Goal: Feedback & Contribution: Submit feedback/report problem

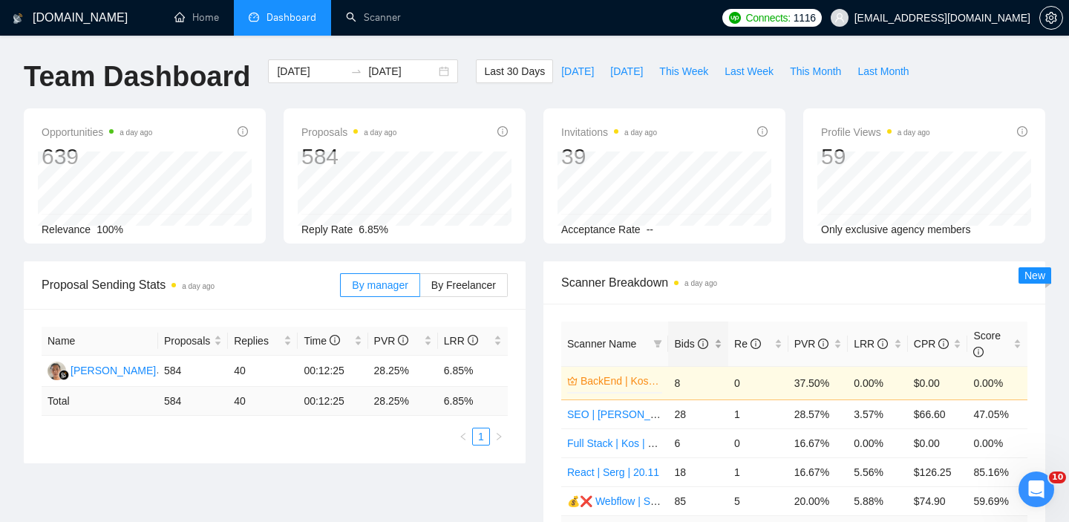
click at [717, 346] on div "Bids" at bounding box center [698, 344] width 48 height 16
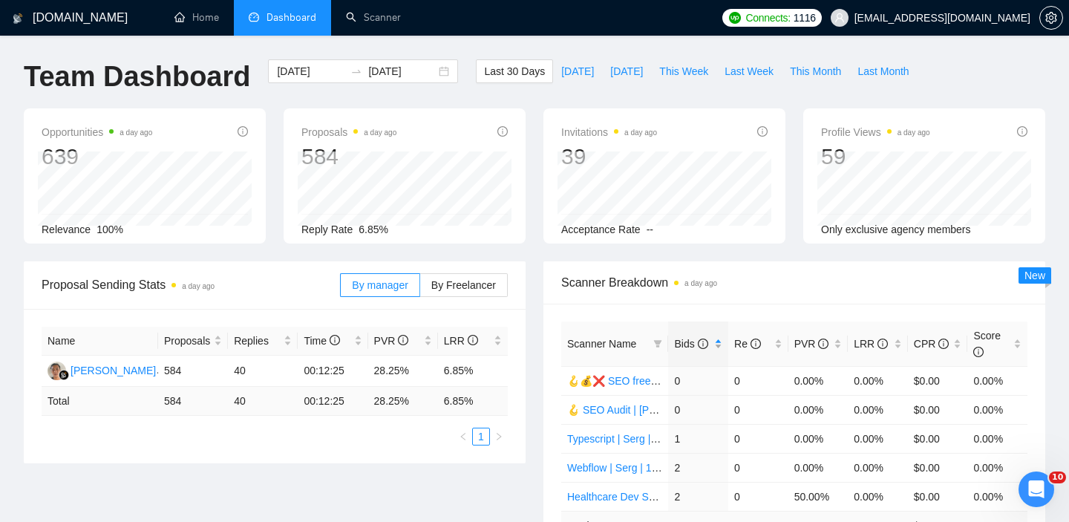
click at [717, 346] on div "Bids" at bounding box center [698, 344] width 48 height 16
click at [677, 74] on span "This Week" at bounding box center [683, 71] width 49 height 16
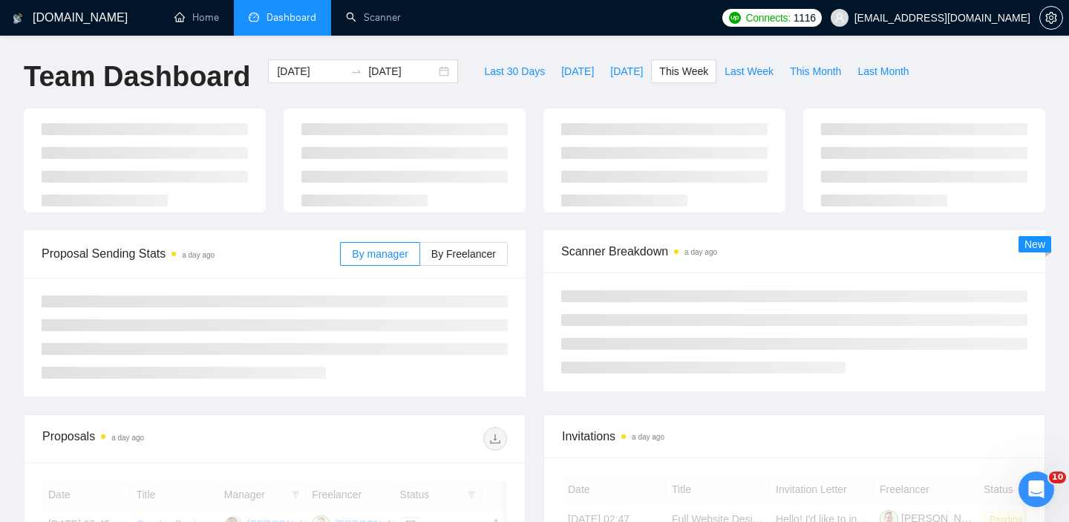
type input "[DATE]"
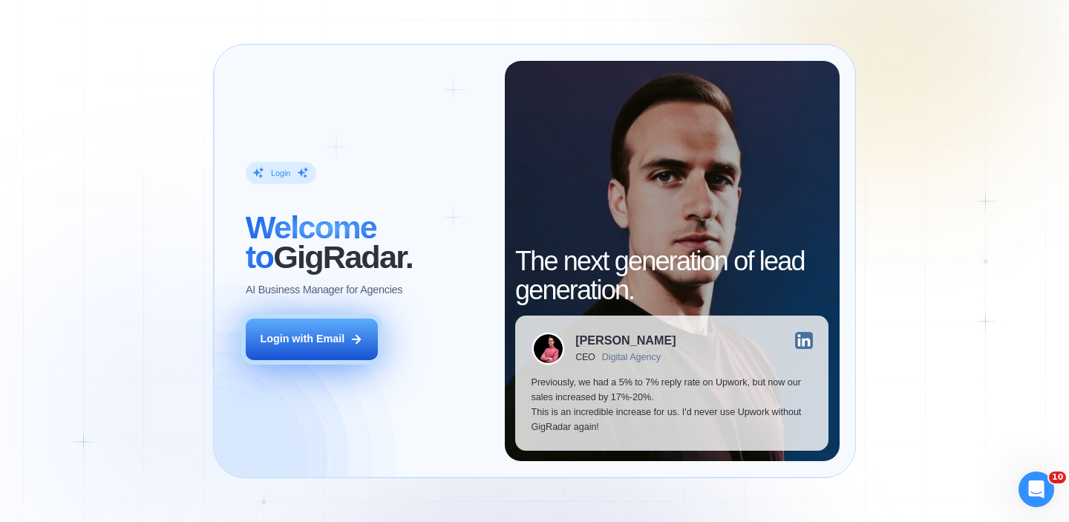
click at [348, 341] on button "Login with Email" at bounding box center [312, 340] width 132 height 42
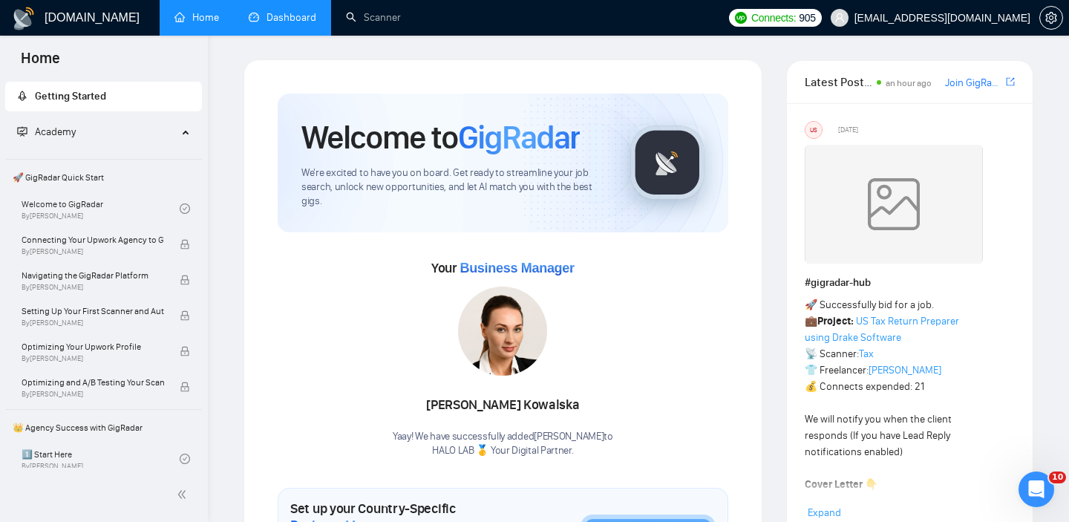
click at [293, 11] on link "Dashboard" at bounding box center [283, 17] width 68 height 13
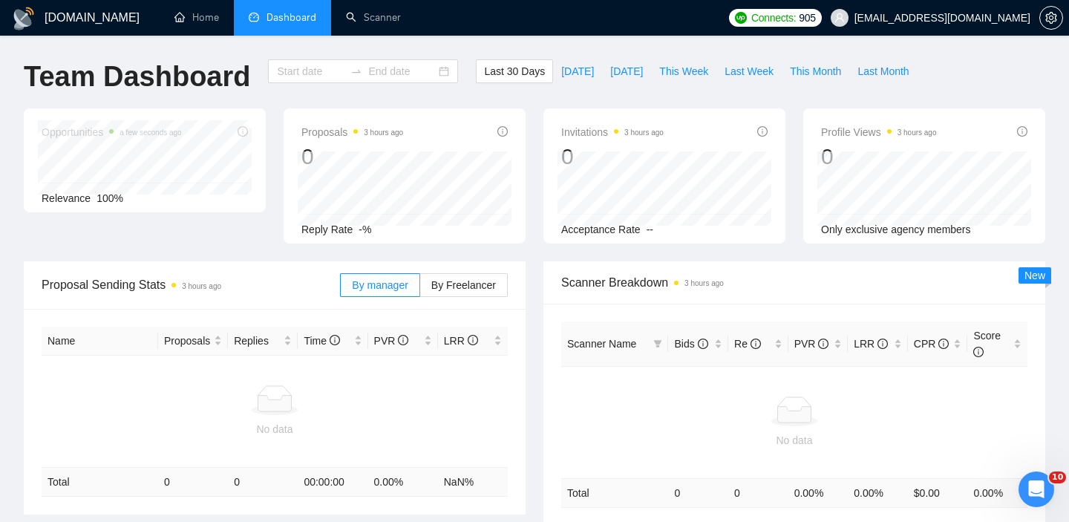
type input "2025-08-17"
type input "2025-09-16"
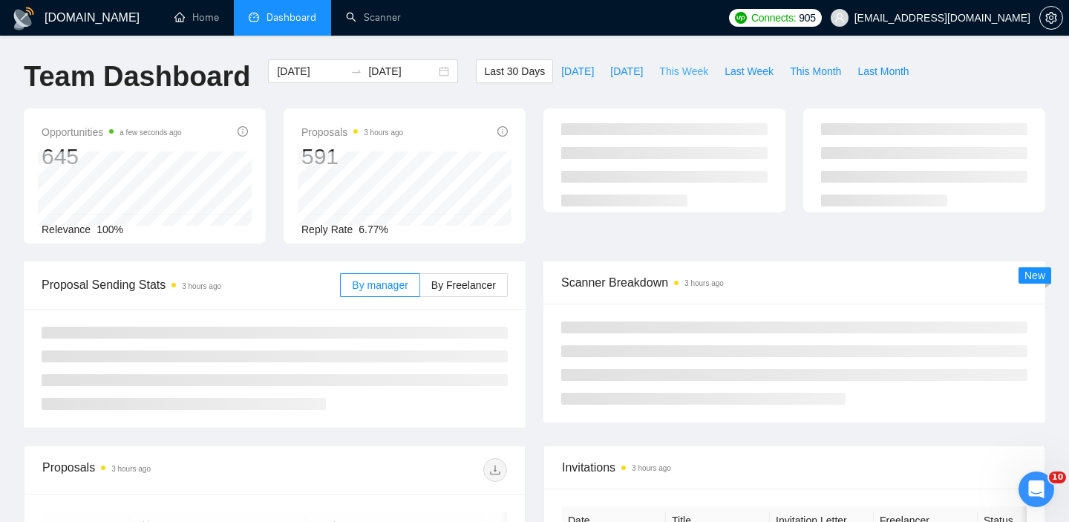
click at [688, 66] on span "This Week" at bounding box center [683, 71] width 49 height 16
type input "[DATE]"
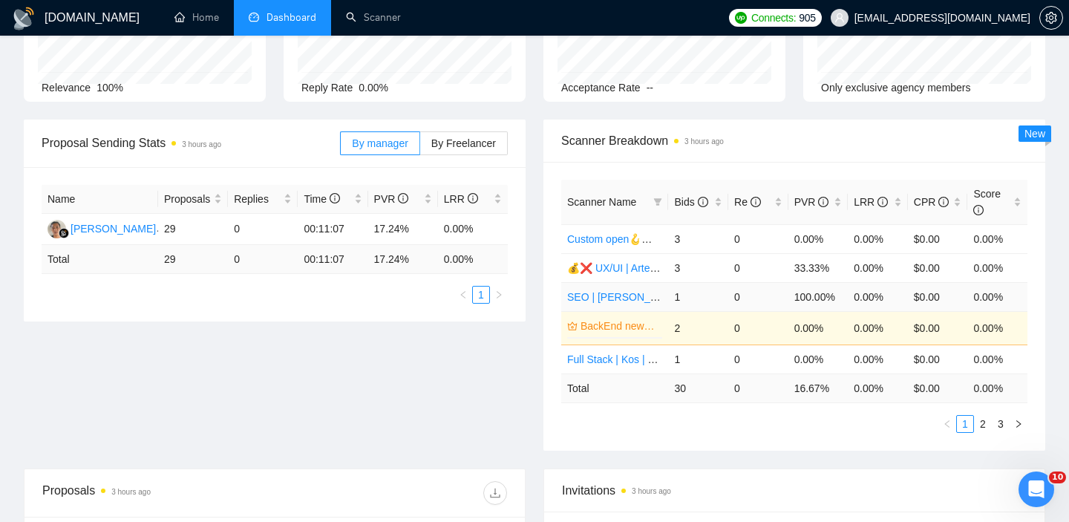
scroll to position [160, 0]
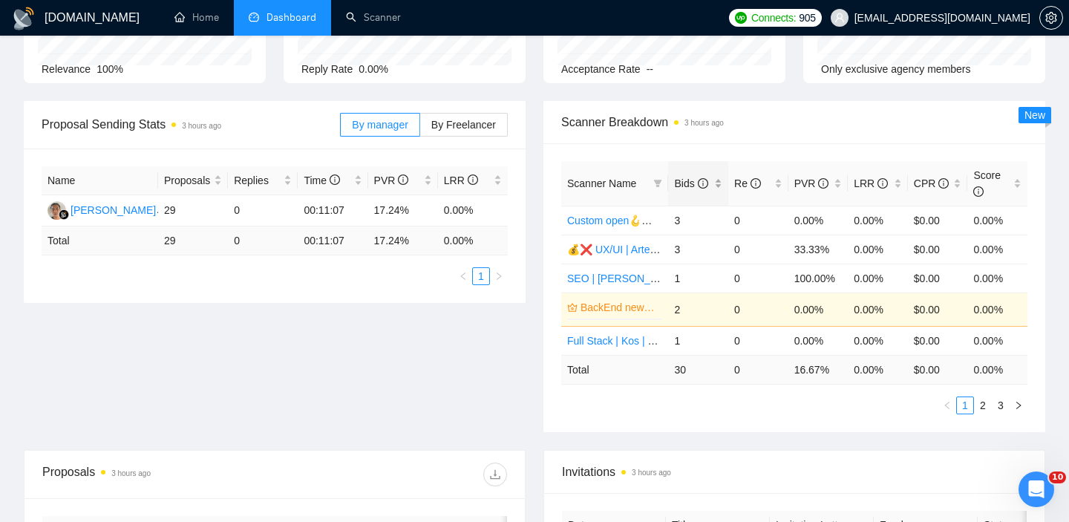
click at [719, 180] on div "Bids" at bounding box center [698, 183] width 48 height 16
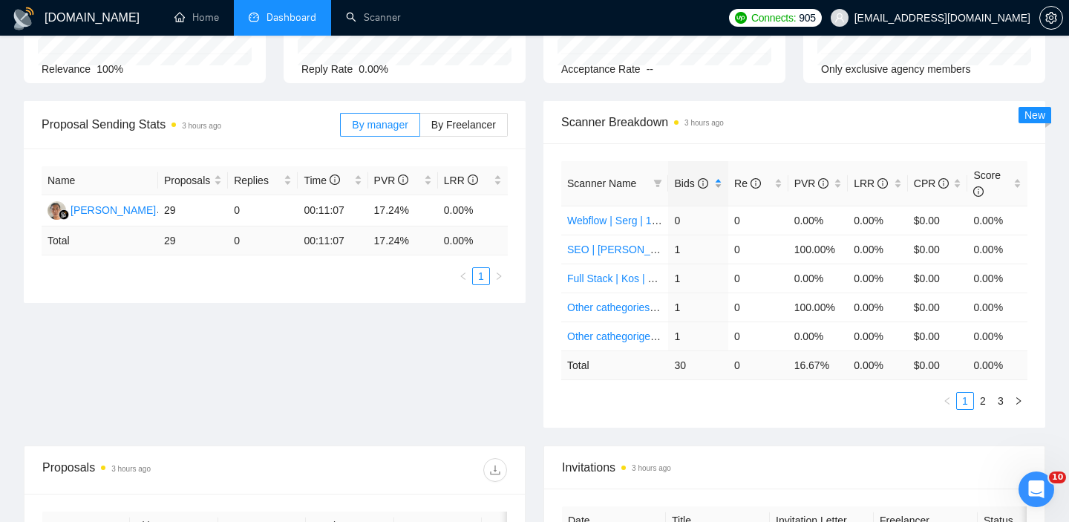
click at [719, 180] on div "Bids" at bounding box center [698, 183] width 48 height 16
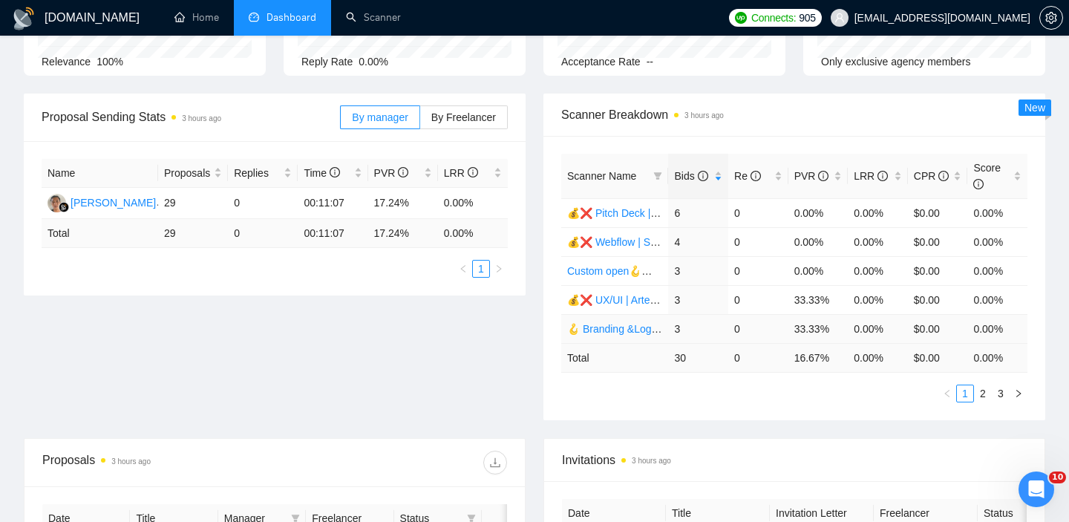
scroll to position [169, 0]
click at [1015, 395] on icon "right" at bounding box center [1018, 392] width 9 height 9
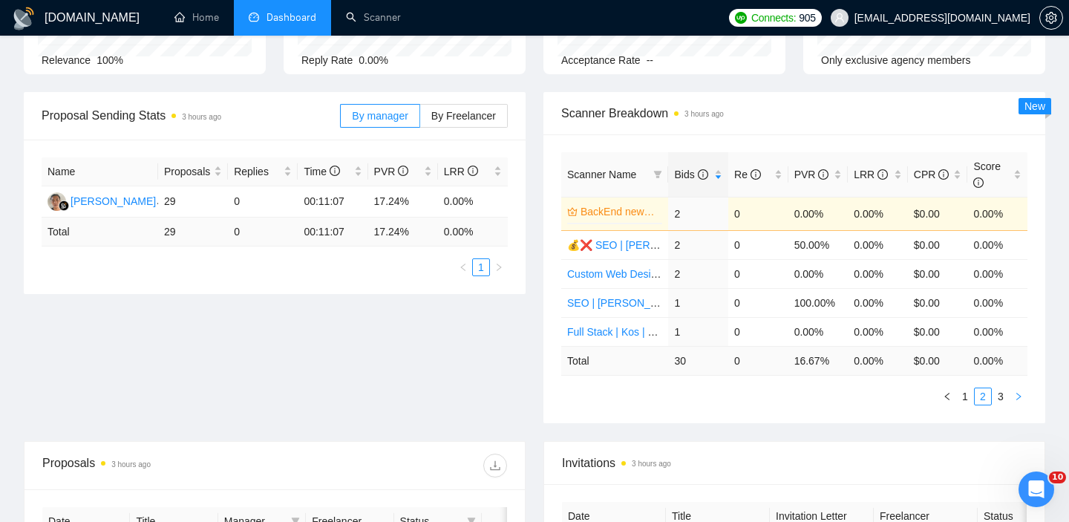
click at [1014, 397] on icon "right" at bounding box center [1018, 396] width 9 height 9
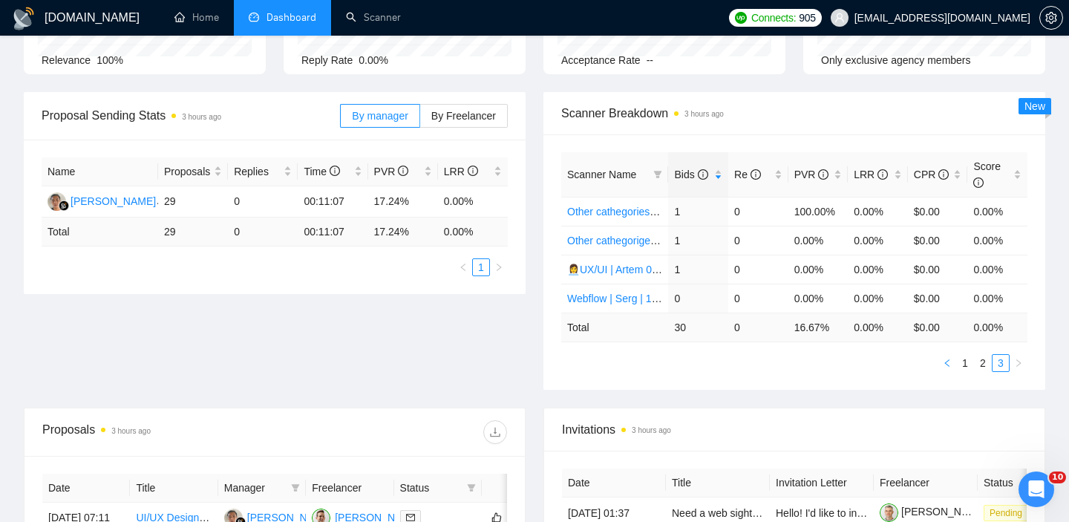
click at [951, 369] on button "button" at bounding box center [947, 363] width 18 height 18
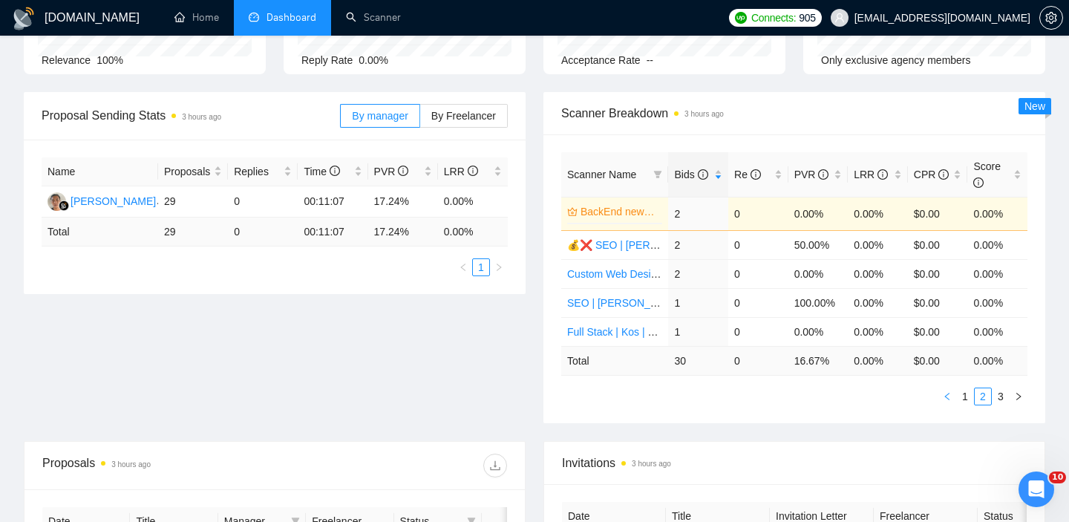
click at [951, 399] on icon "left" at bounding box center [947, 396] width 9 height 9
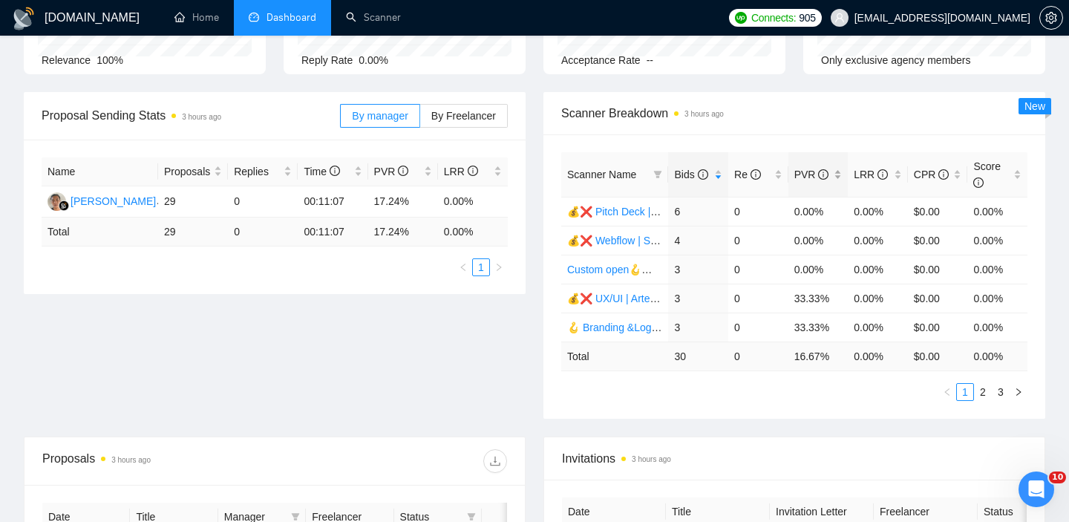
click at [833, 172] on div "PVR" at bounding box center [818, 174] width 48 height 16
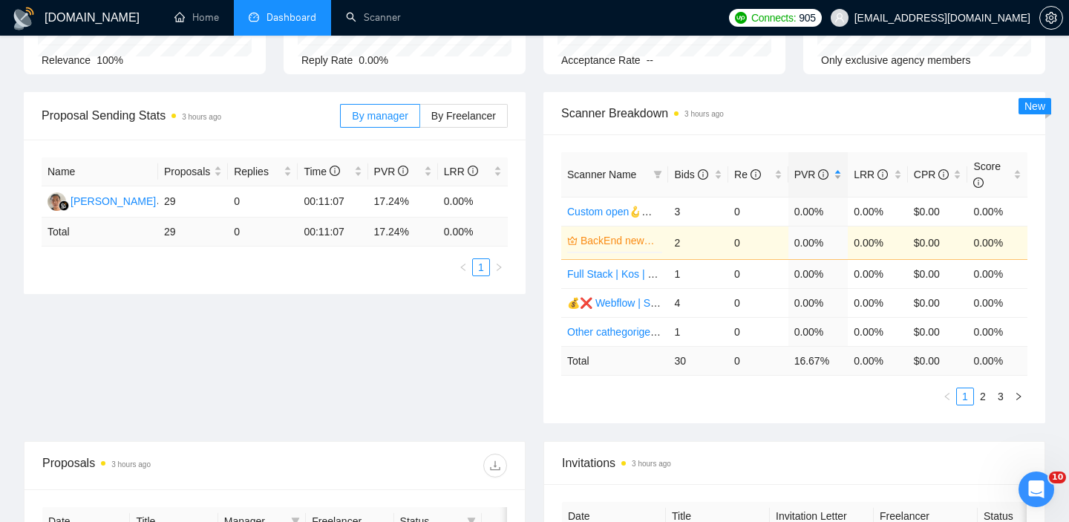
click at [836, 172] on div "PVR" at bounding box center [818, 174] width 48 height 16
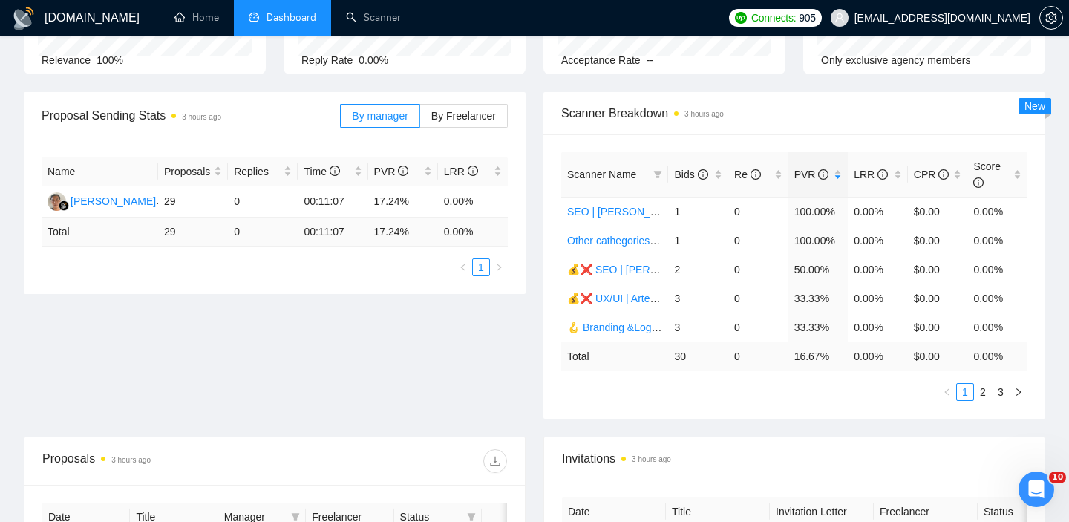
scroll to position [173, 0]
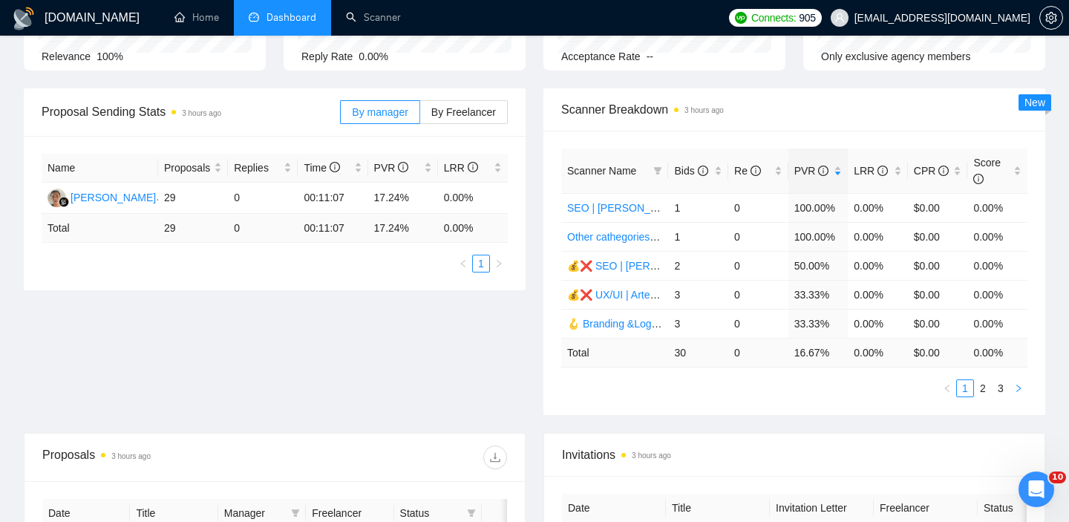
click at [1015, 385] on icon "right" at bounding box center [1018, 388] width 9 height 9
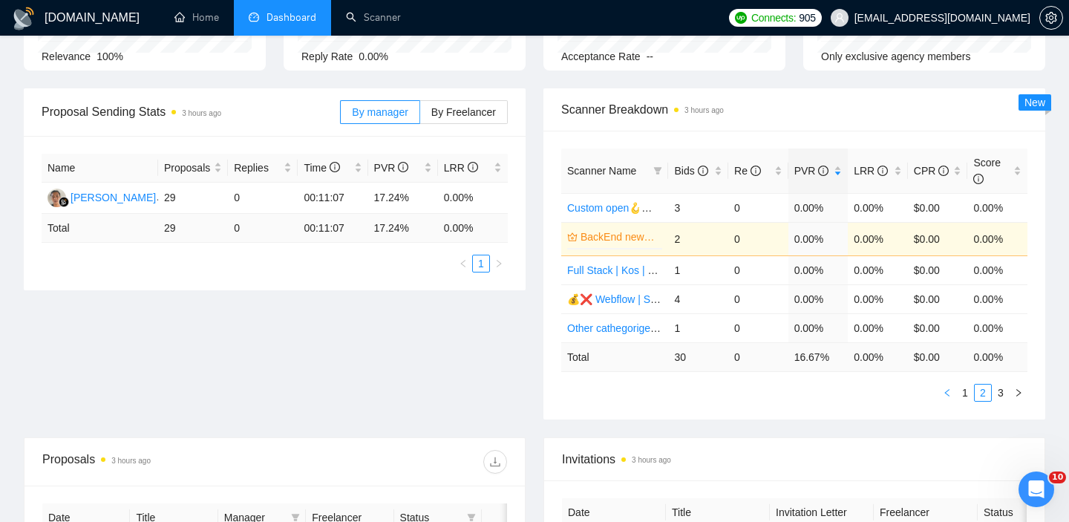
click at [949, 395] on icon "left" at bounding box center [946, 392] width 4 height 7
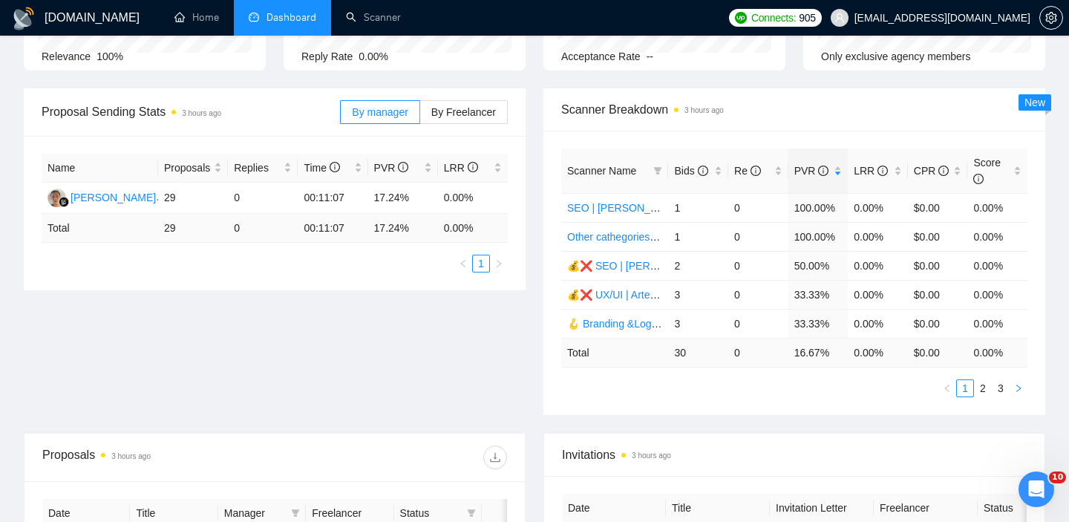
click at [1022, 393] on icon "right" at bounding box center [1018, 388] width 9 height 9
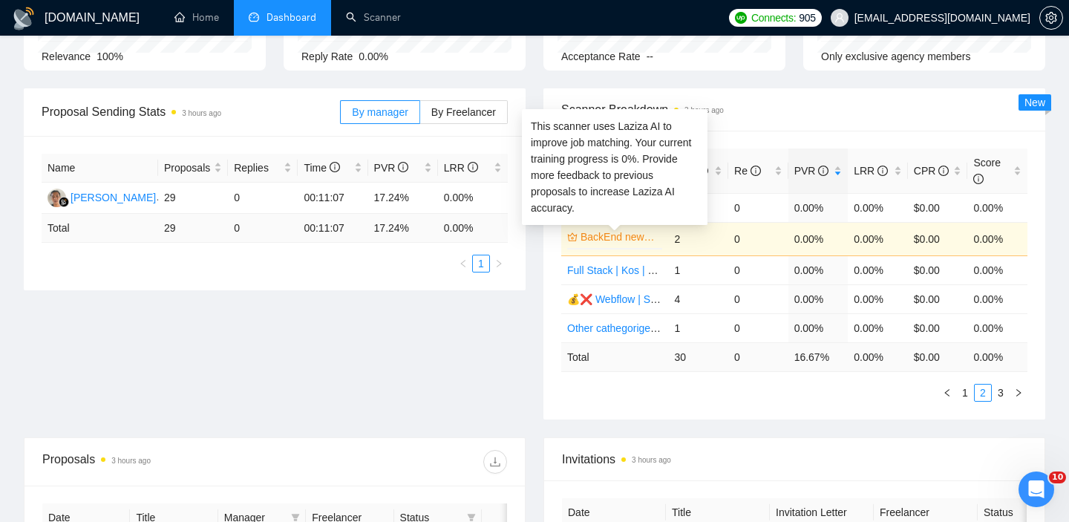
click at [630, 243] on link "BackEnd newbies + 💰❌ | Kos | 06.05" at bounding box center [620, 237] width 79 height 16
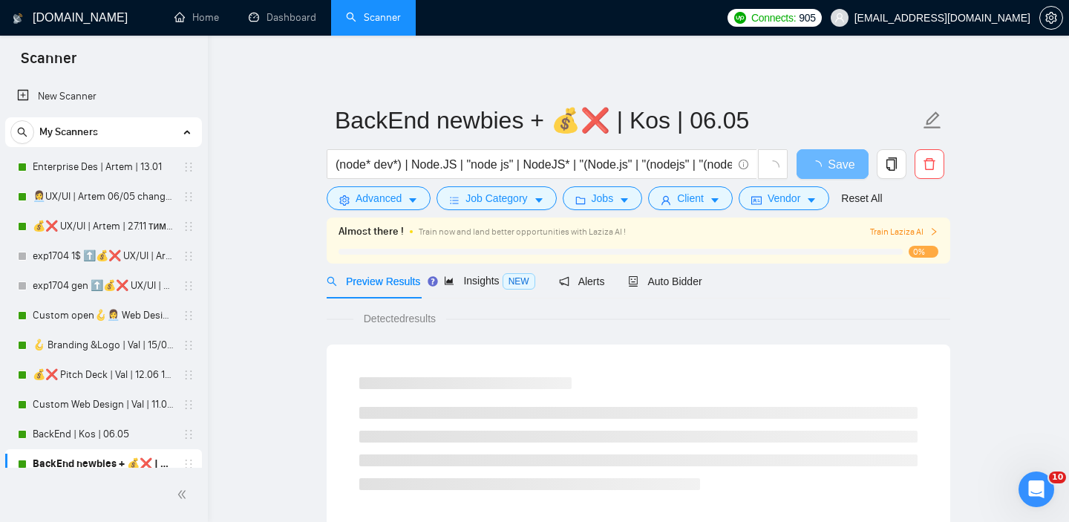
click at [916, 233] on span "Train Laziza AI" at bounding box center [904, 232] width 68 height 14
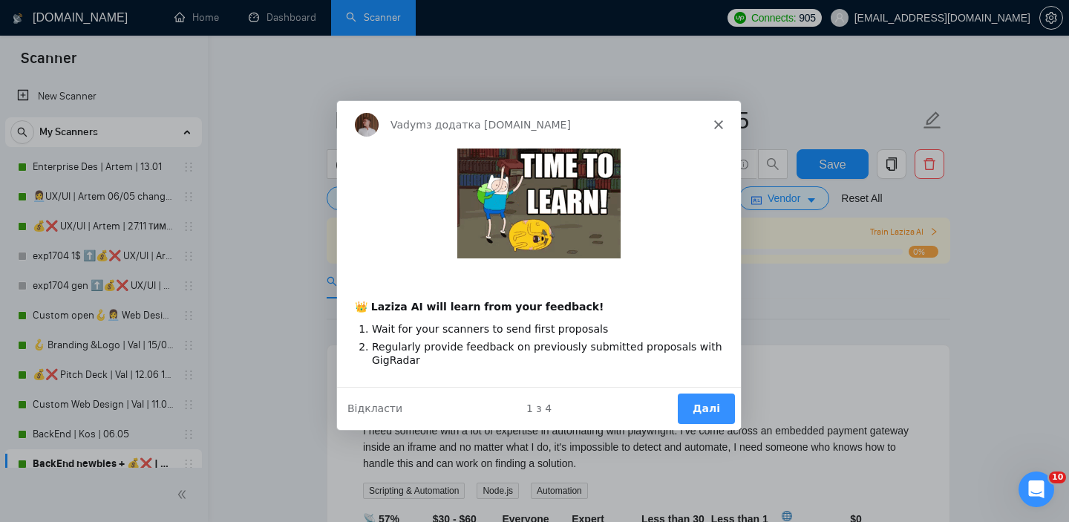
click at [693, 404] on button "Далі" at bounding box center [705, 408] width 57 height 30
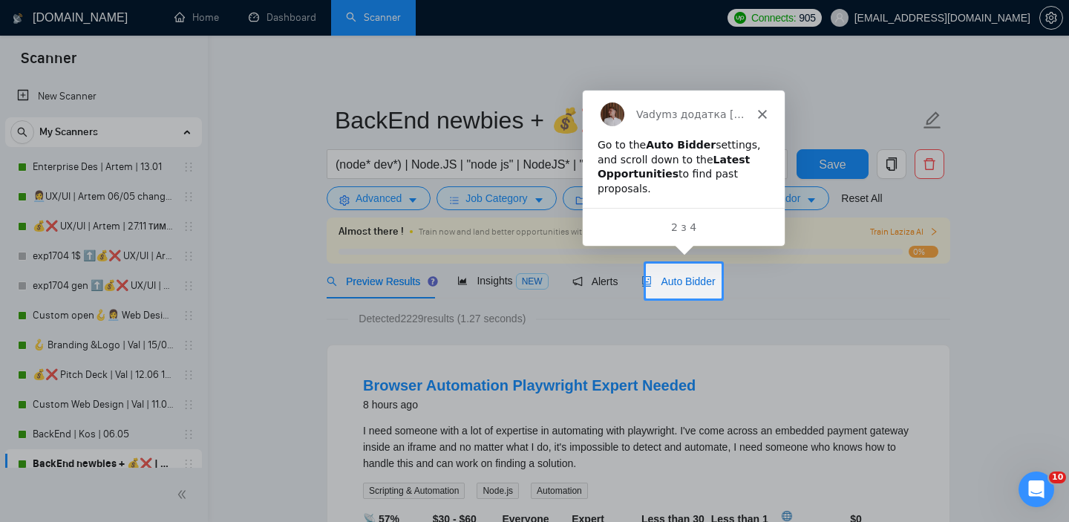
click at [691, 286] on span "Auto Bidder" at bounding box center [678, 281] width 74 height 12
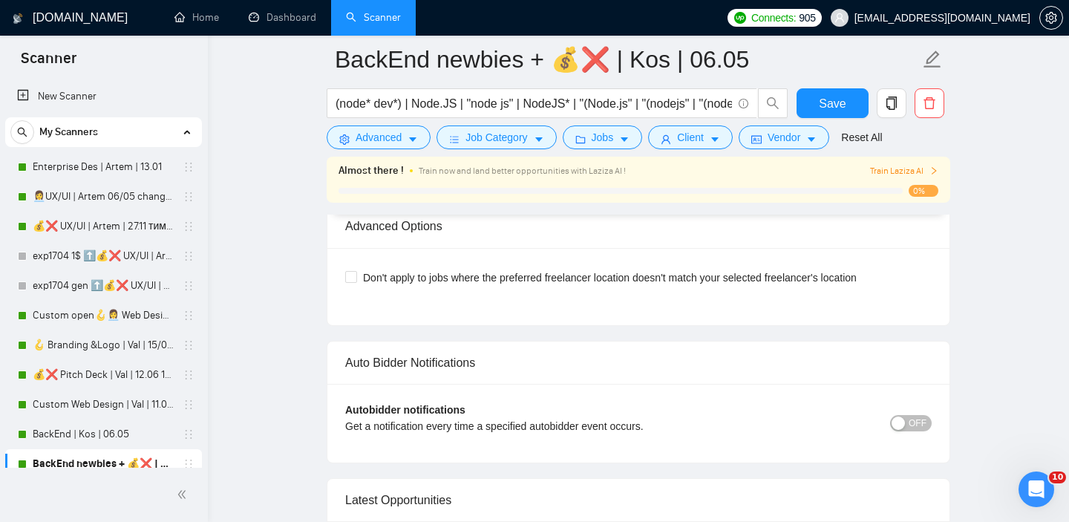
scroll to position [3862, 0]
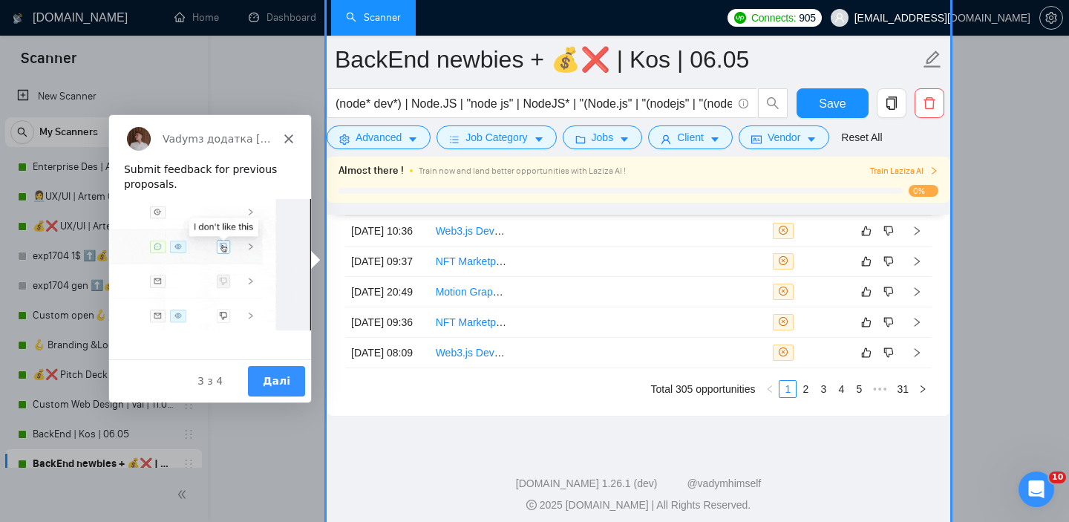
click at [279, 376] on button "Далі" at bounding box center [275, 380] width 57 height 30
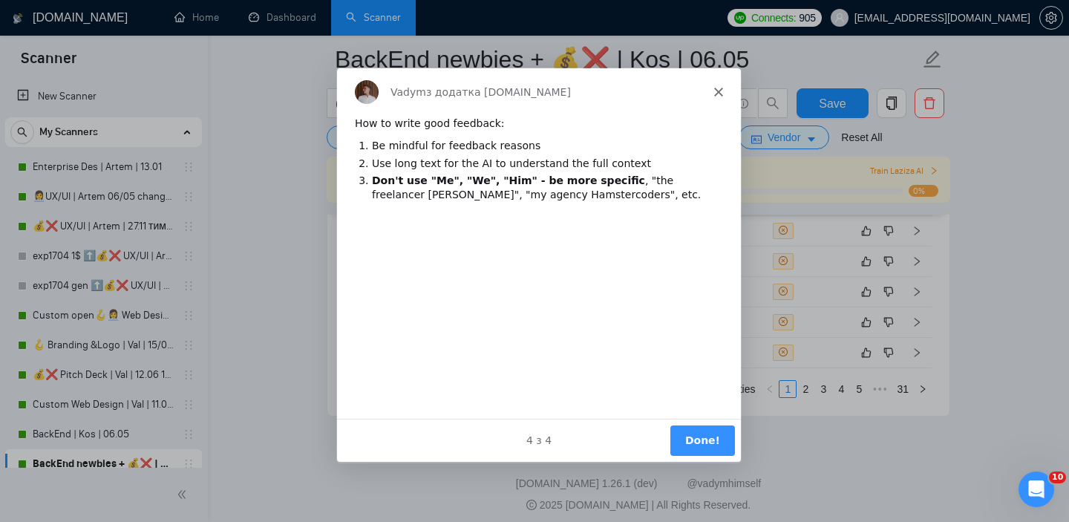
scroll to position [0, 0]
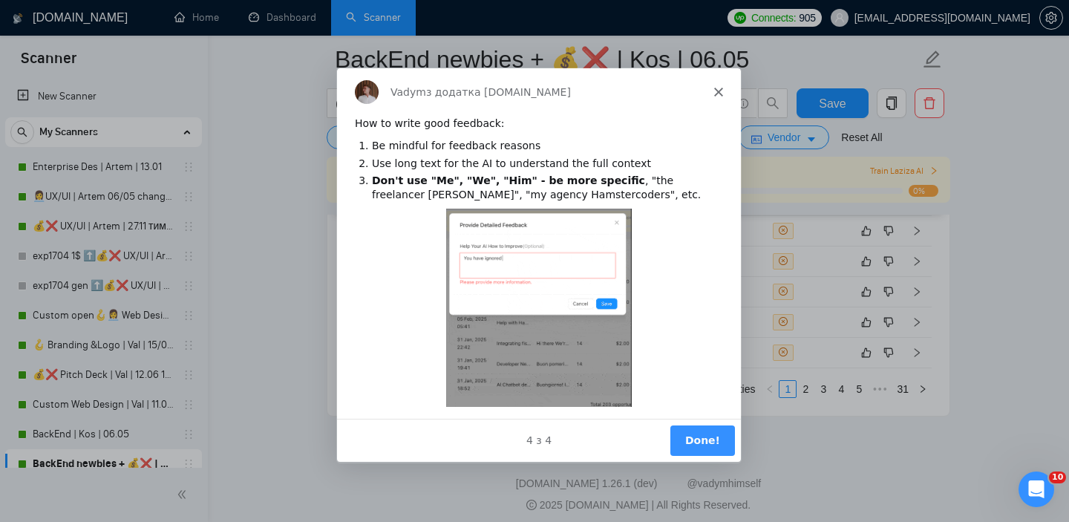
click at [700, 443] on button "Done!" at bounding box center [702, 440] width 65 height 30
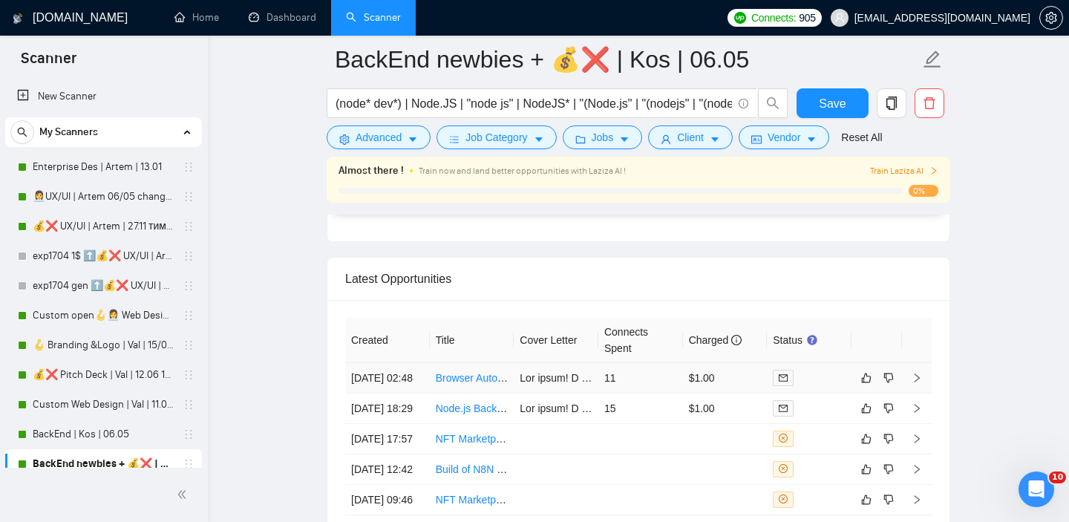
scroll to position [3591, 0]
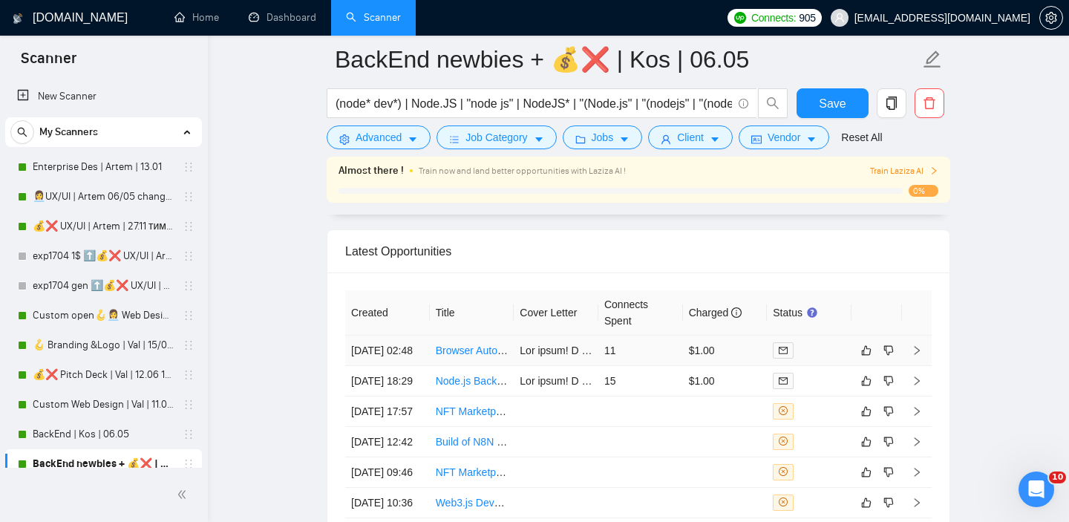
click at [492, 356] on link "Browser Automation Playwright Expert Needed" at bounding box center [544, 351] width 216 height 12
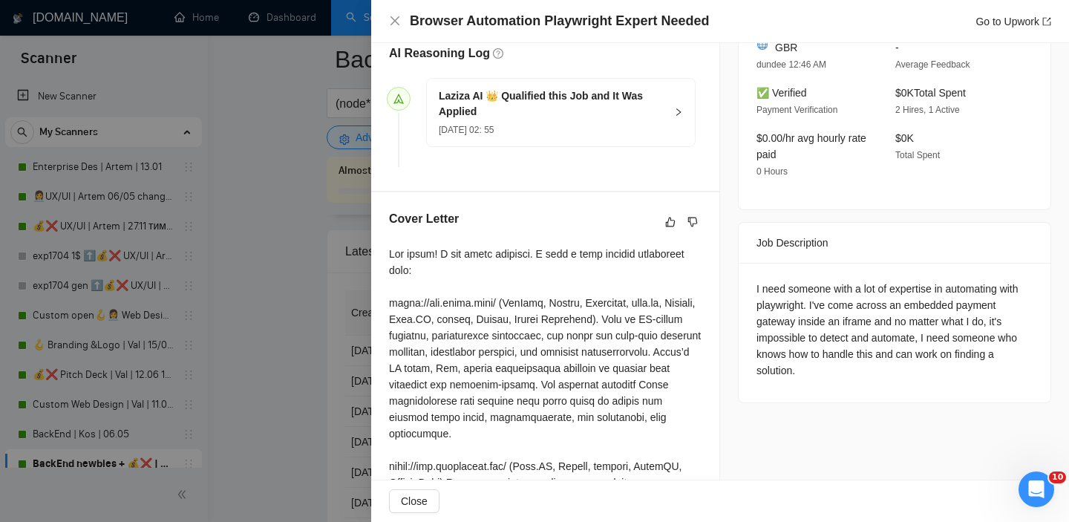
scroll to position [405, 0]
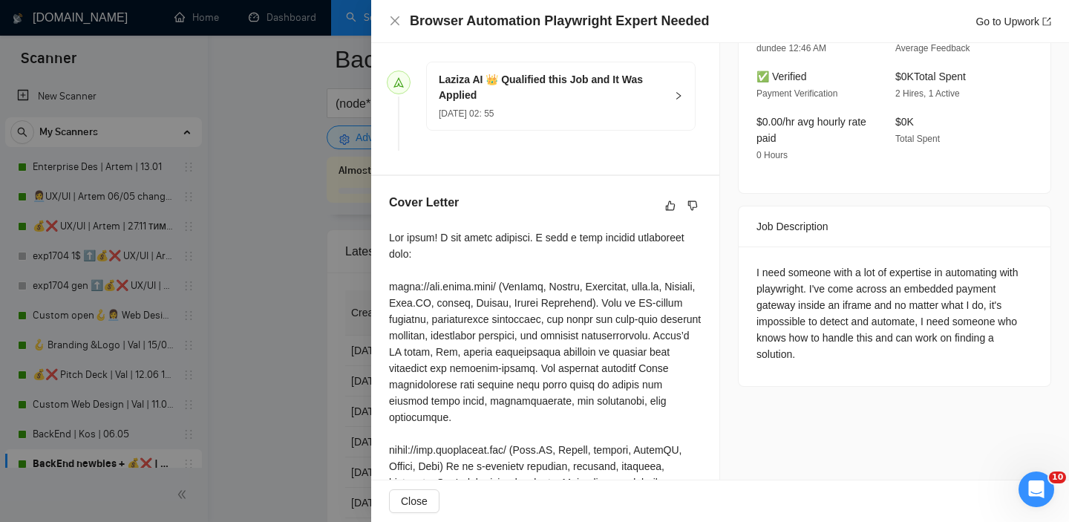
click at [319, 347] on div at bounding box center [534, 261] width 1069 height 522
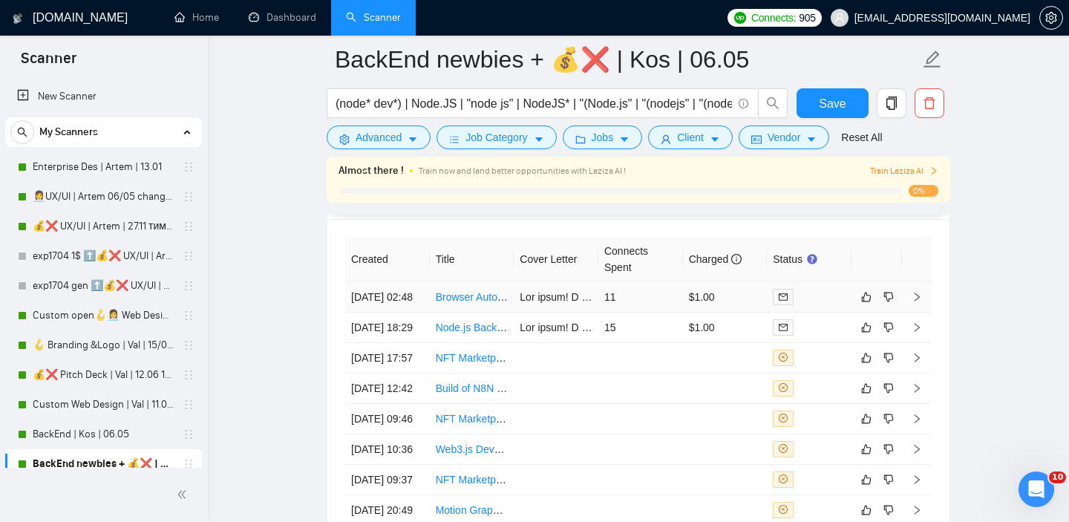
scroll to position [3646, 0]
click at [600, 341] on td "15" at bounding box center [640, 325] width 85 height 30
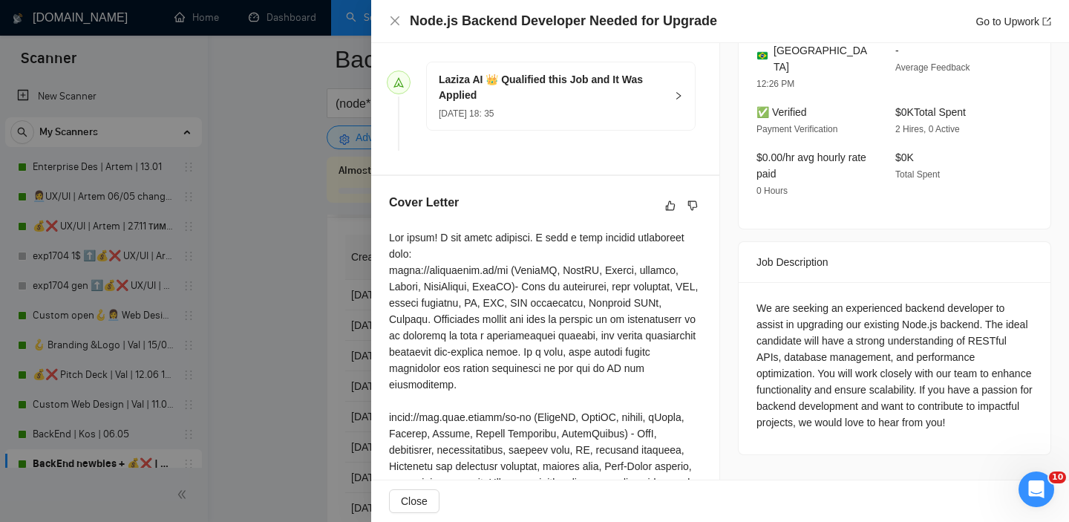
scroll to position [403, 0]
click at [353, 363] on div at bounding box center [534, 261] width 1069 height 522
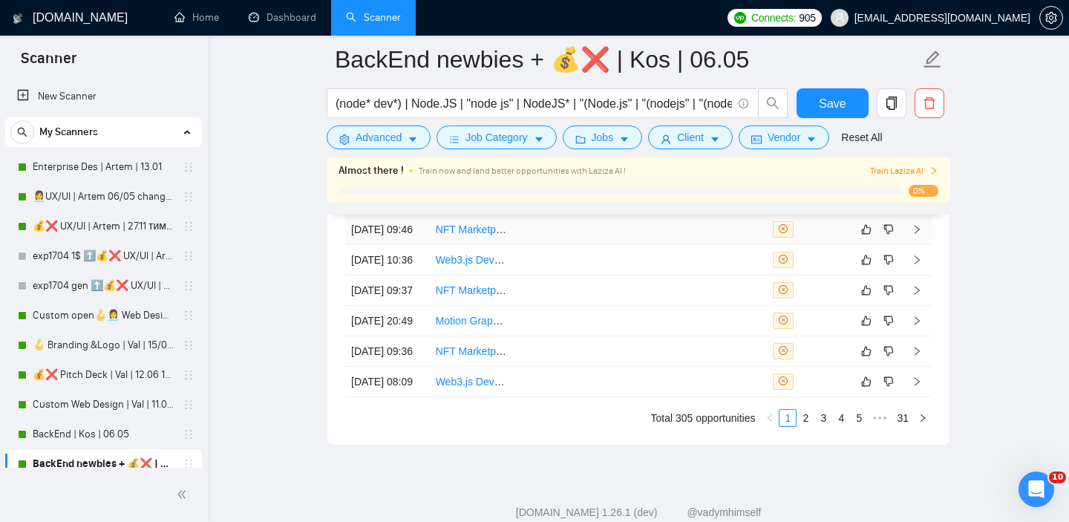
scroll to position [3850, 0]
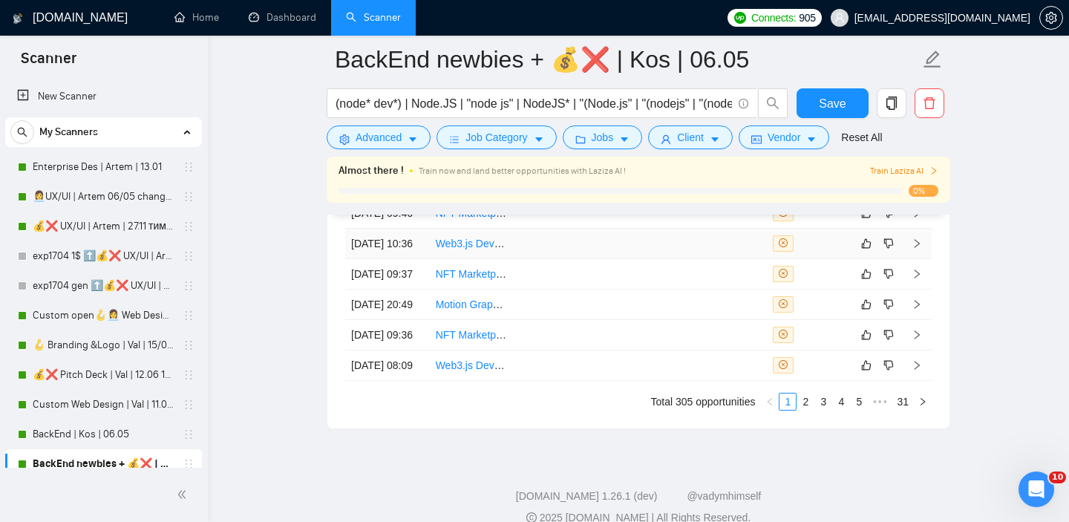
click at [764, 259] on td at bounding box center [725, 244] width 85 height 30
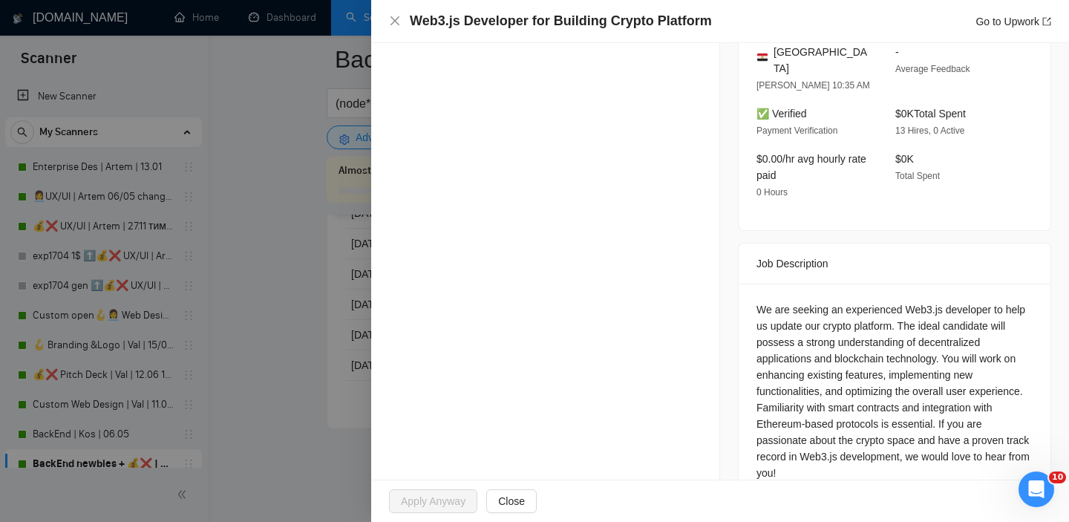
click at [281, 336] on div at bounding box center [534, 261] width 1069 height 522
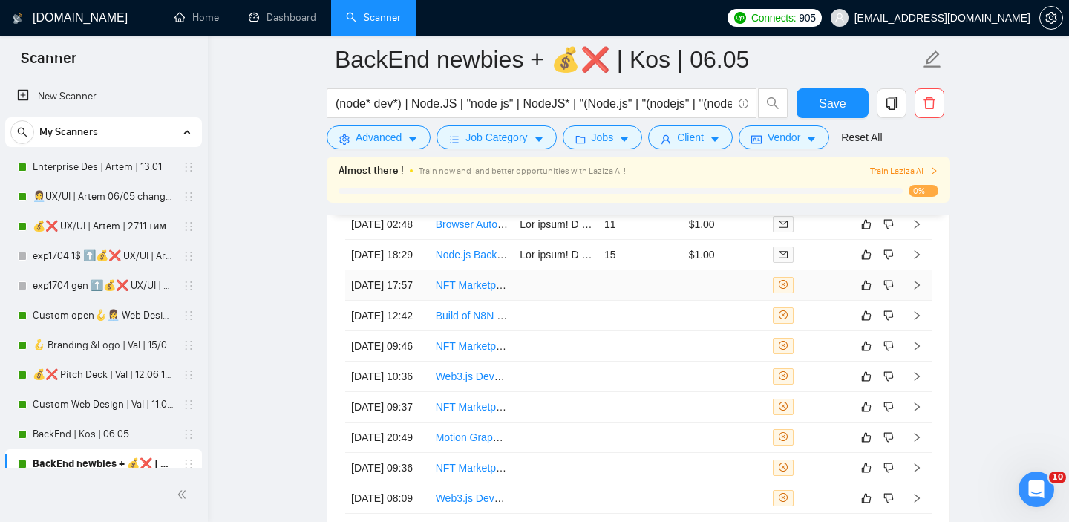
scroll to position [3716, 0]
click at [867, 292] on icon "like" at bounding box center [866, 286] width 10 height 12
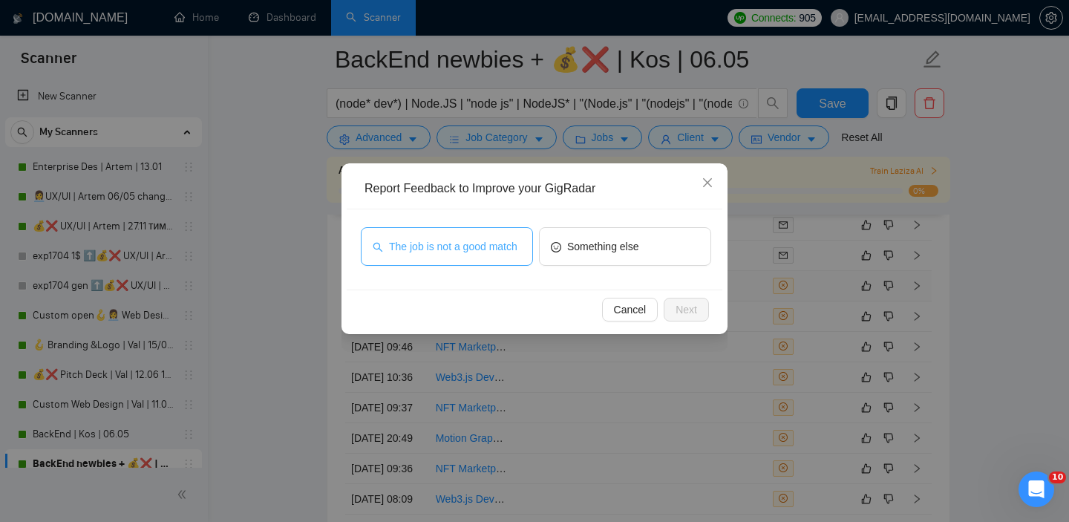
click at [449, 249] on span "The job is not a good match" at bounding box center [453, 246] width 128 height 16
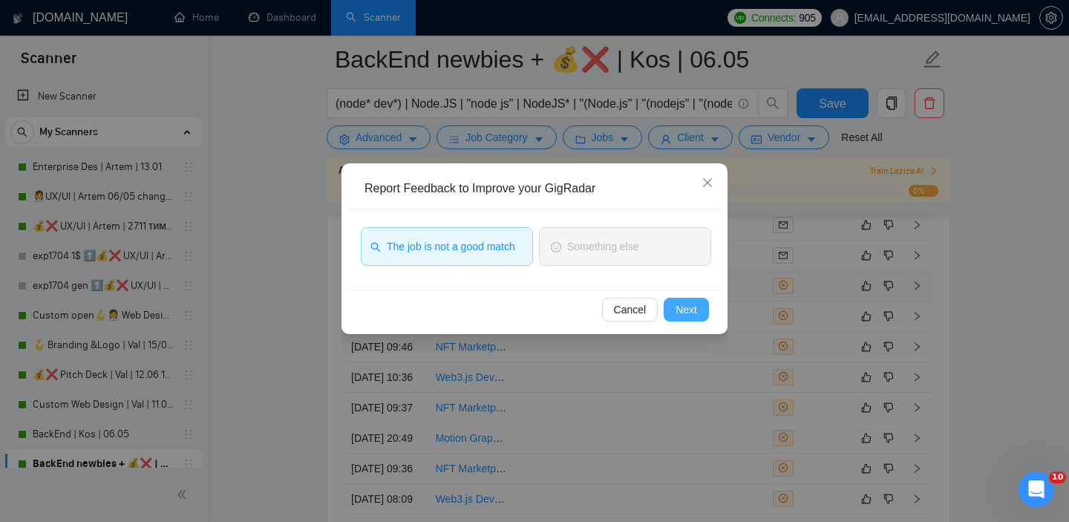
click at [689, 309] on span "Next" at bounding box center [687, 309] width 22 height 16
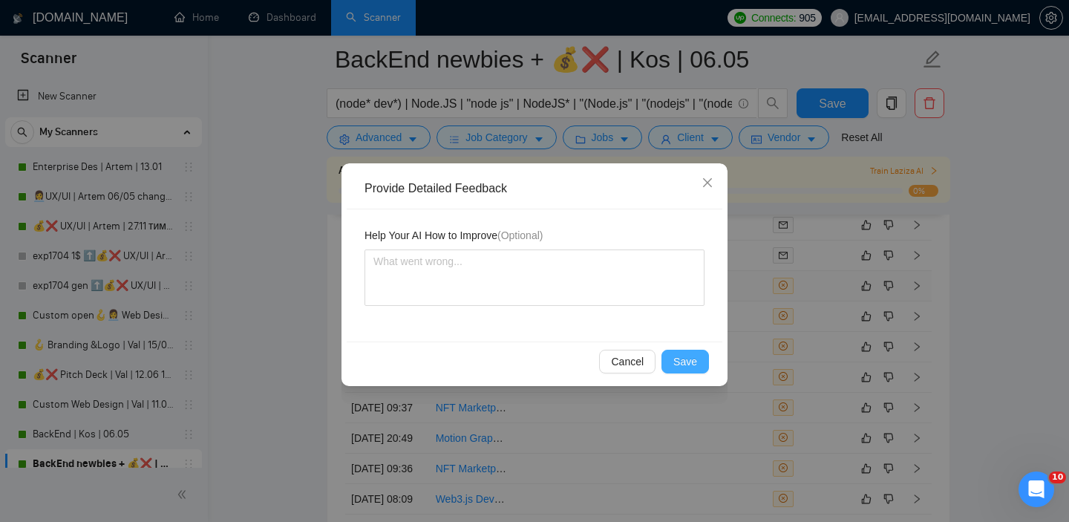
click at [684, 364] on span "Save" at bounding box center [685, 361] width 24 height 16
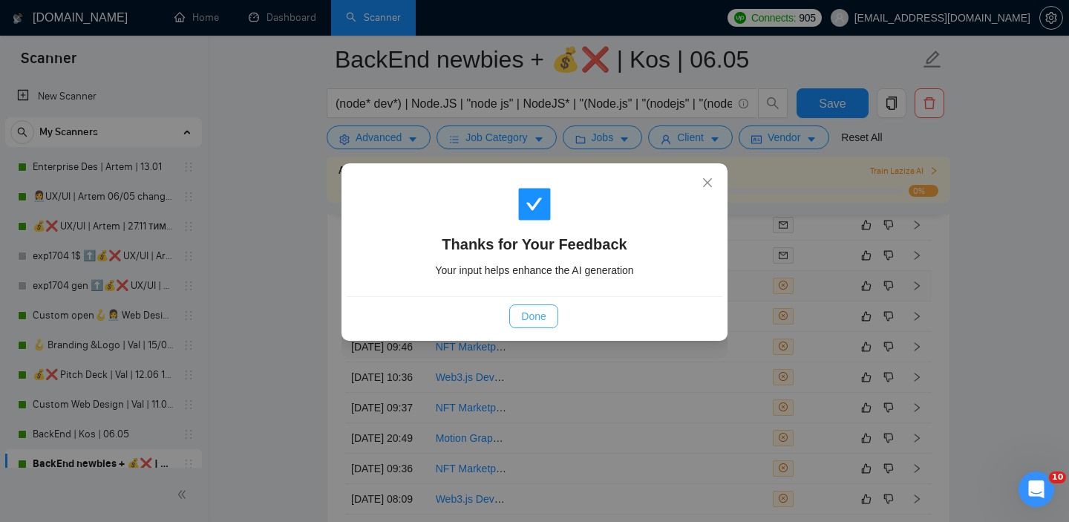
click at [527, 318] on span "Done" at bounding box center [533, 316] width 25 height 16
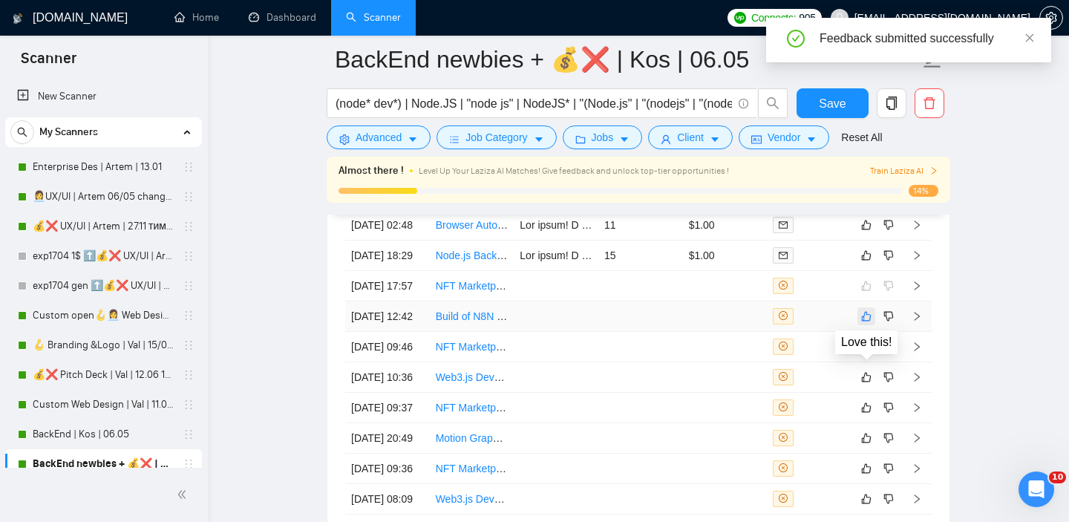
click at [864, 321] on icon "like" at bounding box center [867, 316] width 10 height 10
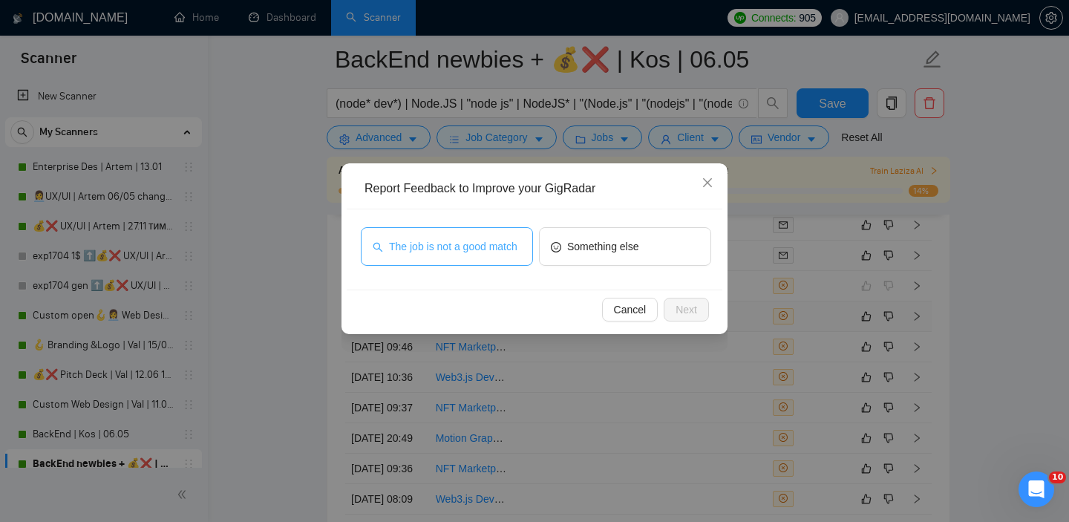
click at [434, 253] on span "The job is not a good match" at bounding box center [453, 246] width 128 height 16
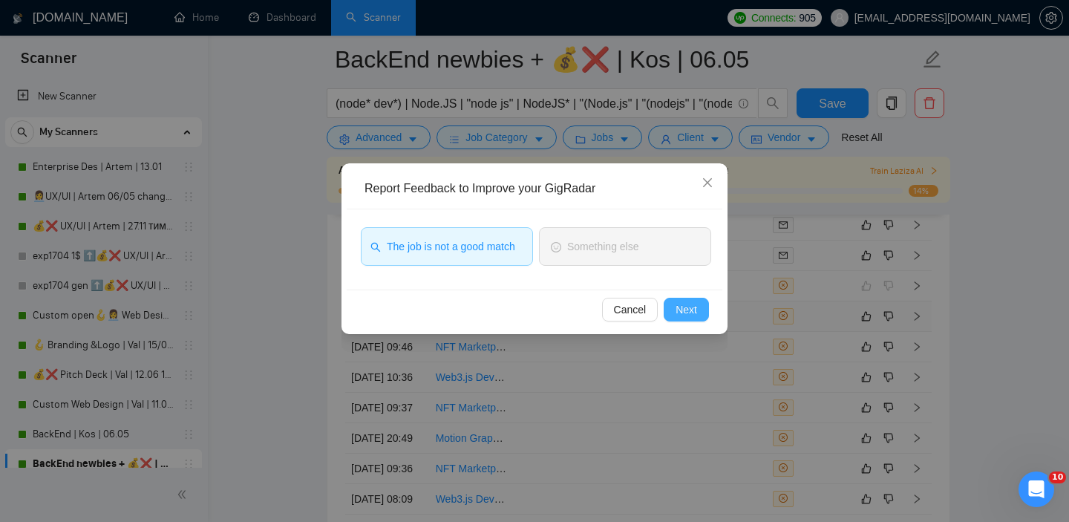
click at [700, 318] on button "Next" at bounding box center [686, 310] width 45 height 24
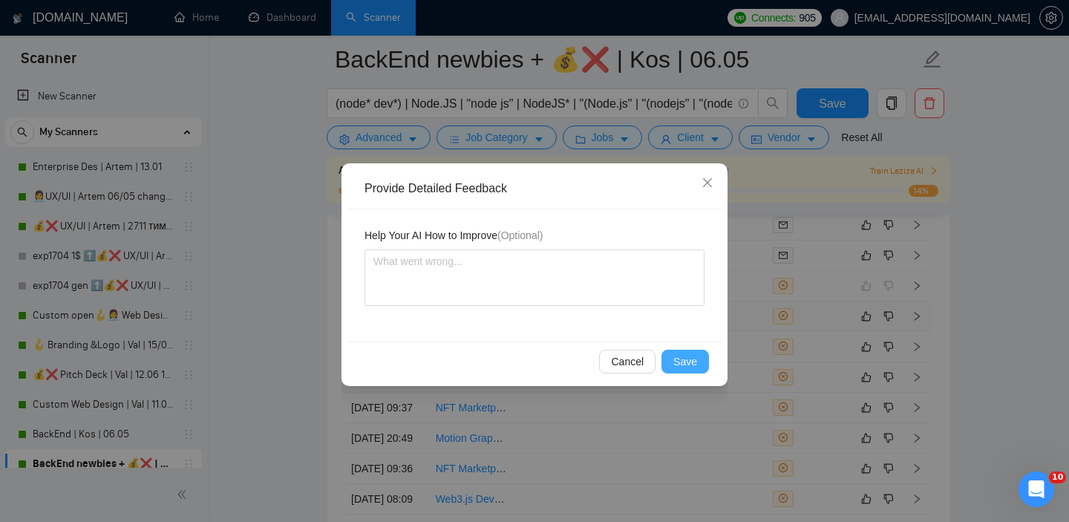
click at [682, 354] on span "Save" at bounding box center [685, 361] width 24 height 16
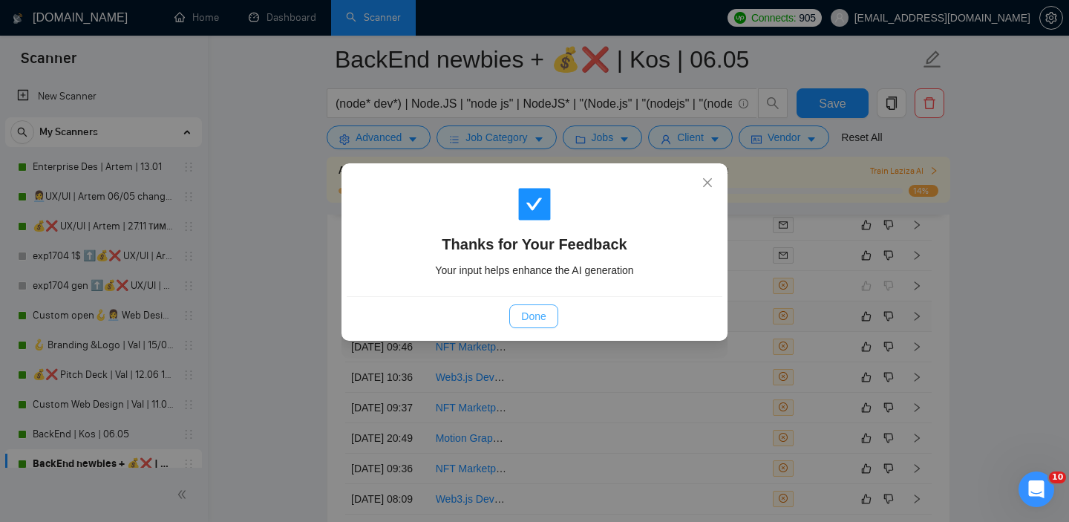
click at [538, 316] on span "Done" at bounding box center [533, 316] width 25 height 16
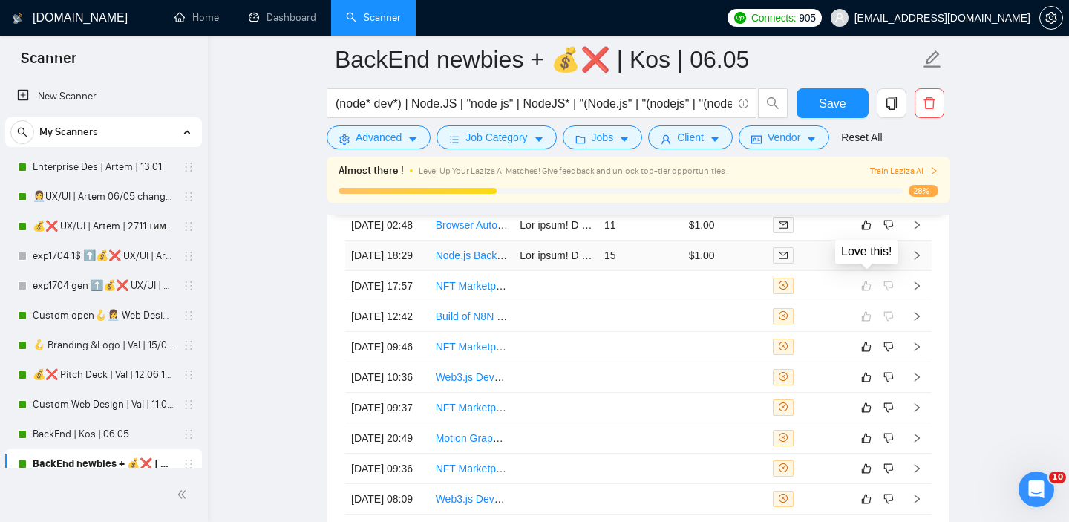
click at [868, 261] on icon "like" at bounding box center [866, 255] width 10 height 12
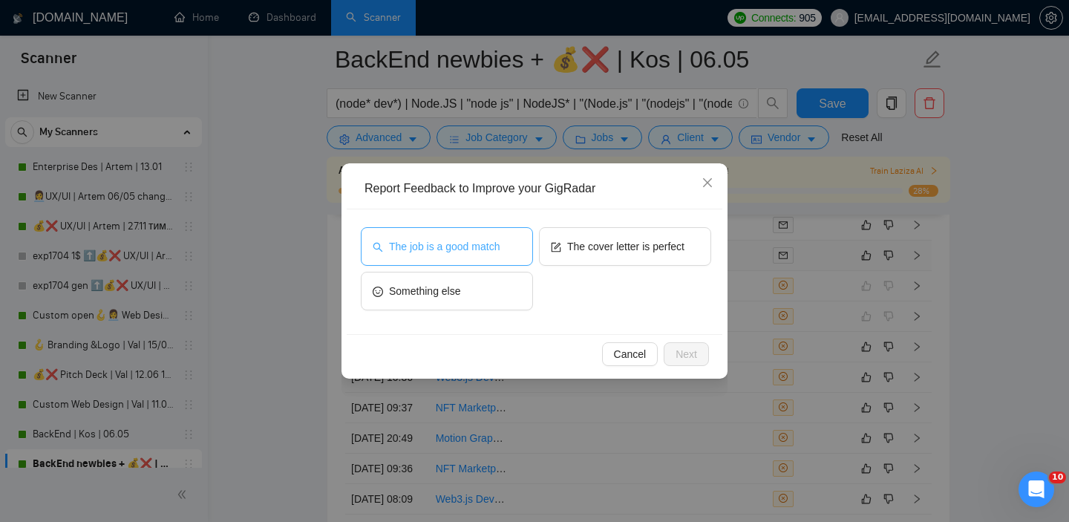
click at [482, 261] on button "The job is a good match" at bounding box center [447, 246] width 172 height 39
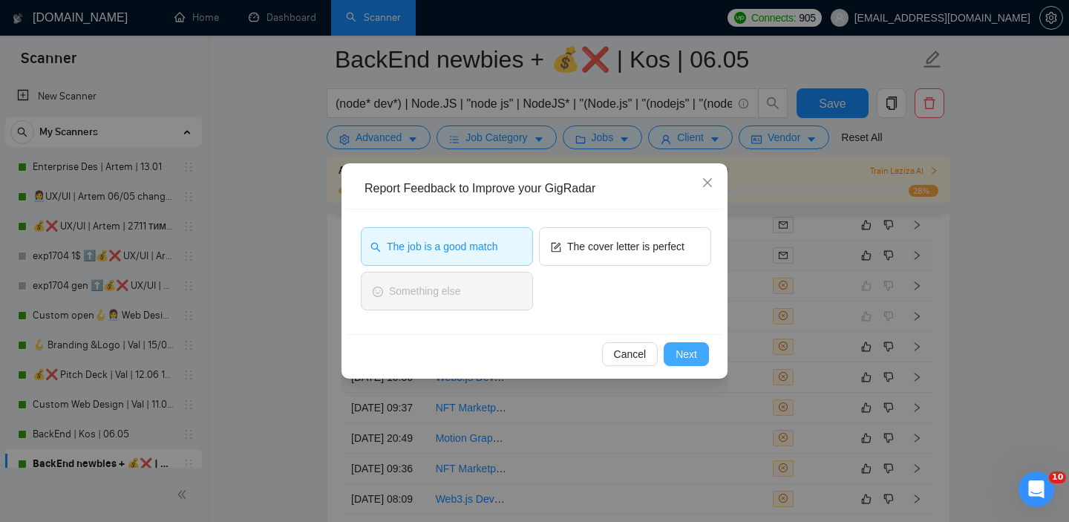
click at [692, 347] on span "Next" at bounding box center [687, 354] width 22 height 16
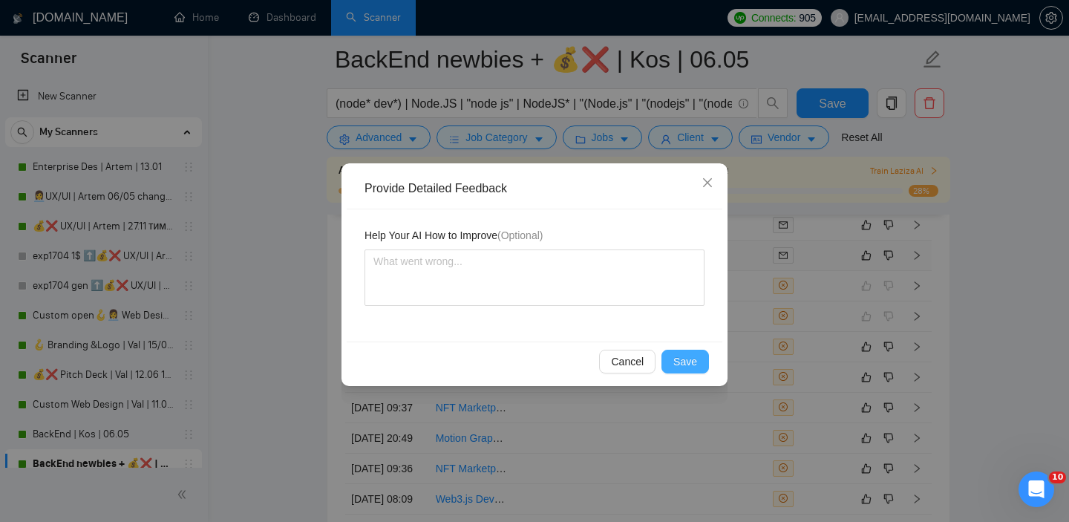
click at [678, 365] on span "Save" at bounding box center [685, 361] width 24 height 16
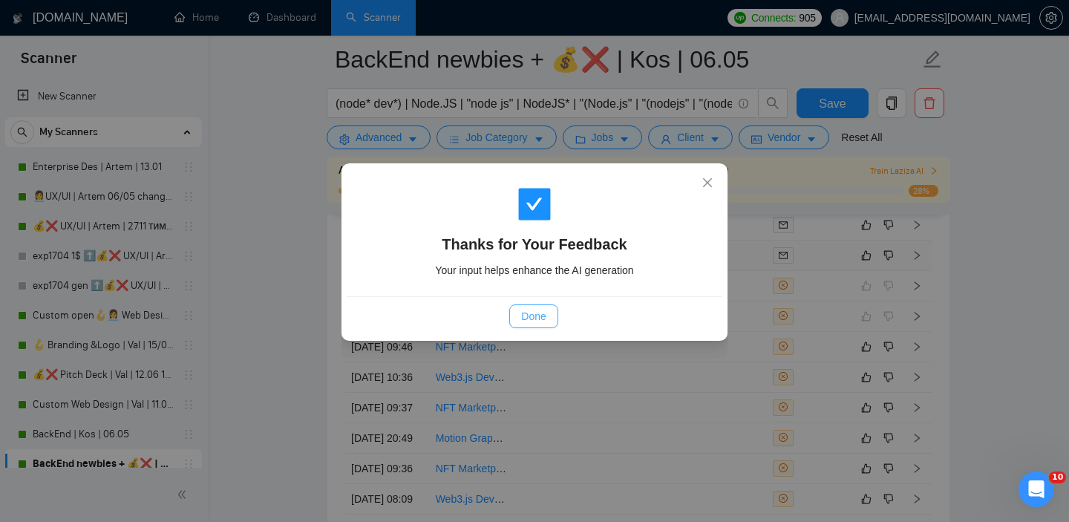
click at [540, 318] on span "Done" at bounding box center [533, 316] width 25 height 16
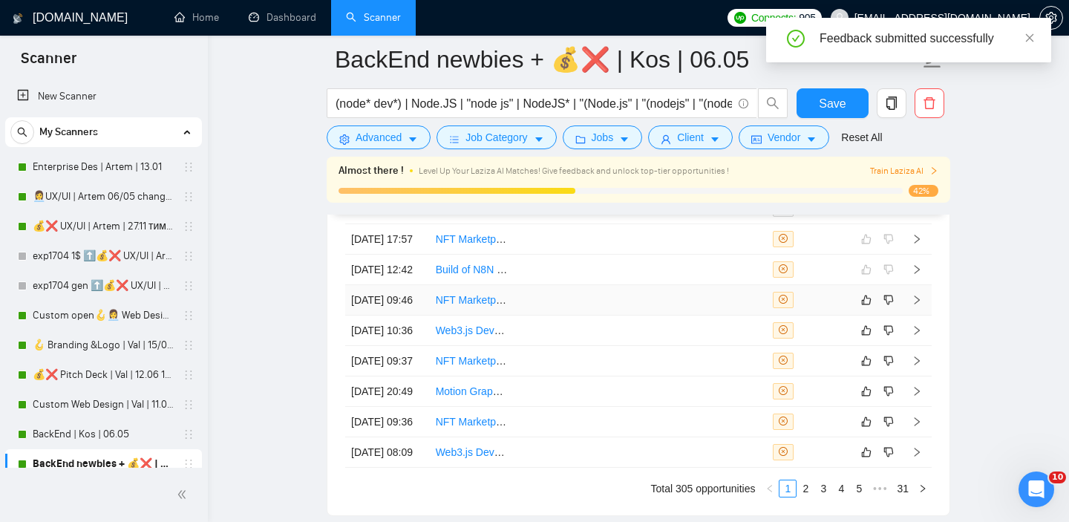
scroll to position [3766, 0]
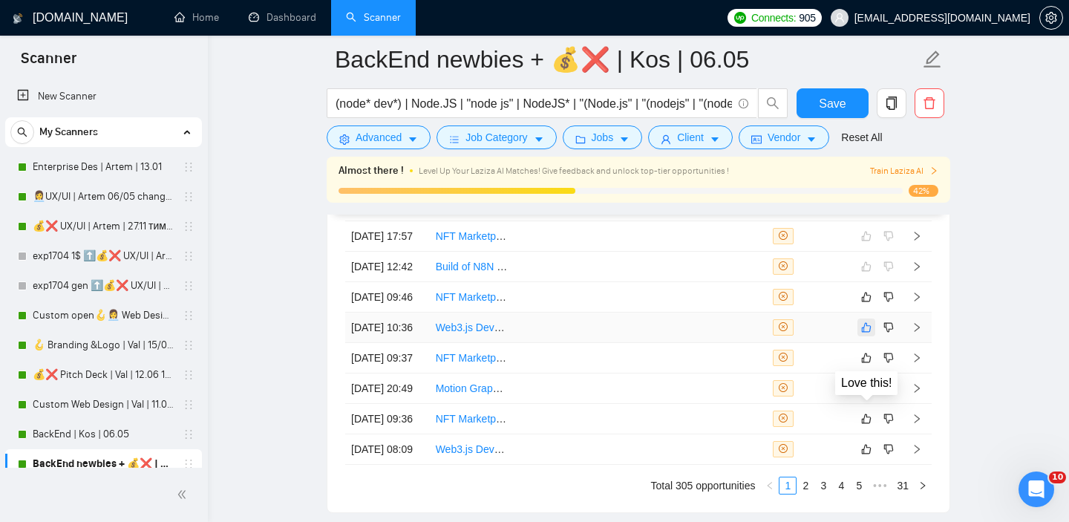
click at [867, 333] on icon "like" at bounding box center [866, 327] width 10 height 12
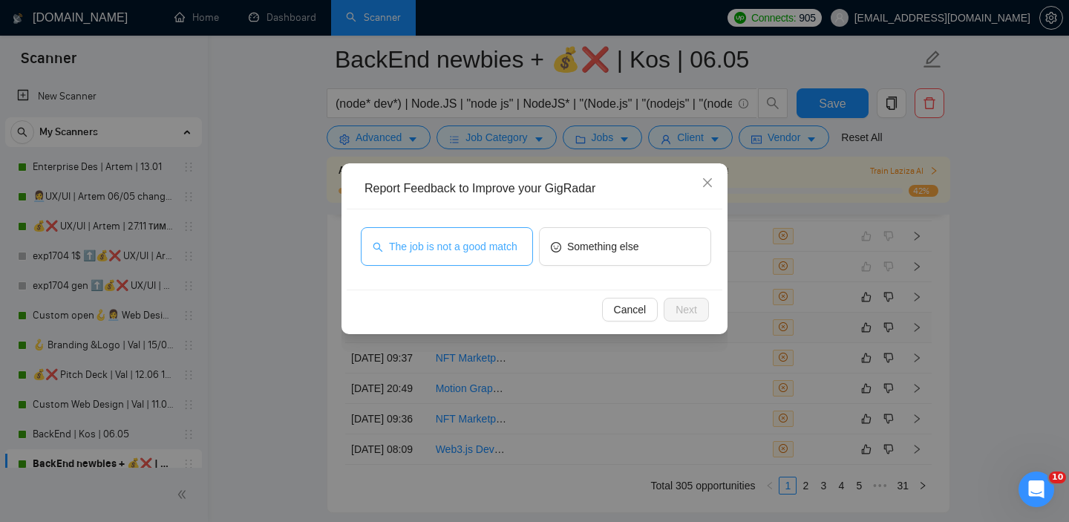
click at [468, 254] on span "The job is not a good match" at bounding box center [453, 246] width 128 height 16
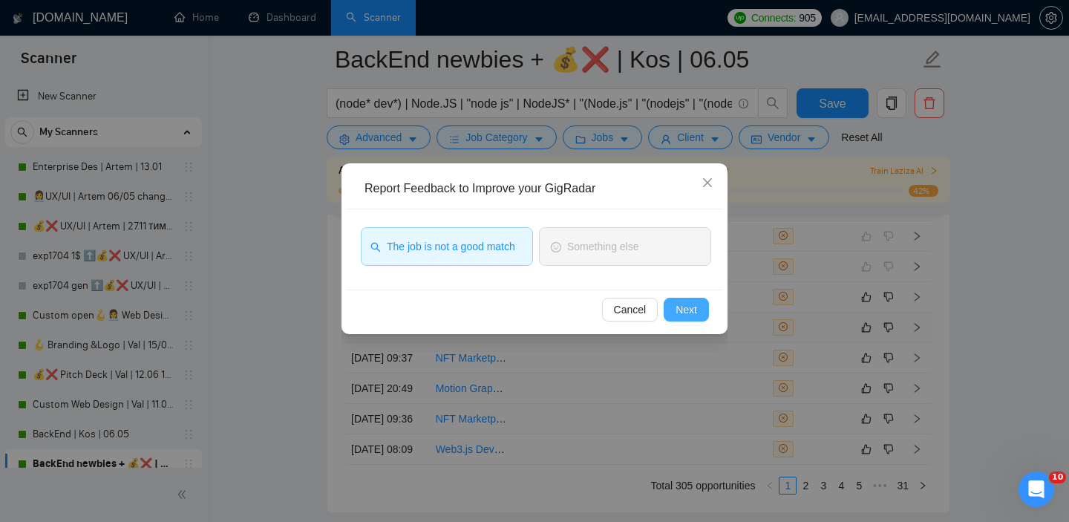
click at [693, 308] on span "Next" at bounding box center [687, 309] width 22 height 16
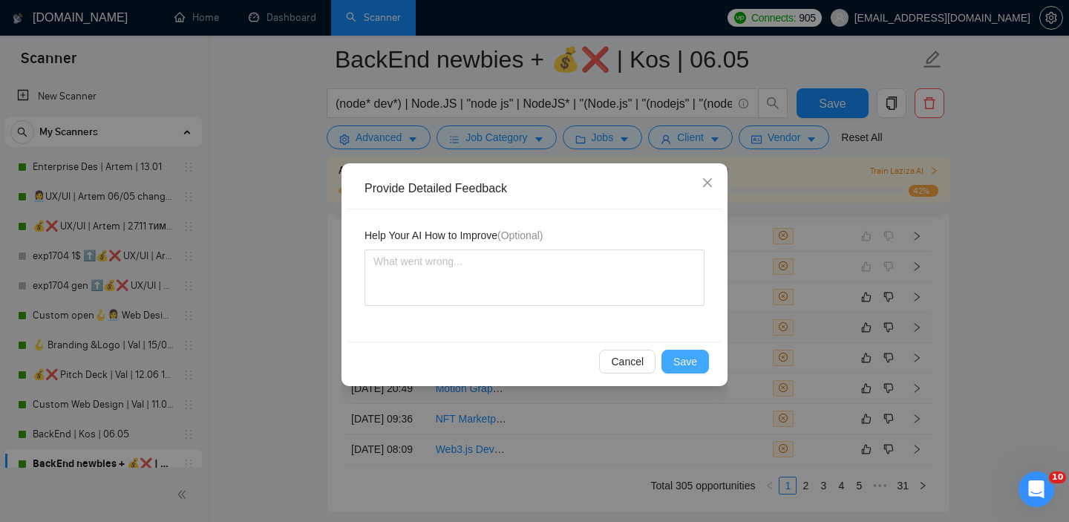
click at [685, 369] on span "Save" at bounding box center [685, 361] width 24 height 16
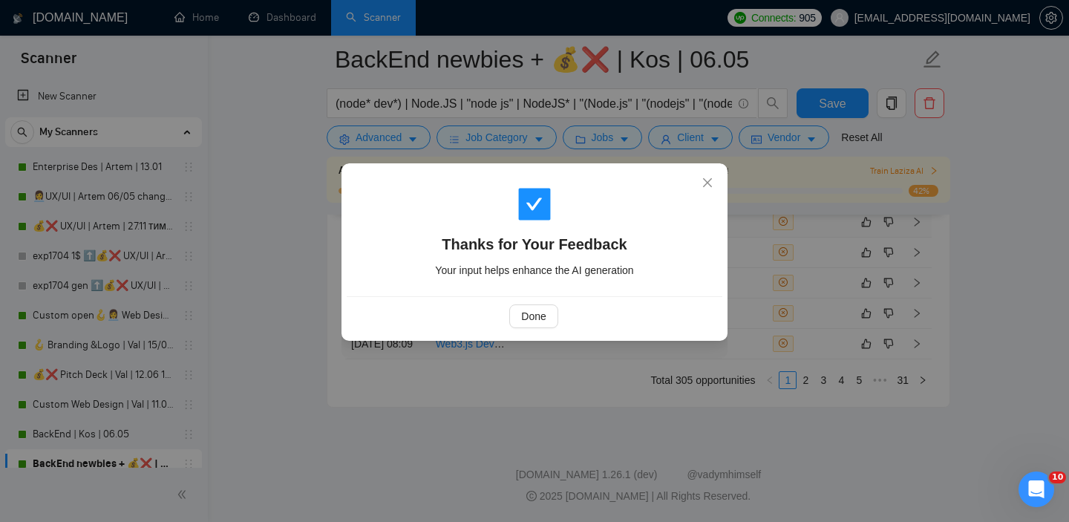
scroll to position [3931, 0]
click at [532, 320] on span "Done" at bounding box center [533, 316] width 25 height 16
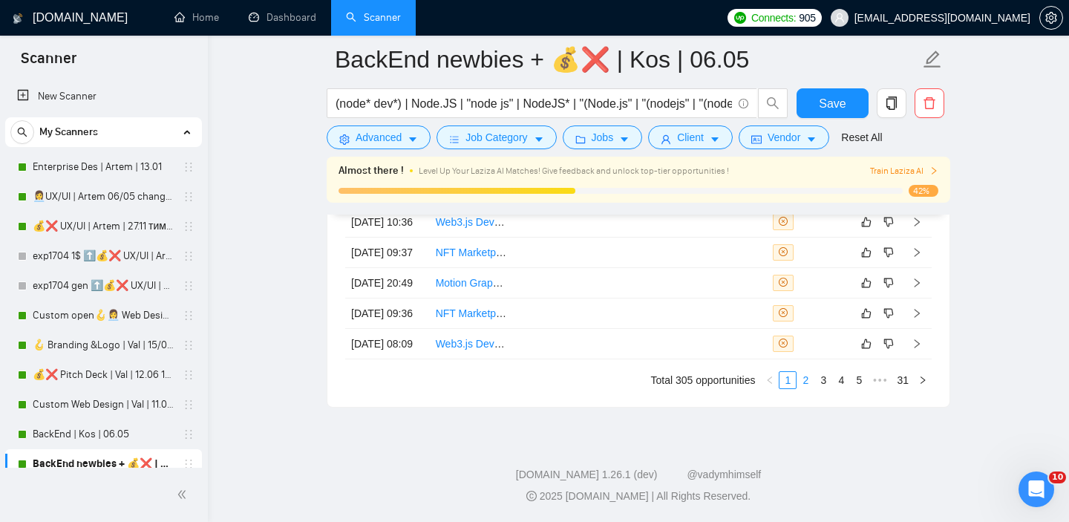
click at [804, 388] on link "2" at bounding box center [805, 380] width 16 height 16
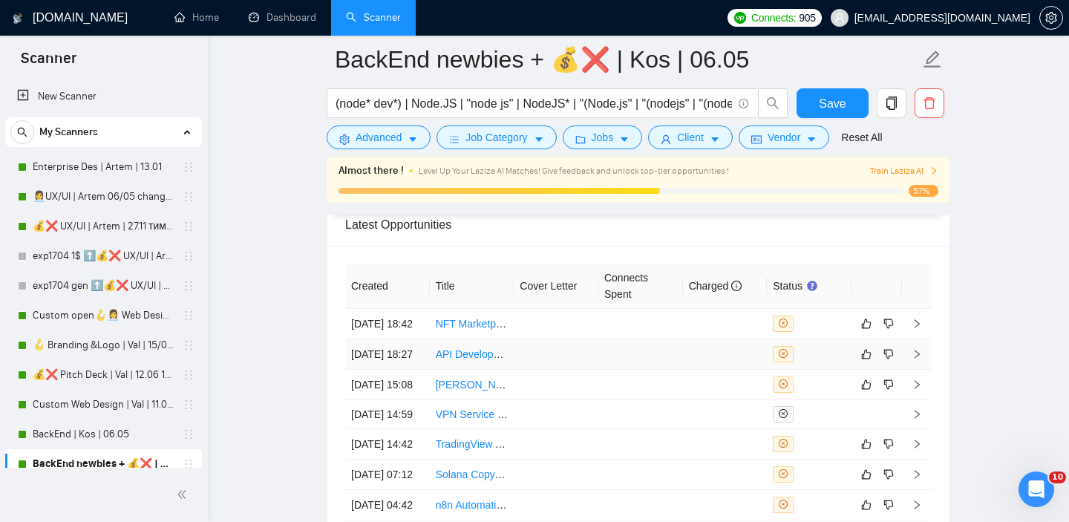
scroll to position [3644, 0]
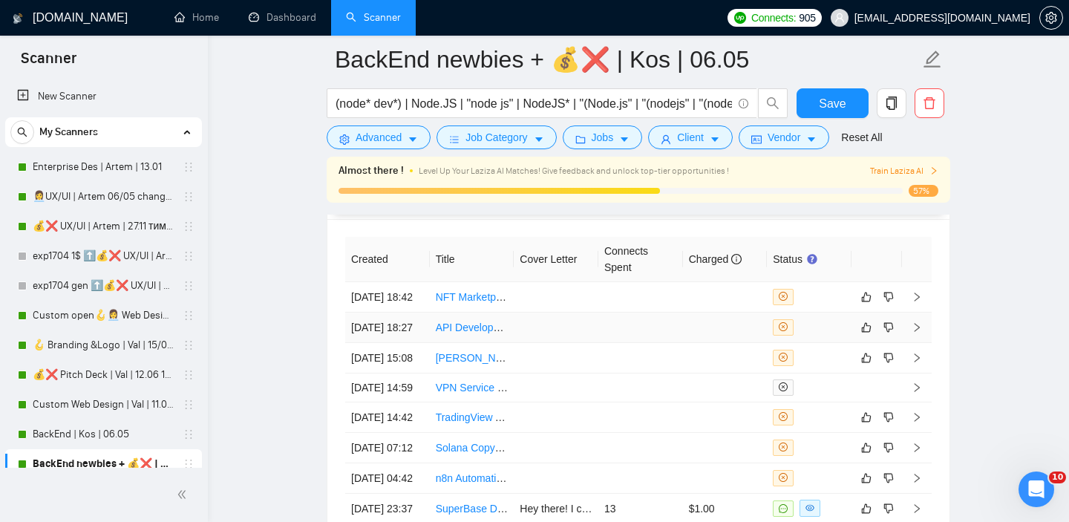
click at [660, 343] on td at bounding box center [640, 328] width 85 height 30
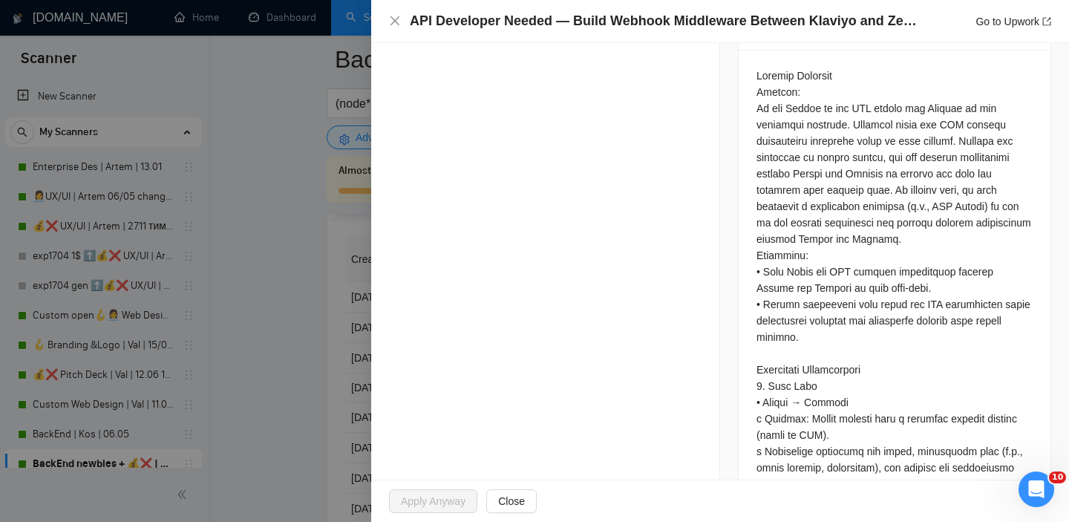
scroll to position [938, 0]
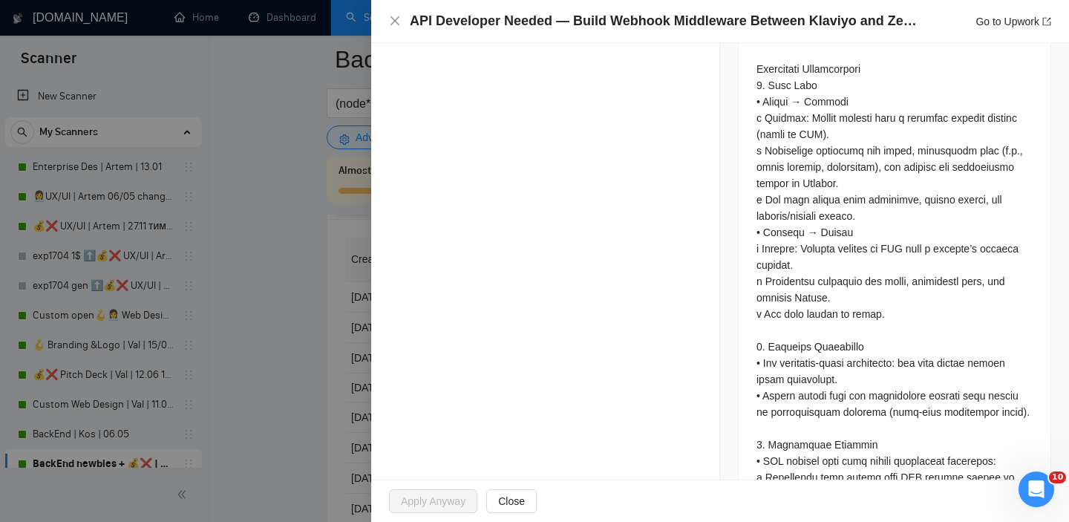
click at [336, 356] on div at bounding box center [534, 261] width 1069 height 522
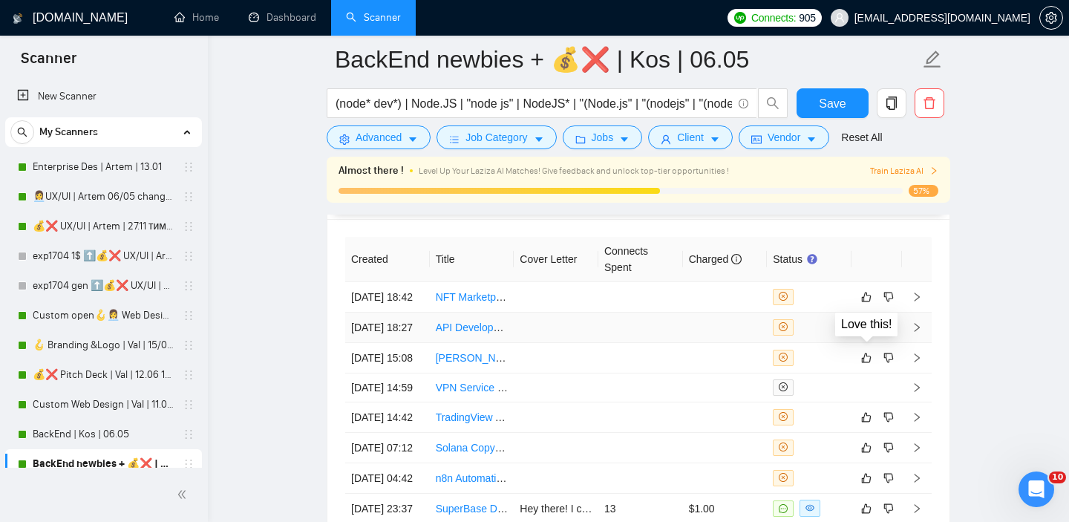
click at [869, 333] on icon "like" at bounding box center [866, 327] width 10 height 12
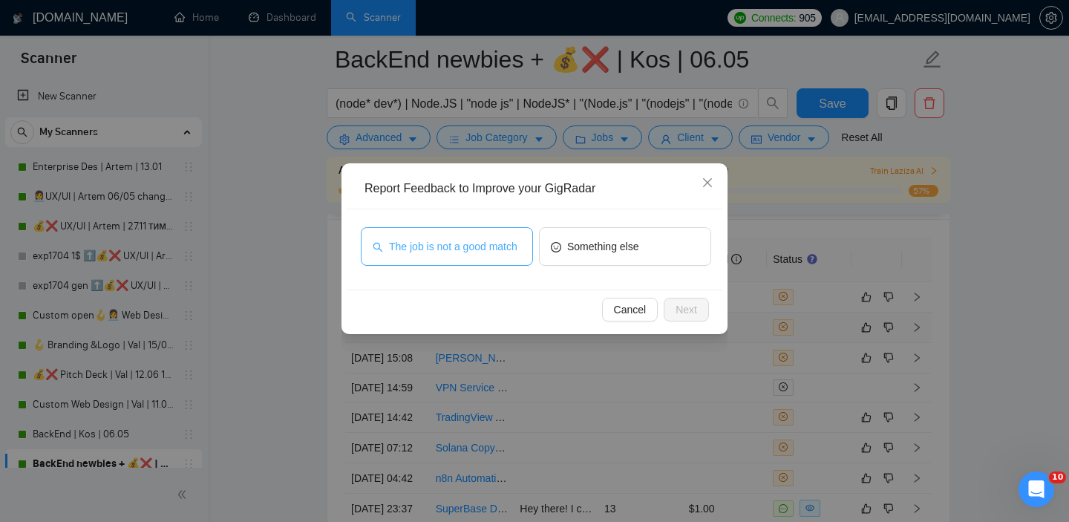
click at [479, 252] on span "The job is not a good match" at bounding box center [453, 246] width 128 height 16
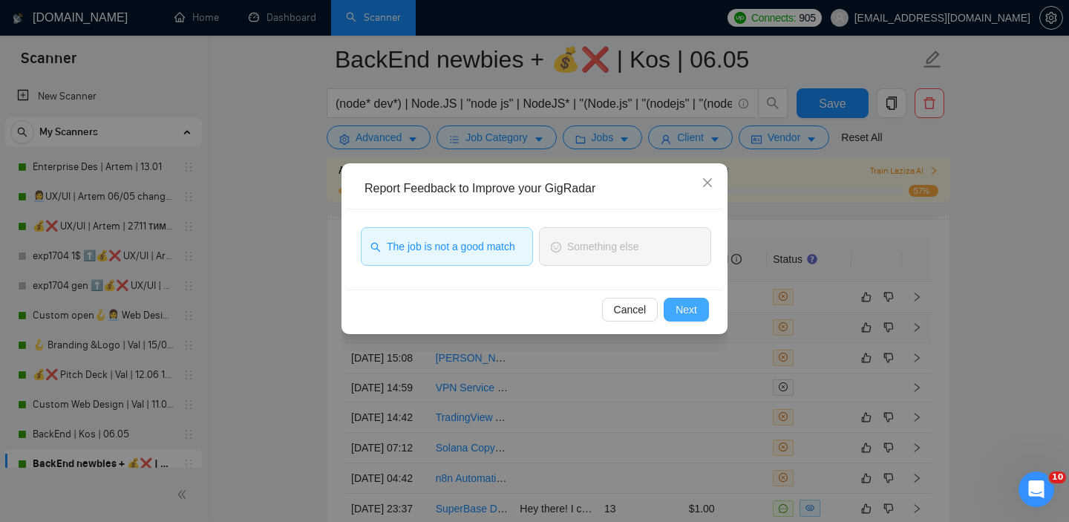
click at [689, 311] on span "Next" at bounding box center [687, 309] width 22 height 16
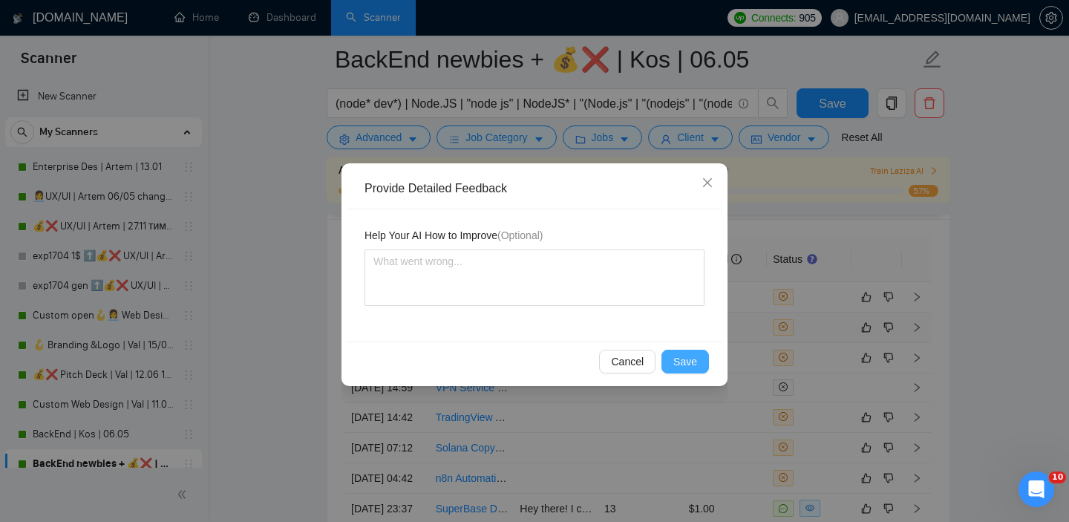
click at [691, 360] on span "Save" at bounding box center [685, 361] width 24 height 16
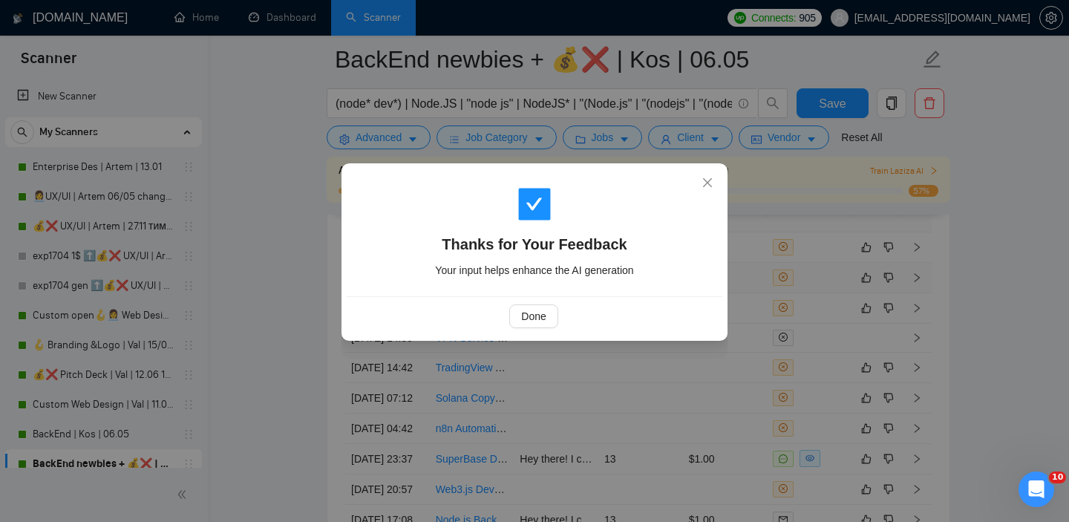
scroll to position [3703, 0]
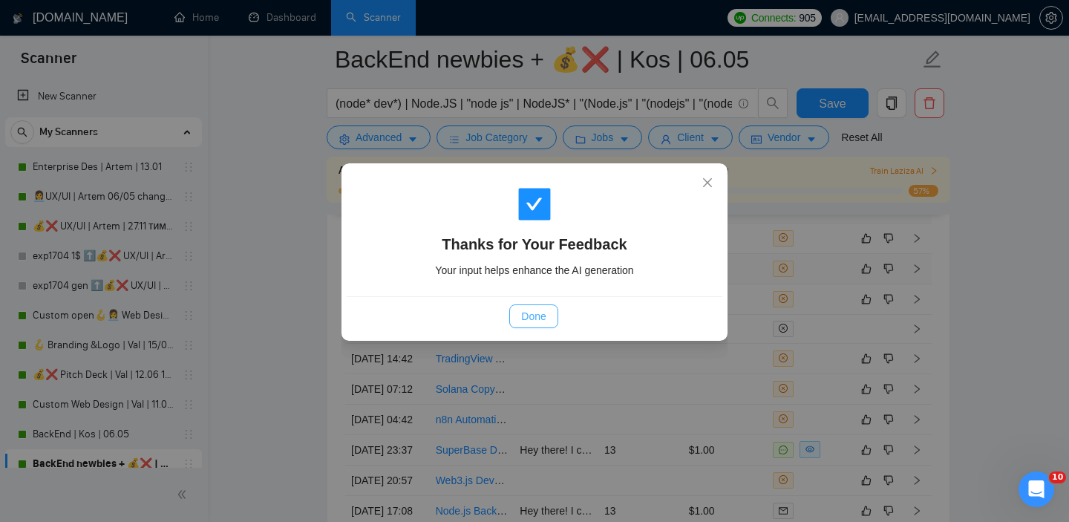
click at [538, 311] on span "Done" at bounding box center [533, 316] width 25 height 16
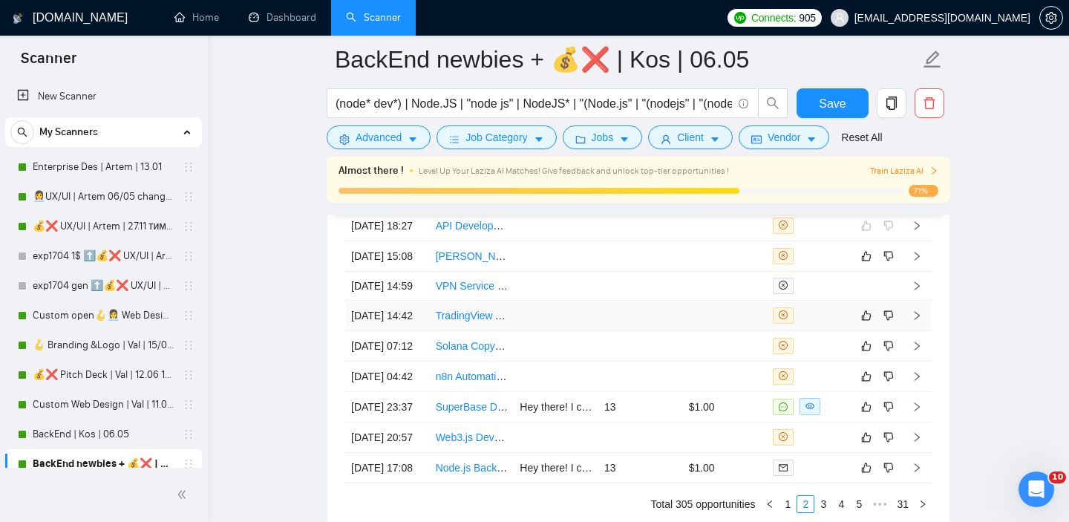
scroll to position [3793, 0]
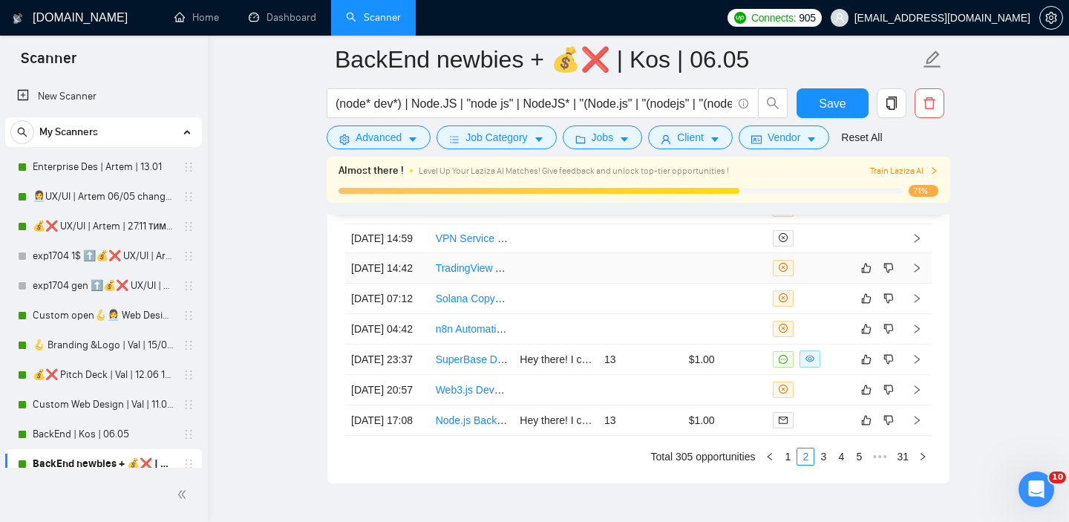
click at [727, 284] on td at bounding box center [725, 268] width 85 height 30
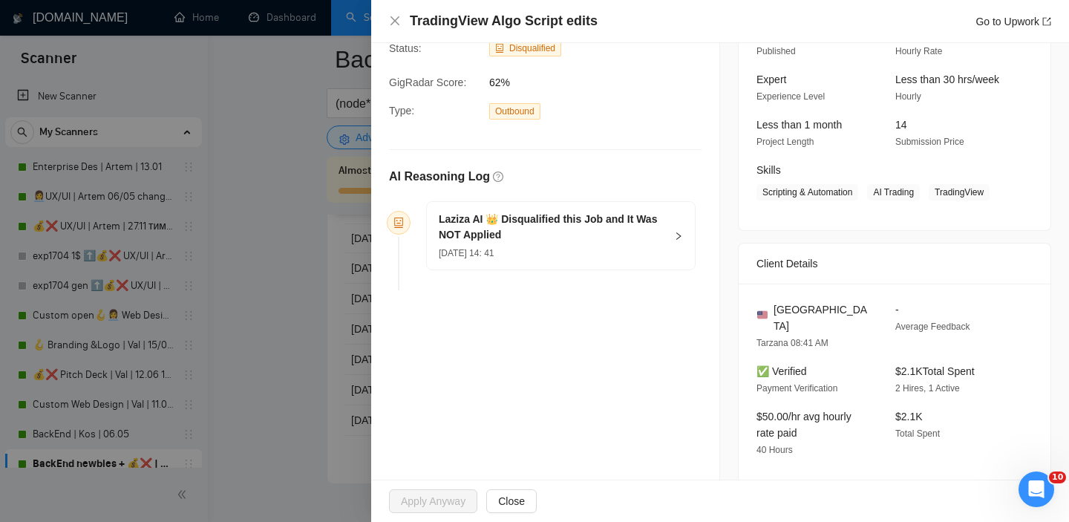
scroll to position [193, 0]
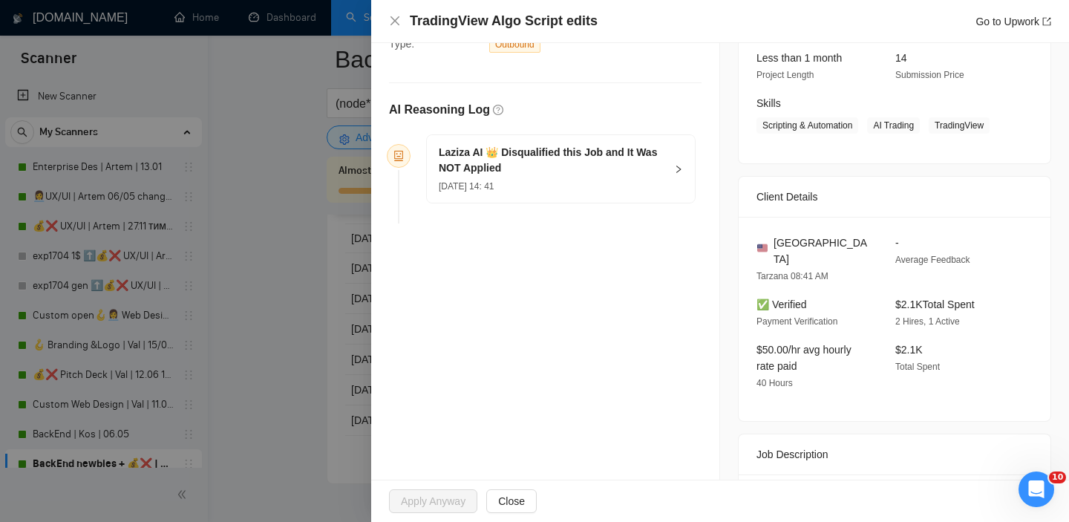
click at [292, 240] on div at bounding box center [534, 261] width 1069 height 522
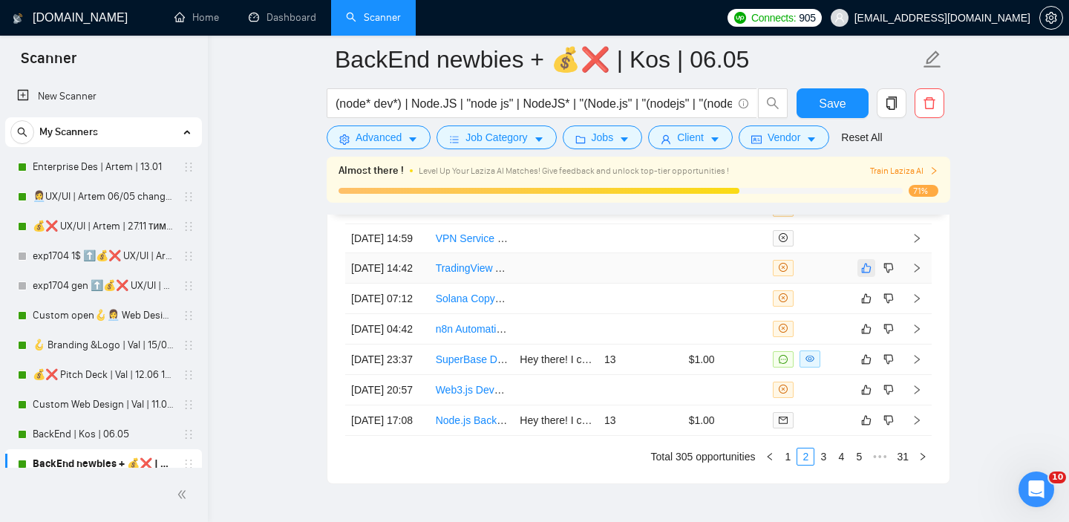
click at [864, 274] on icon "like" at bounding box center [866, 268] width 10 height 12
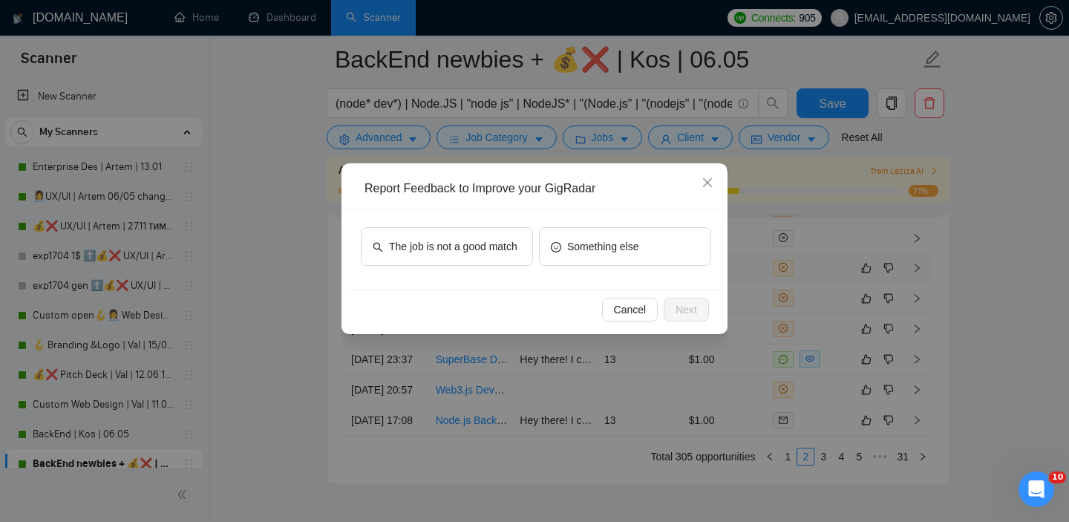
click at [444, 272] on div "The job is not a good match Something else" at bounding box center [535, 249] width 376 height 80
click at [455, 252] on span "The job is not a good match" at bounding box center [453, 246] width 128 height 16
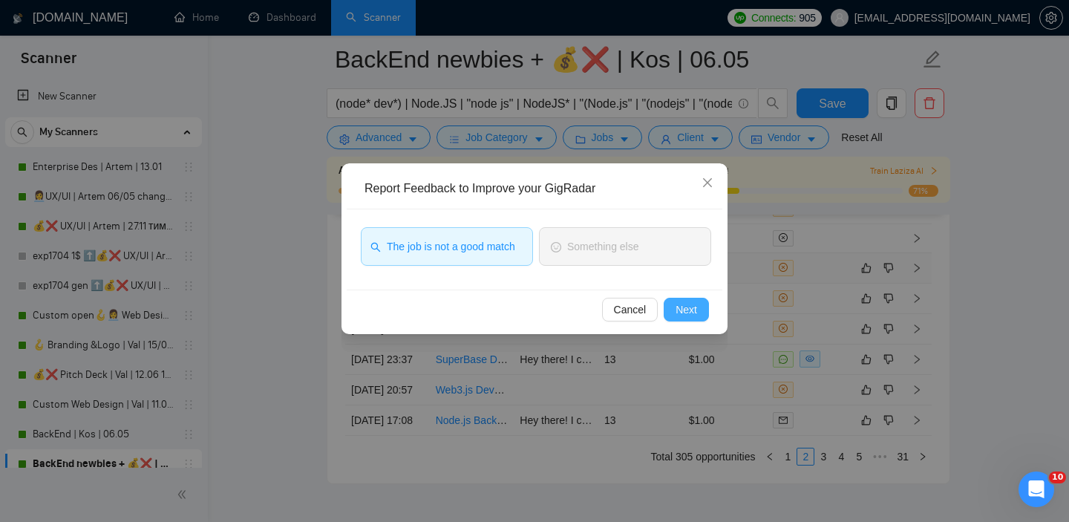
click at [691, 309] on span "Next" at bounding box center [687, 309] width 22 height 16
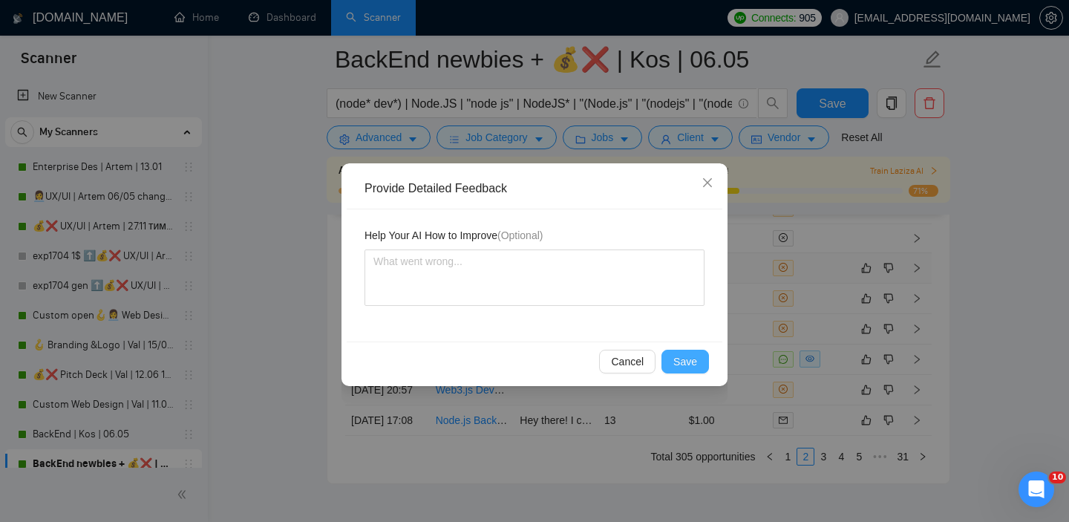
click at [699, 356] on button "Save" at bounding box center [686, 362] width 48 height 24
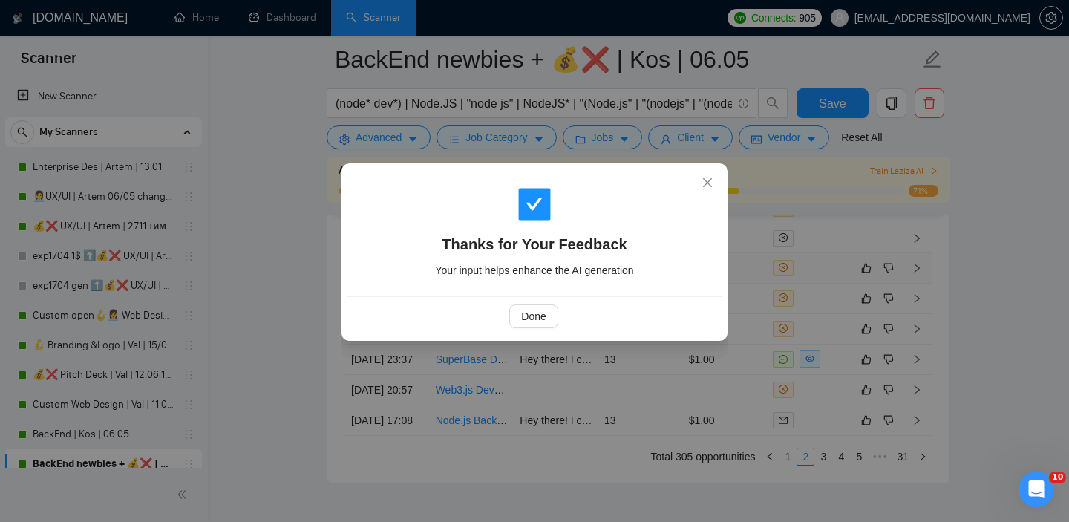
scroll to position [3833, 0]
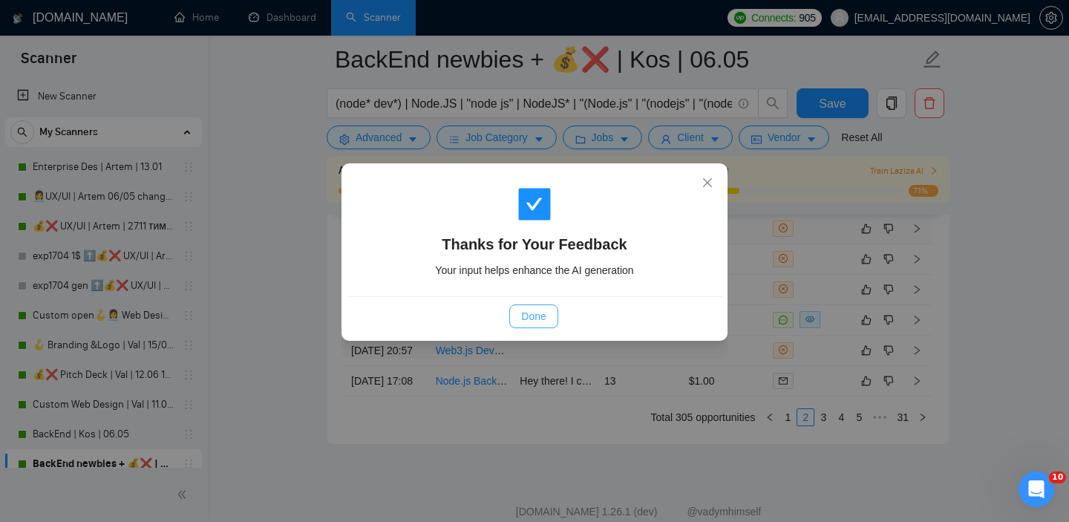
click at [532, 312] on span "Done" at bounding box center [533, 316] width 25 height 16
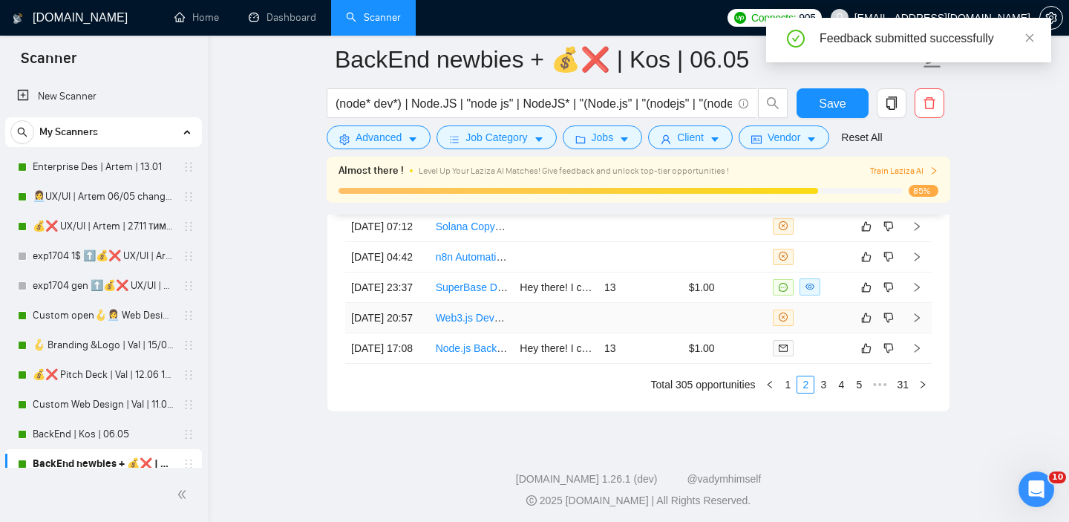
scroll to position [3884, 0]
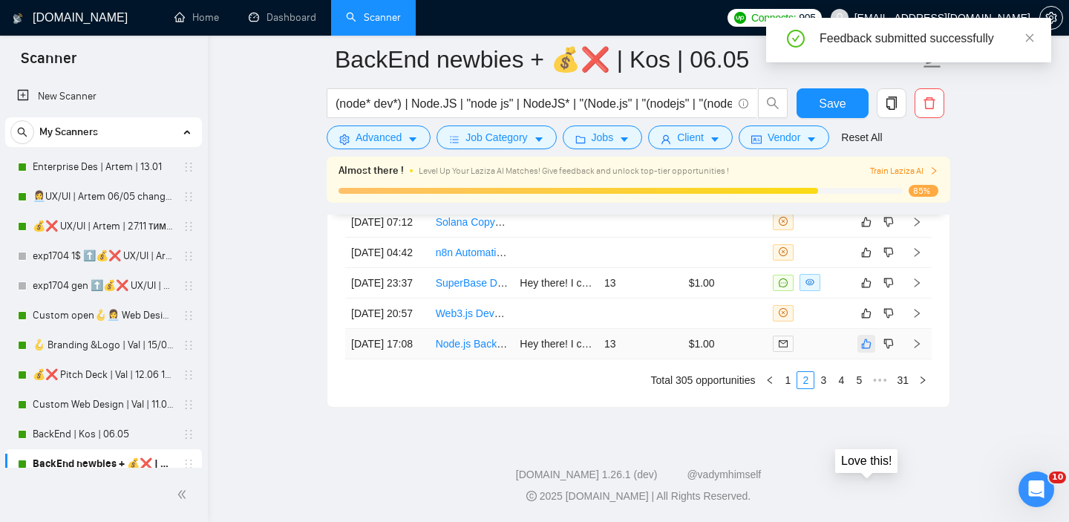
click at [869, 348] on icon "like" at bounding box center [867, 344] width 10 height 10
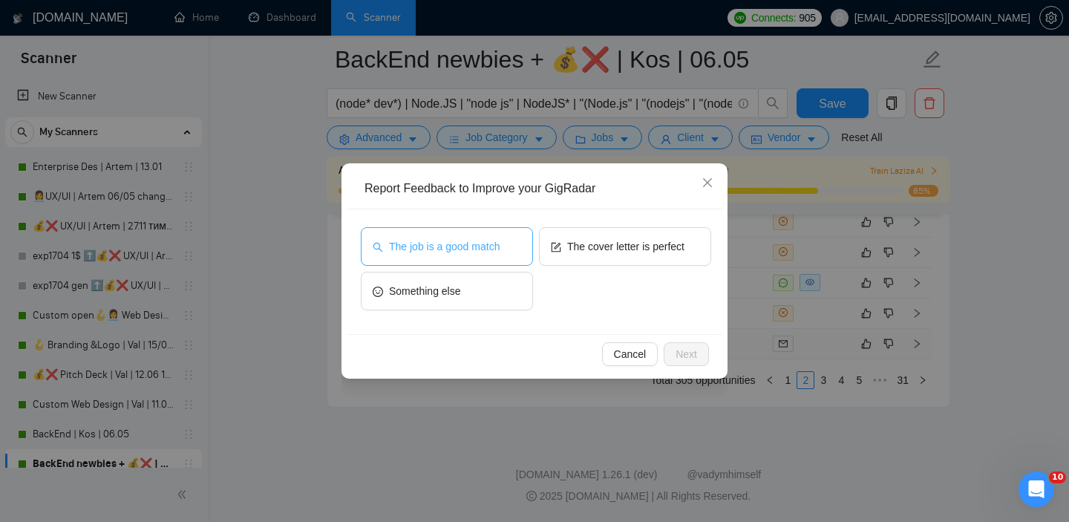
click at [488, 255] on button "The job is a good match" at bounding box center [447, 246] width 172 height 39
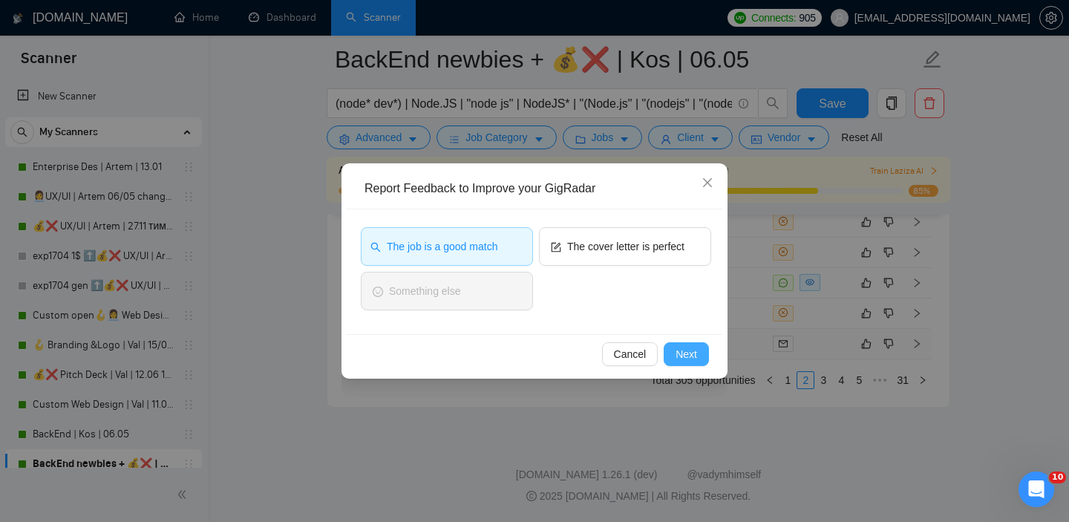
click at [702, 357] on button "Next" at bounding box center [686, 354] width 45 height 24
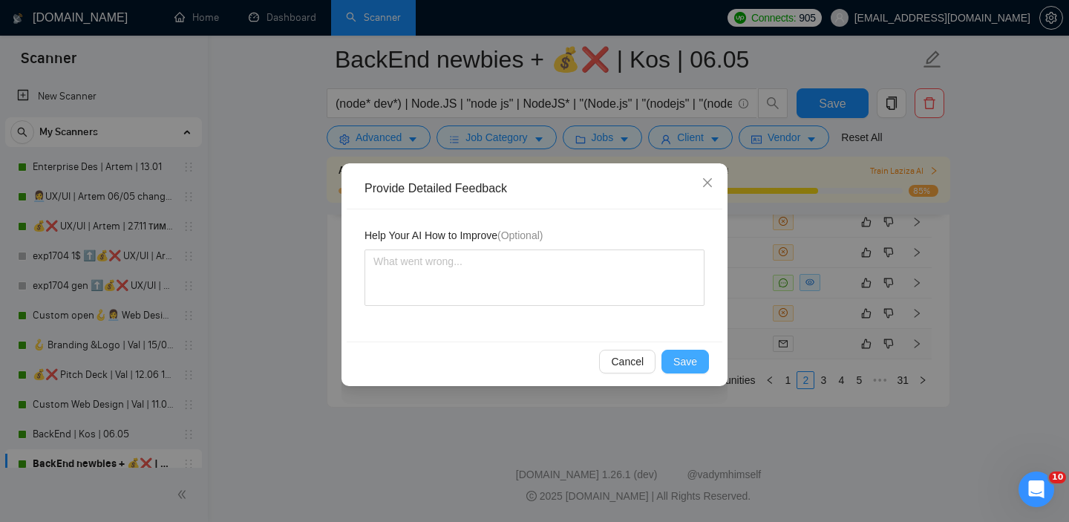
click at [697, 364] on button "Save" at bounding box center [686, 362] width 48 height 24
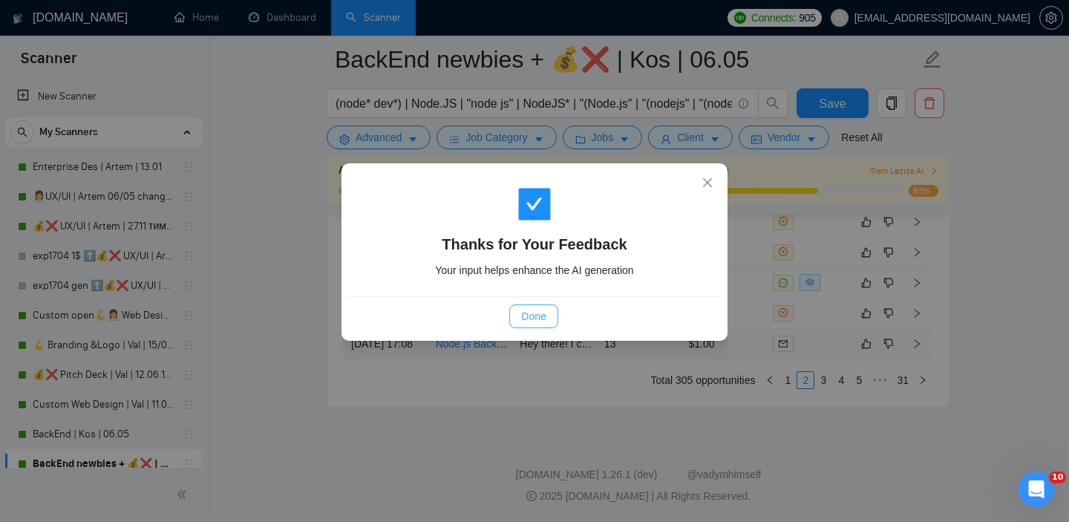
click at [548, 322] on button "Done" at bounding box center [533, 316] width 48 height 24
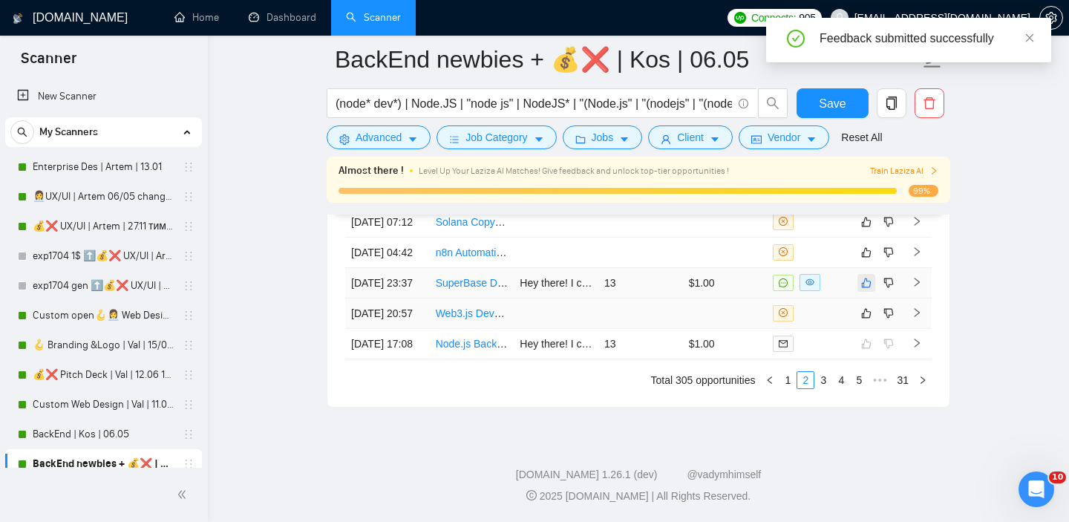
click at [867, 359] on tbody "09 Sep, 2025 18:42 NFT Marketplace Dev 09 Sep, 2025 18:27 API Developer Needed …" at bounding box center [638, 207] width 587 height 303
click at [865, 289] on icon "like" at bounding box center [866, 283] width 10 height 12
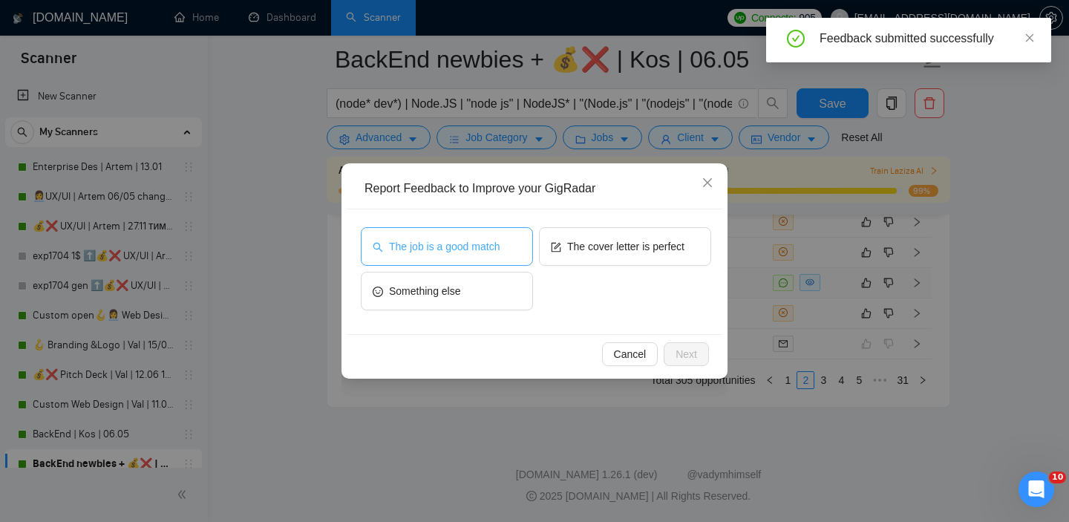
click at [493, 245] on span "The job is a good match" at bounding box center [444, 246] width 111 height 16
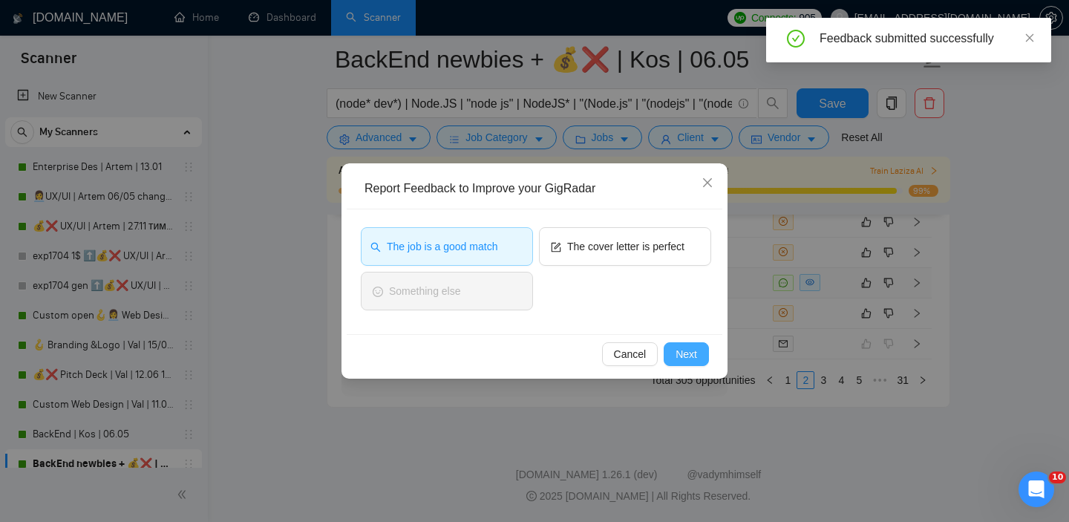
click at [698, 351] on button "Next" at bounding box center [686, 354] width 45 height 24
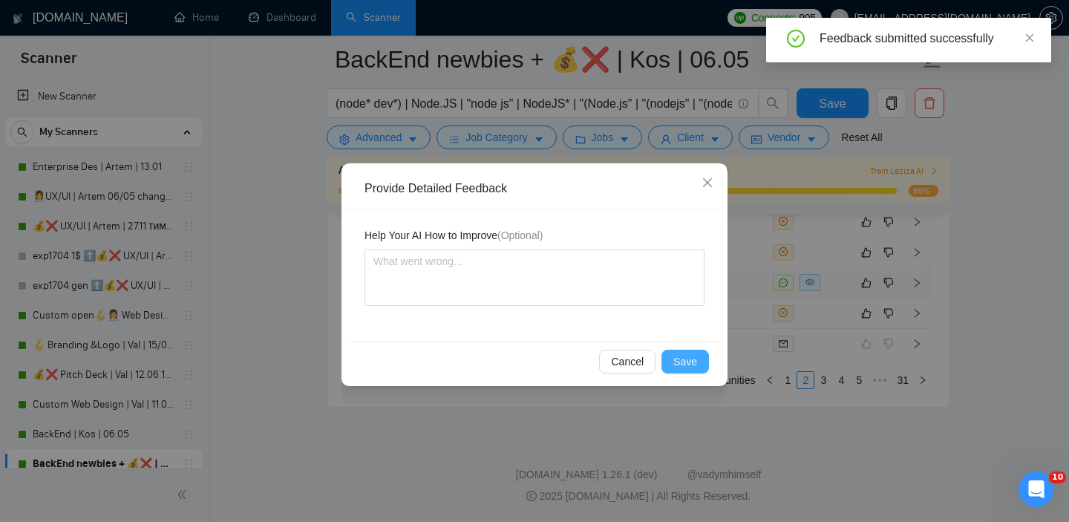
click at [701, 359] on button "Save" at bounding box center [686, 362] width 48 height 24
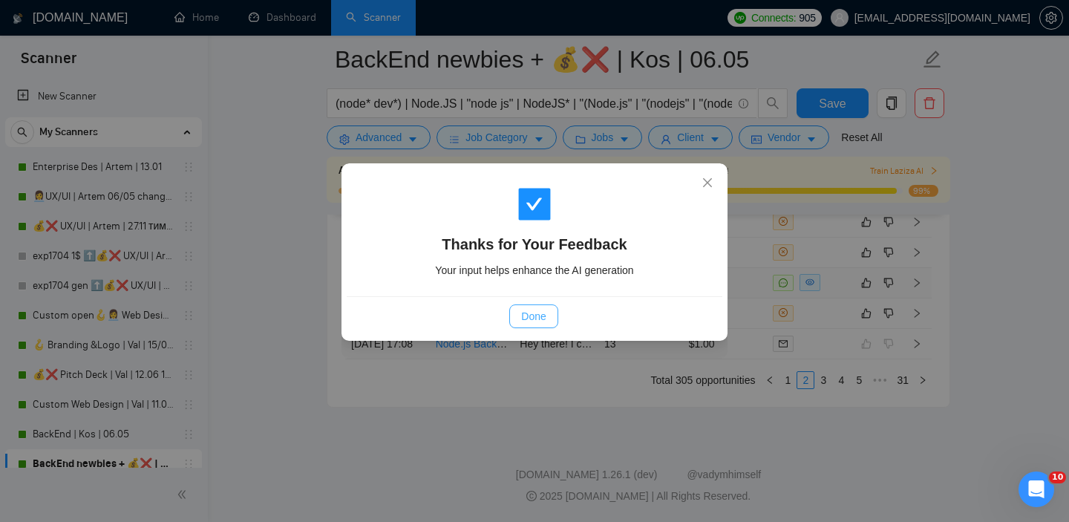
click at [530, 316] on span "Done" at bounding box center [533, 316] width 25 height 16
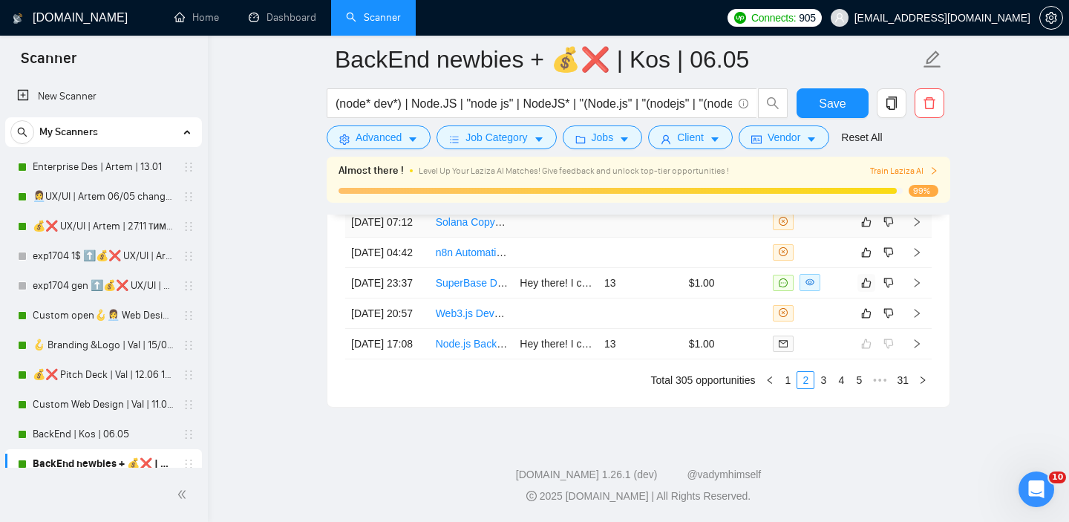
scroll to position [3855, 0]
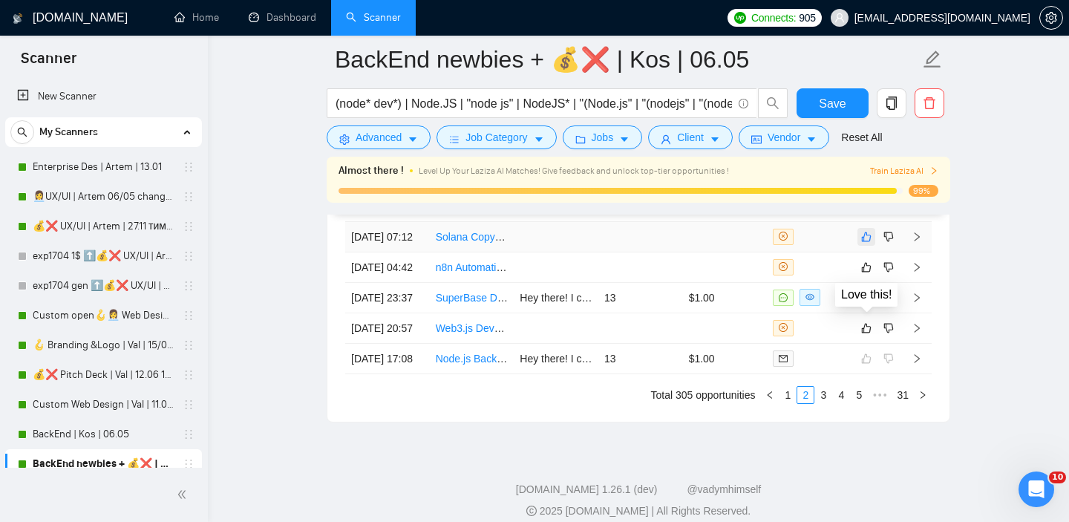
click at [867, 243] on icon "like" at bounding box center [866, 237] width 10 height 12
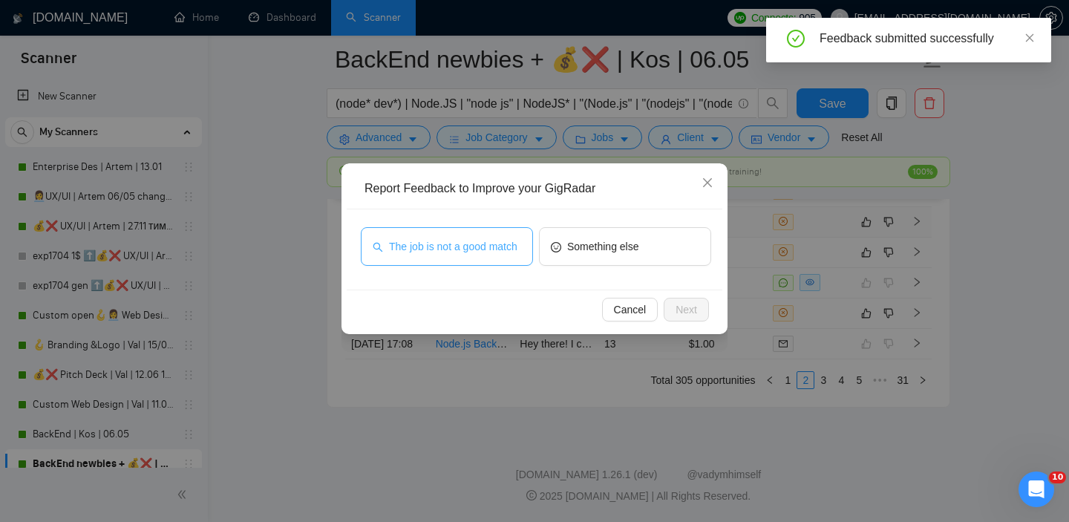
click at [488, 255] on span "The job is not a good match" at bounding box center [453, 246] width 128 height 16
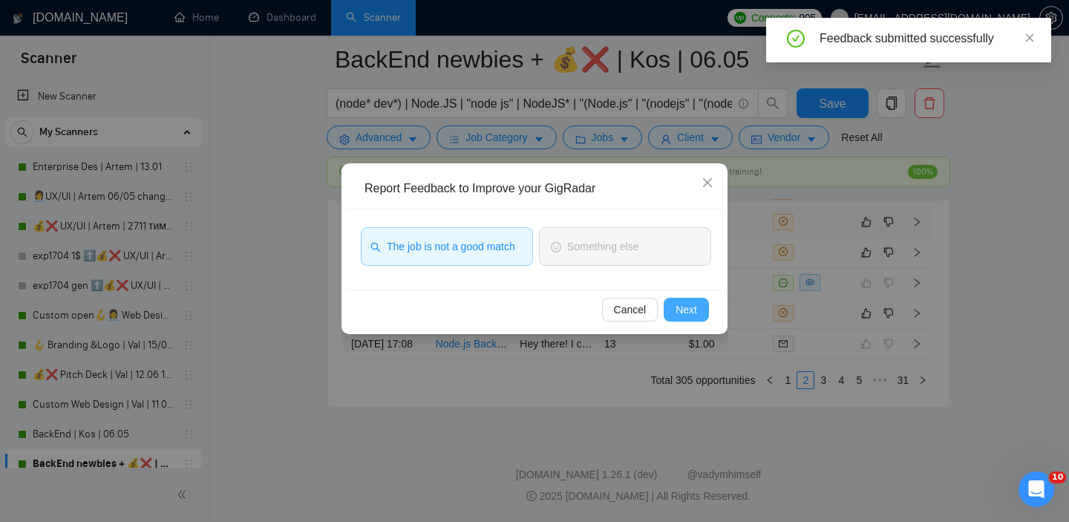
click at [679, 306] on span "Next" at bounding box center [687, 309] width 22 height 16
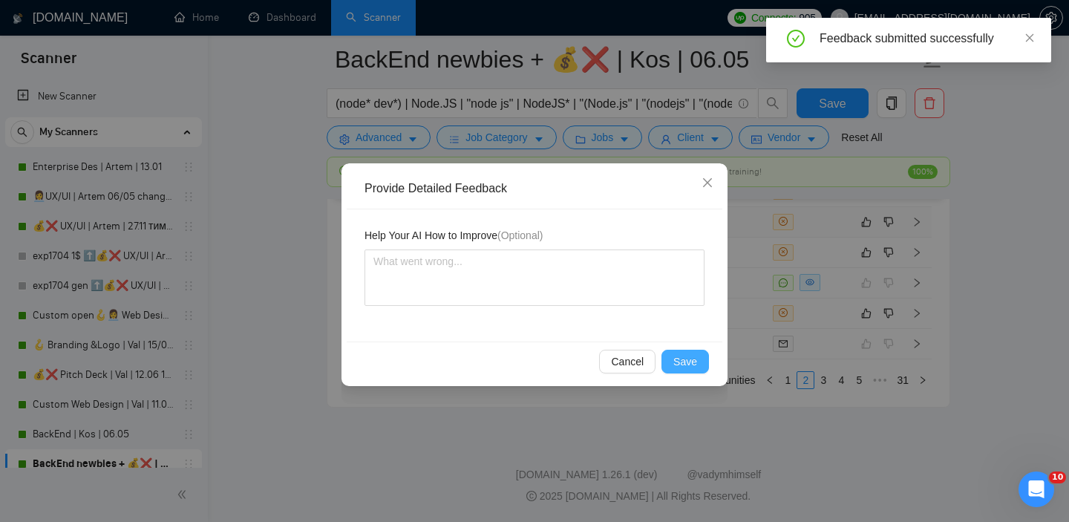
click at [697, 360] on button "Save" at bounding box center [686, 362] width 48 height 24
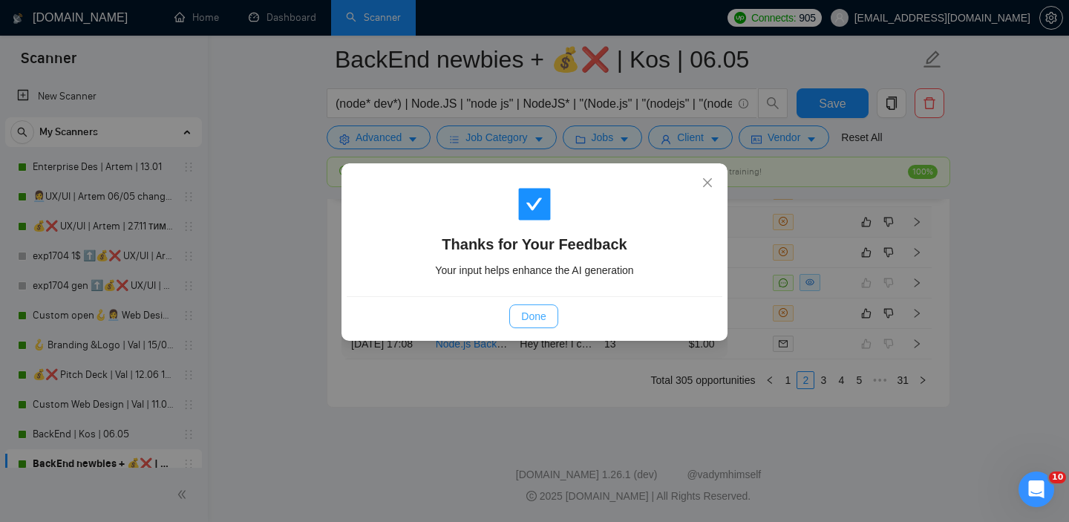
click at [530, 319] on span "Done" at bounding box center [533, 316] width 25 height 16
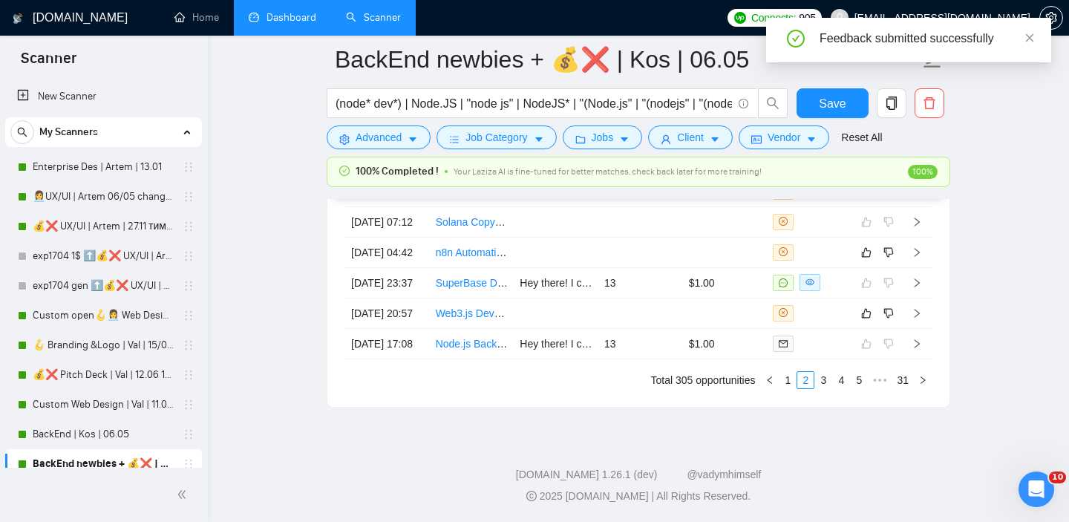
click at [302, 19] on link "Dashboard" at bounding box center [283, 17] width 68 height 13
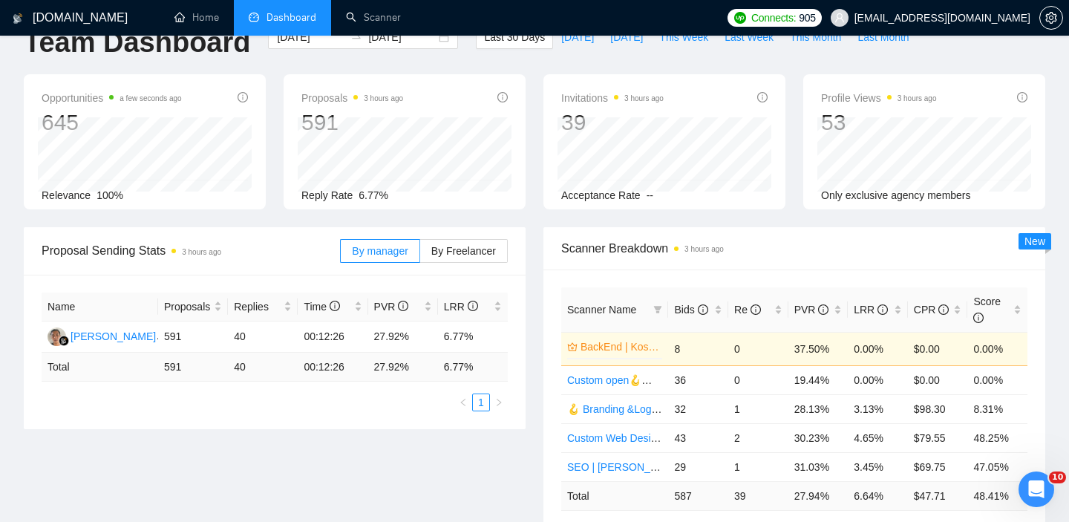
scroll to position [36, 0]
click at [657, 347] on link "BackEnd | Kos | 06.05" at bounding box center [620, 345] width 79 height 16
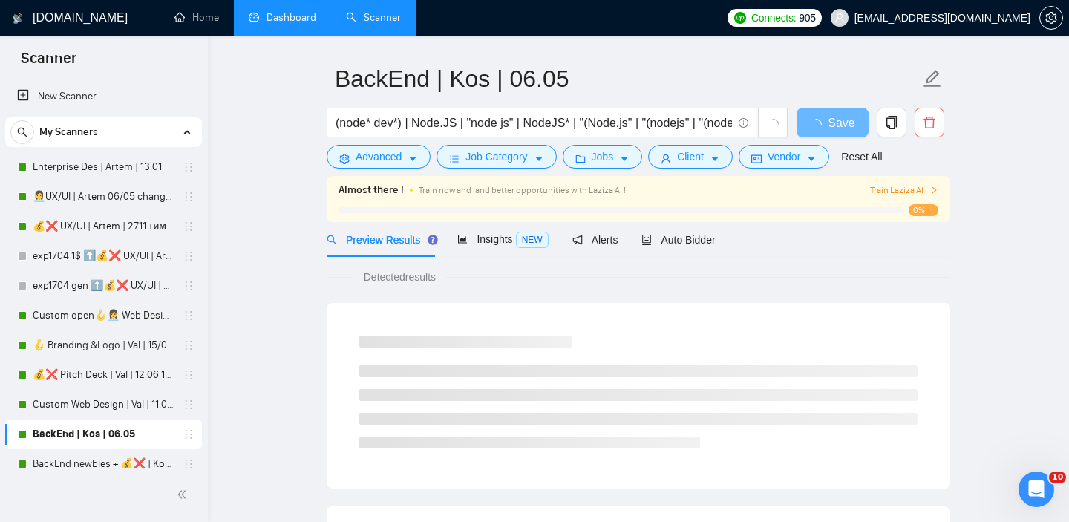
scroll to position [59, 0]
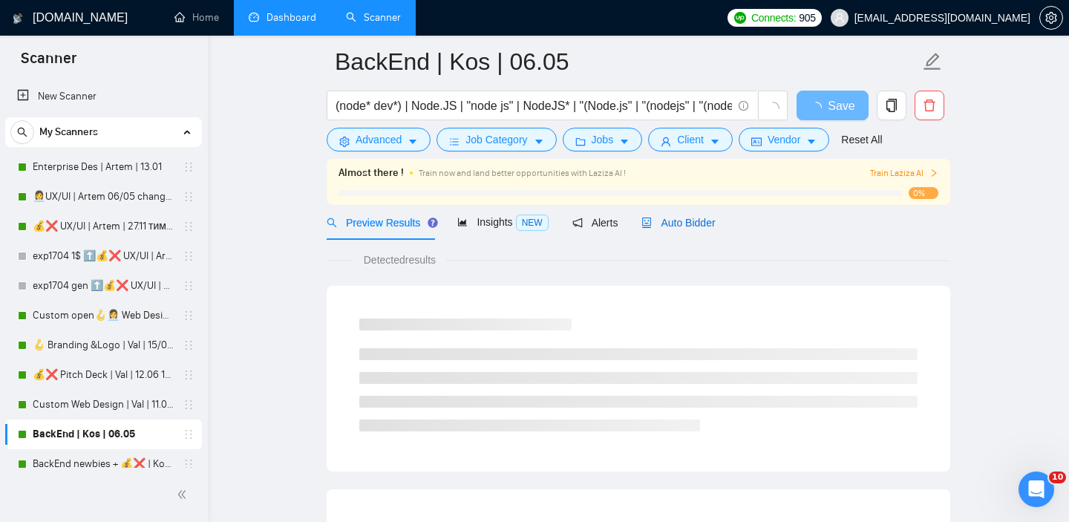
click at [668, 221] on span "Auto Bidder" at bounding box center [678, 223] width 74 height 12
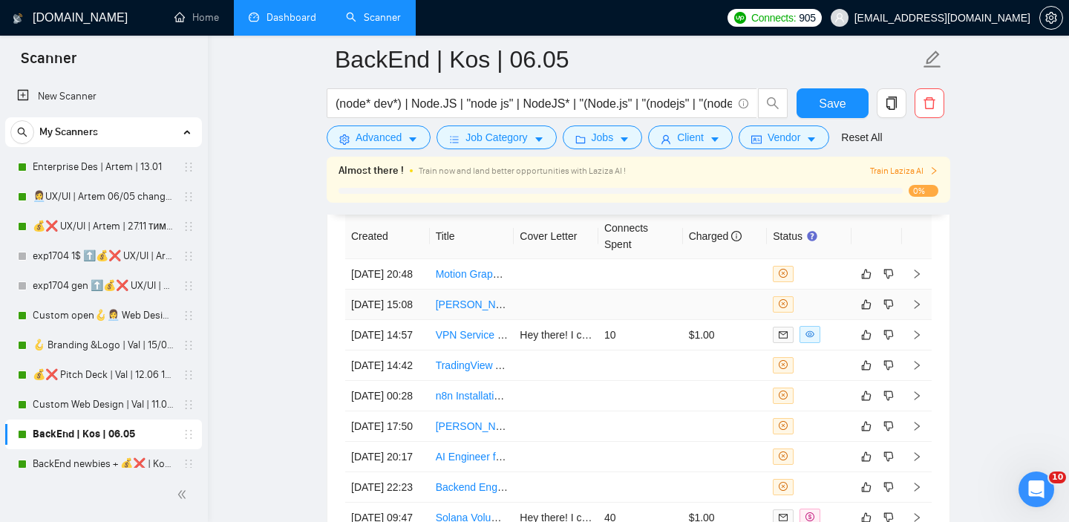
scroll to position [3585, 0]
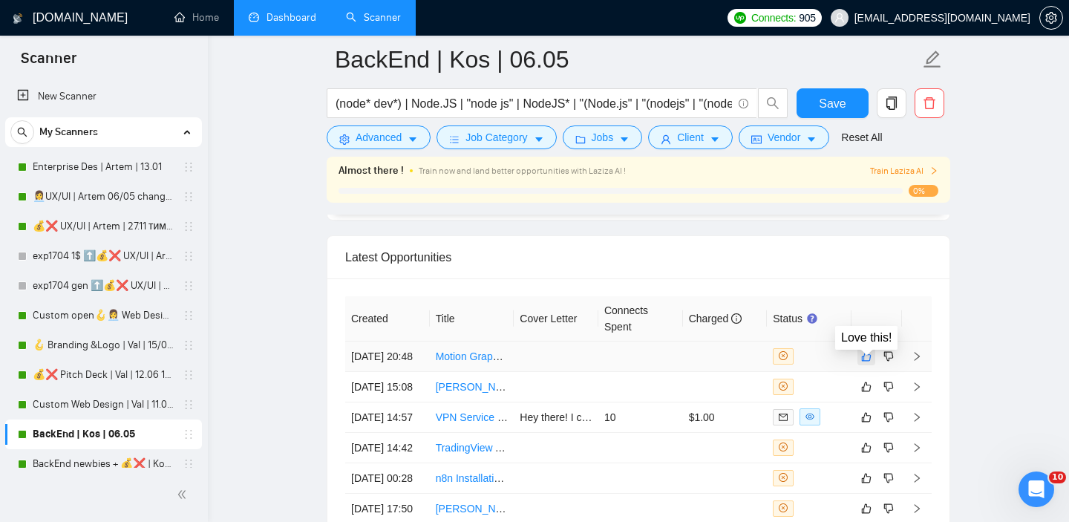
click at [867, 362] on icon "like" at bounding box center [866, 356] width 10 height 12
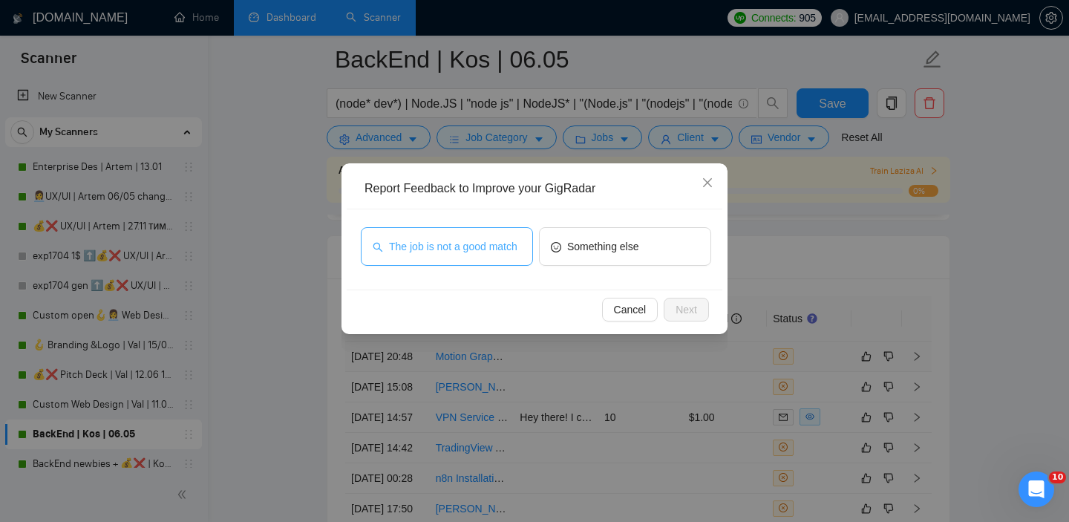
click at [449, 238] on span "The job is not a good match" at bounding box center [453, 246] width 128 height 16
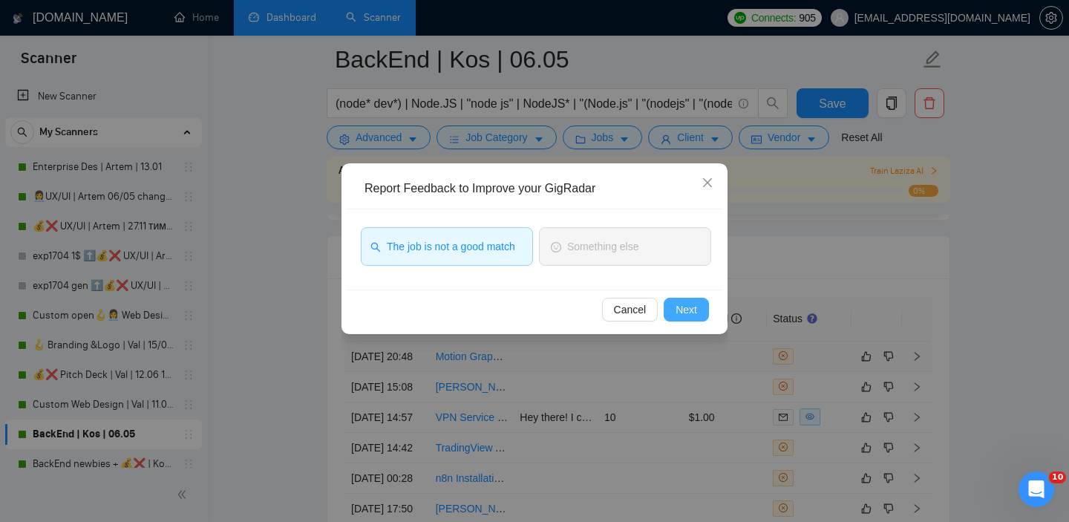
click at [680, 313] on span "Next" at bounding box center [687, 309] width 22 height 16
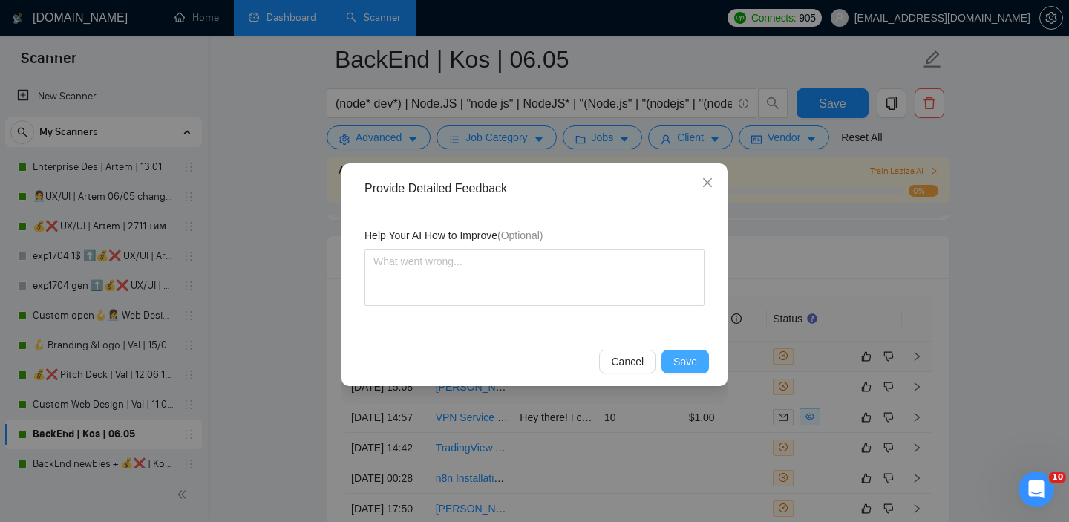
click at [698, 355] on button "Save" at bounding box center [686, 362] width 48 height 24
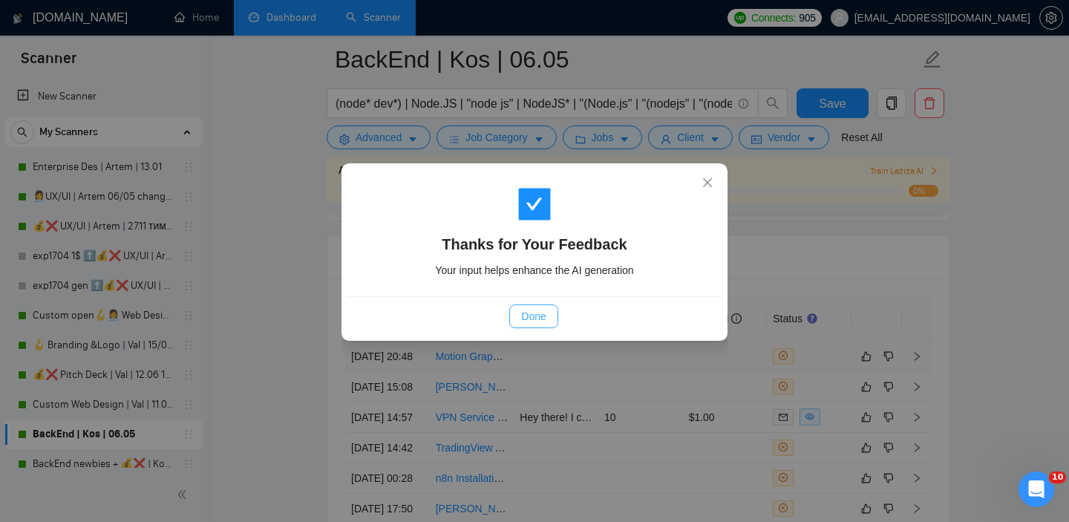
click at [516, 310] on button "Done" at bounding box center [533, 316] width 48 height 24
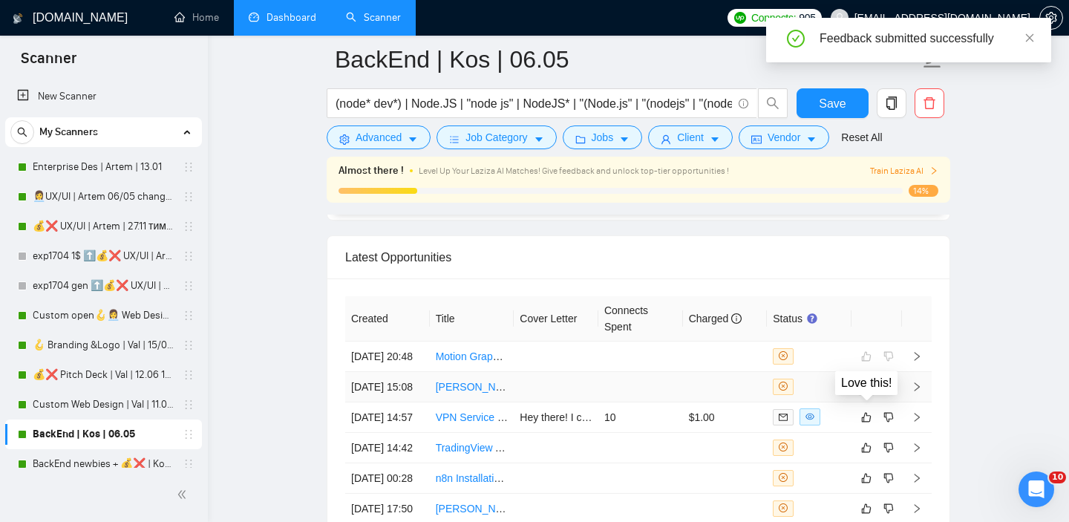
click at [873, 396] on button "button" at bounding box center [867, 387] width 18 height 18
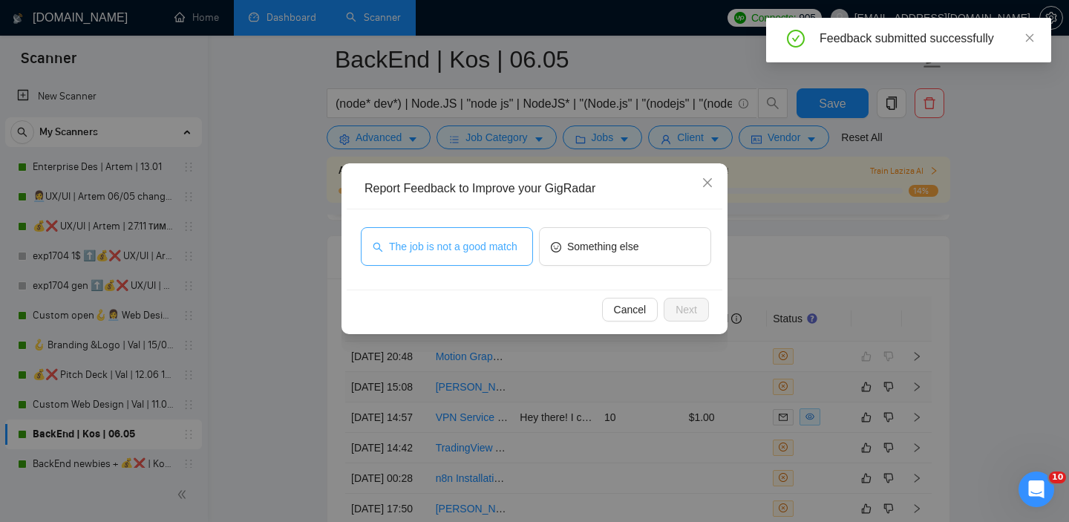
click at [410, 238] on span "The job is not a good match" at bounding box center [453, 246] width 128 height 16
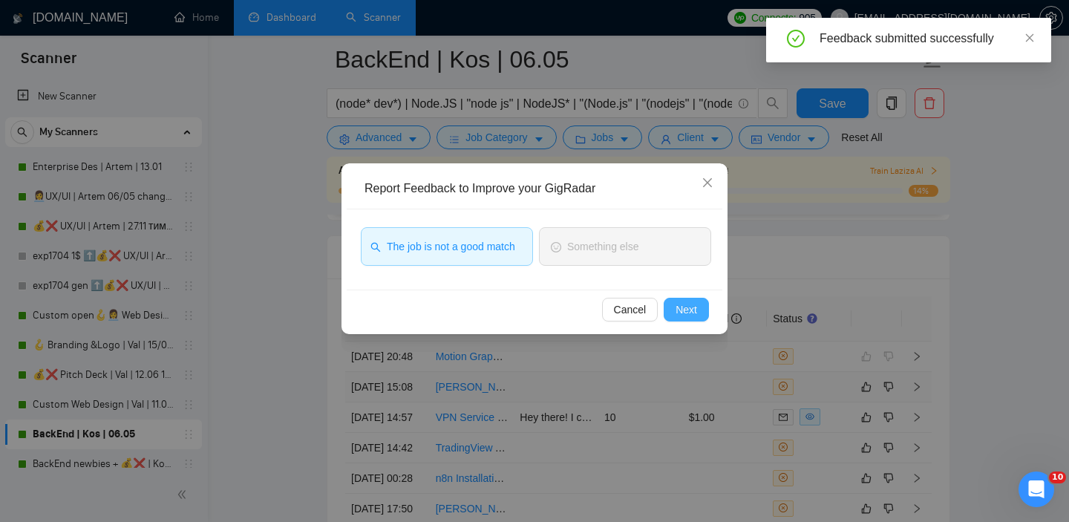
click at [689, 313] on span "Next" at bounding box center [687, 309] width 22 height 16
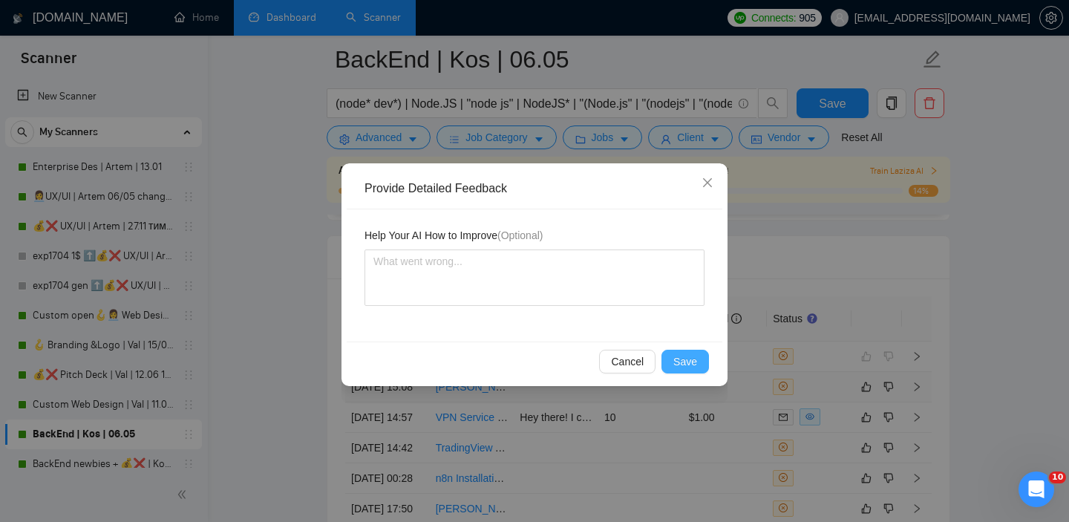
click at [687, 354] on span "Save" at bounding box center [685, 361] width 24 height 16
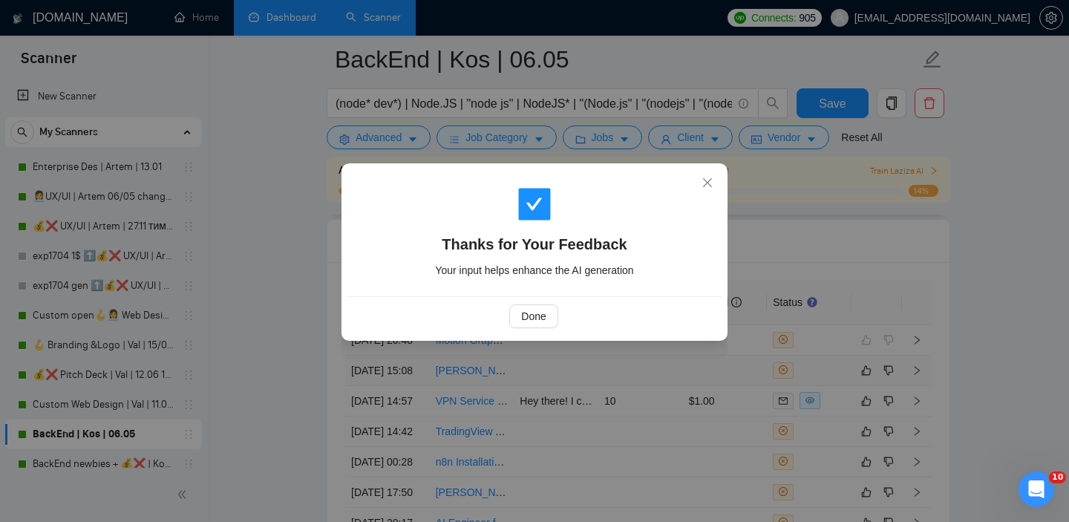
scroll to position [3603, 0]
click at [538, 318] on span "Done" at bounding box center [533, 316] width 25 height 16
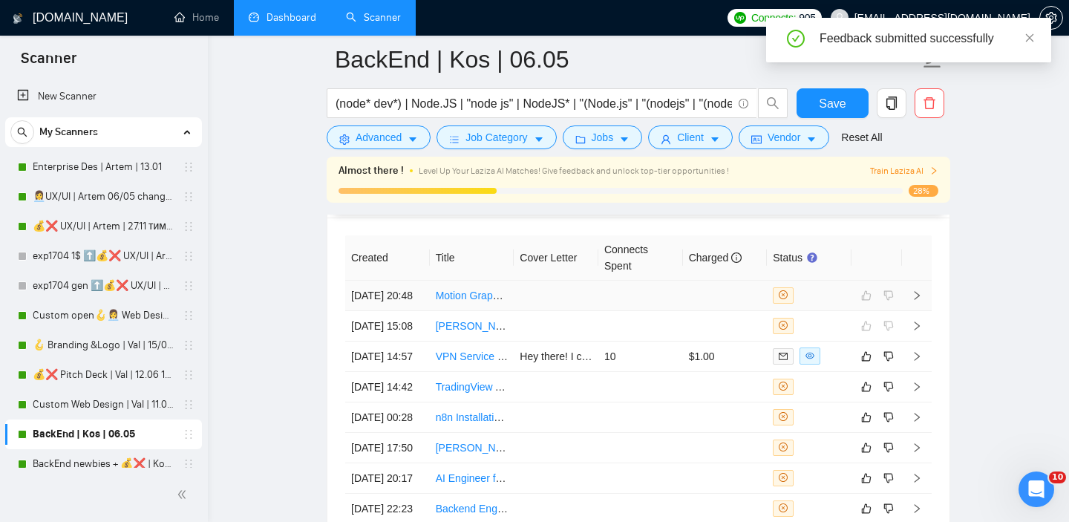
scroll to position [3637, 0]
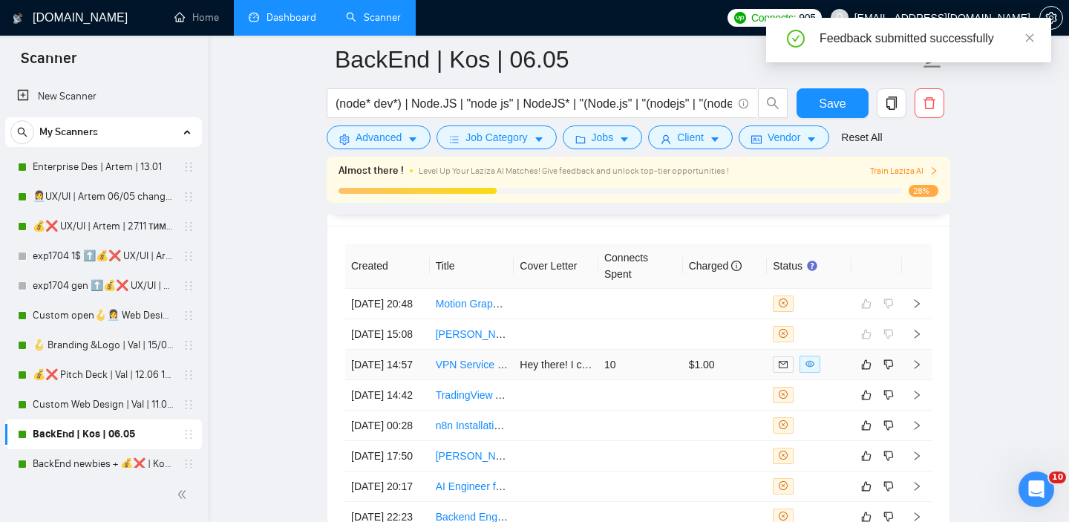
click at [656, 380] on td "10" at bounding box center [640, 365] width 85 height 30
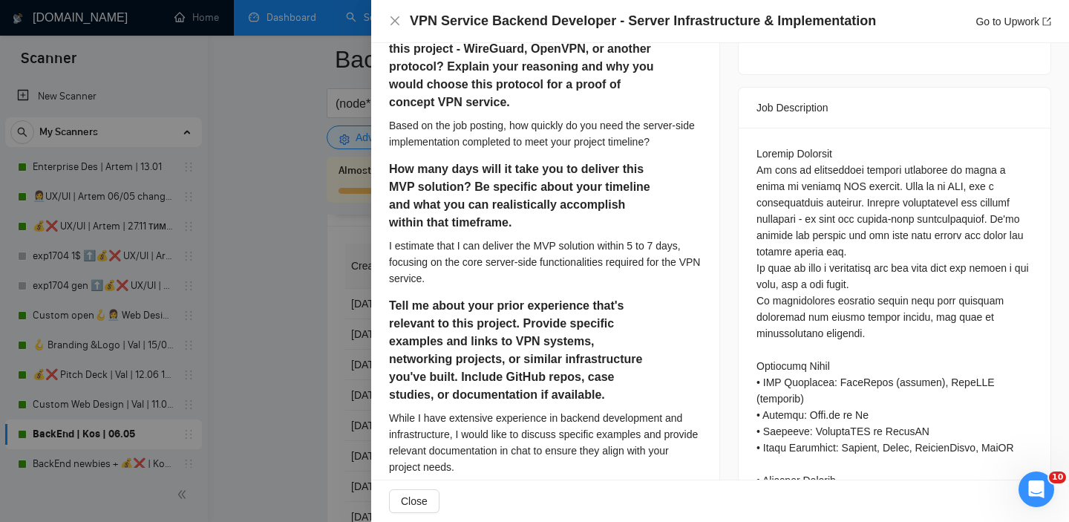
scroll to position [578, 0]
click at [348, 315] on div at bounding box center [534, 261] width 1069 height 522
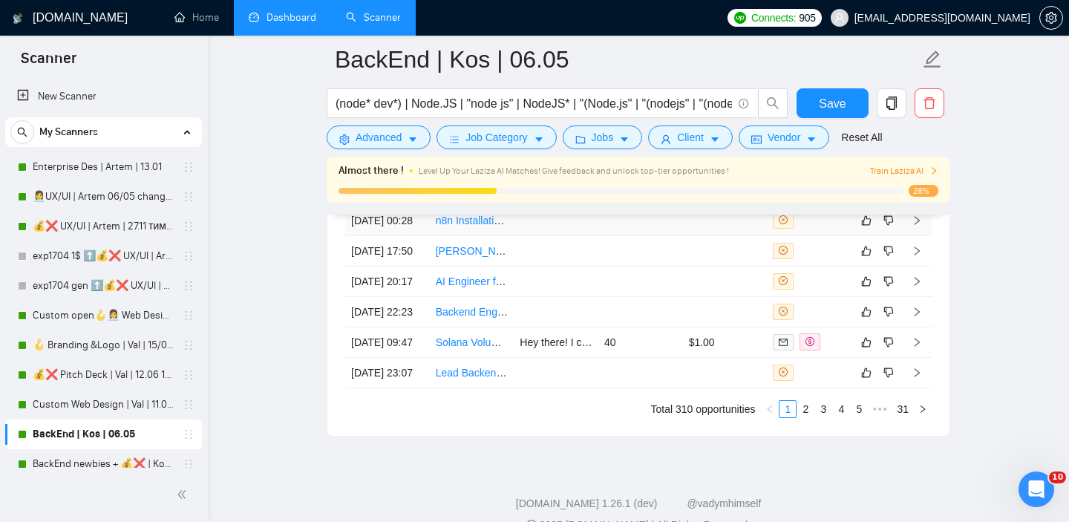
scroll to position [3843, 0]
click at [724, 296] on td at bounding box center [725, 281] width 85 height 30
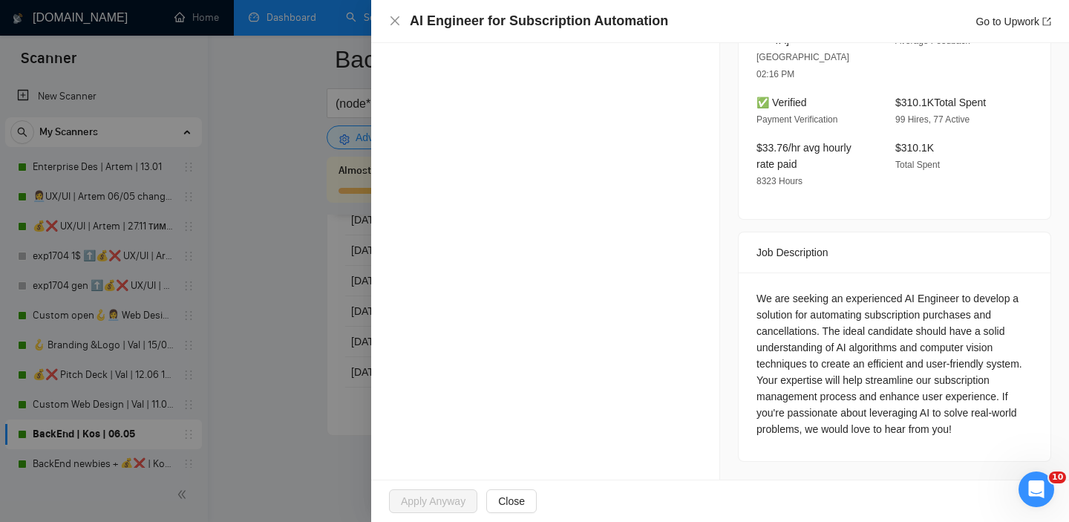
scroll to position [3848, 0]
click at [336, 331] on div at bounding box center [534, 261] width 1069 height 522
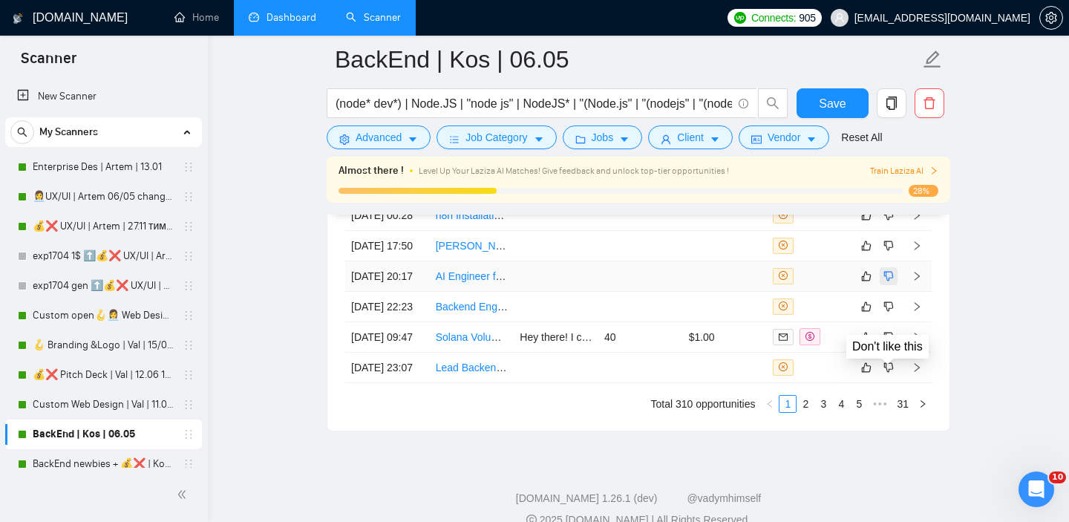
click at [889, 282] on icon "dislike" at bounding box center [889, 276] width 10 height 12
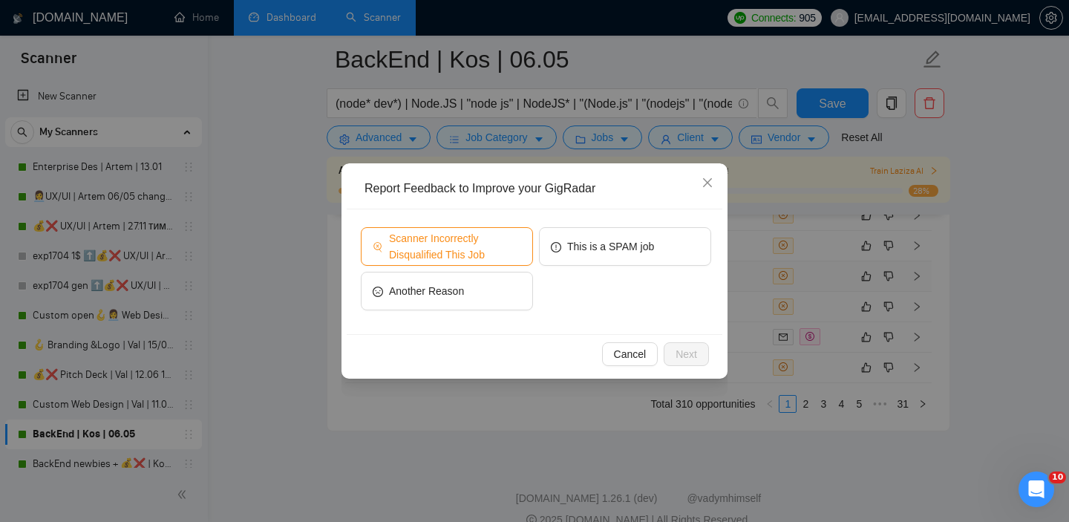
click at [502, 254] on span "Scanner Incorrectly Disqualified This Job" at bounding box center [455, 246] width 132 height 33
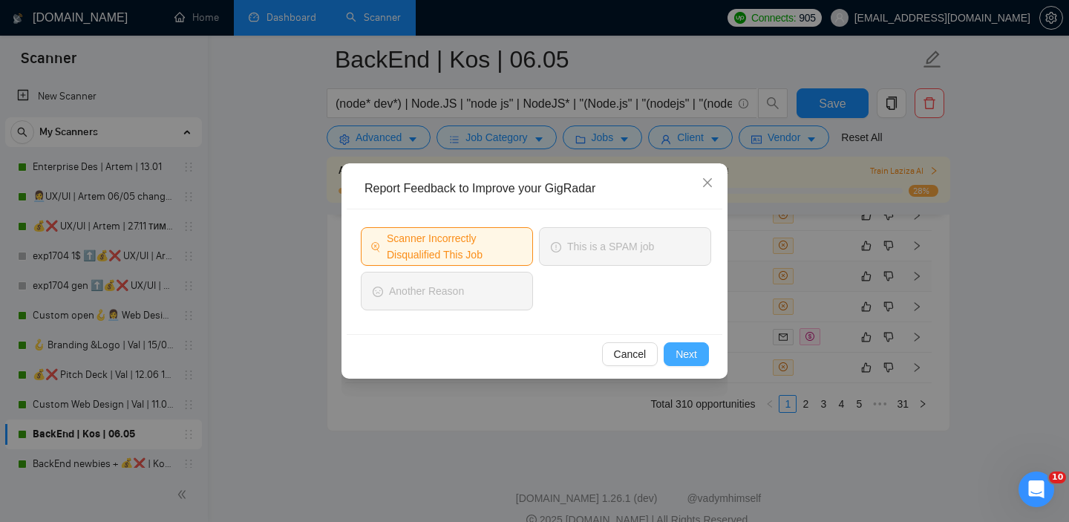
click at [688, 353] on span "Next" at bounding box center [687, 354] width 22 height 16
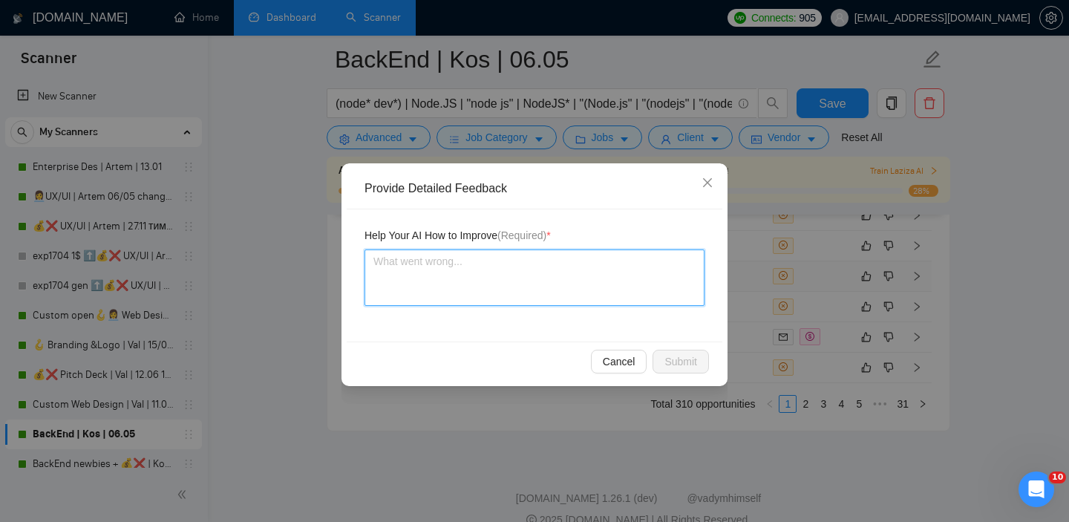
click at [559, 284] on textarea at bounding box center [535, 277] width 340 height 56
type textarea "I"
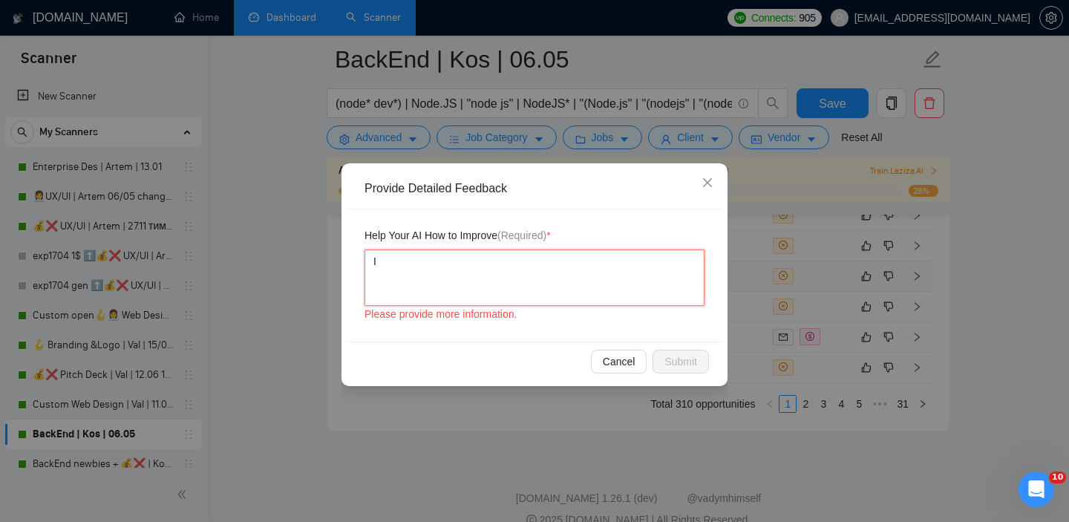
type textarea "I"
type textarea "I'"
type textarea "I'd"
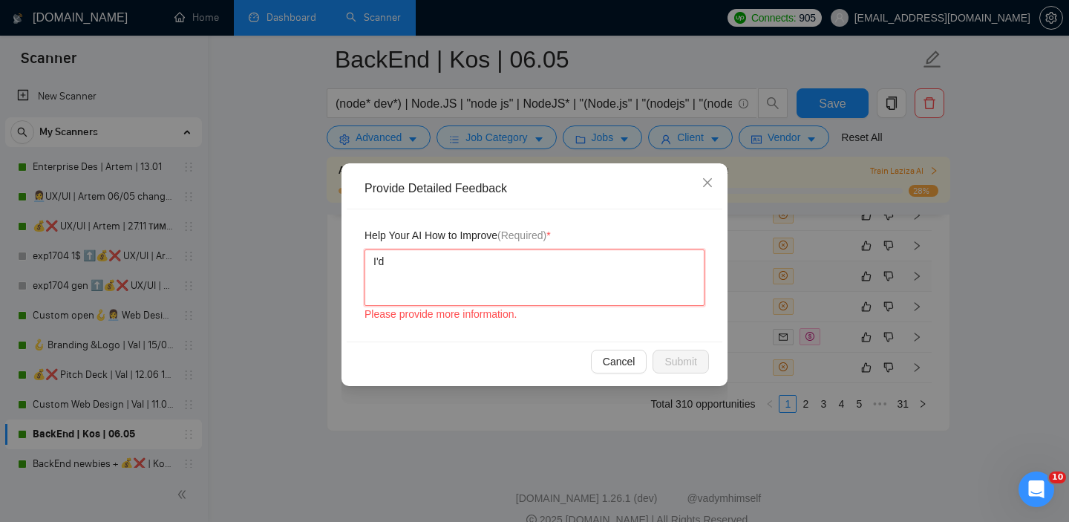
type textarea "I'd l"
type textarea "I'd li"
type textarea "I'd like"
type textarea "I'd like t"
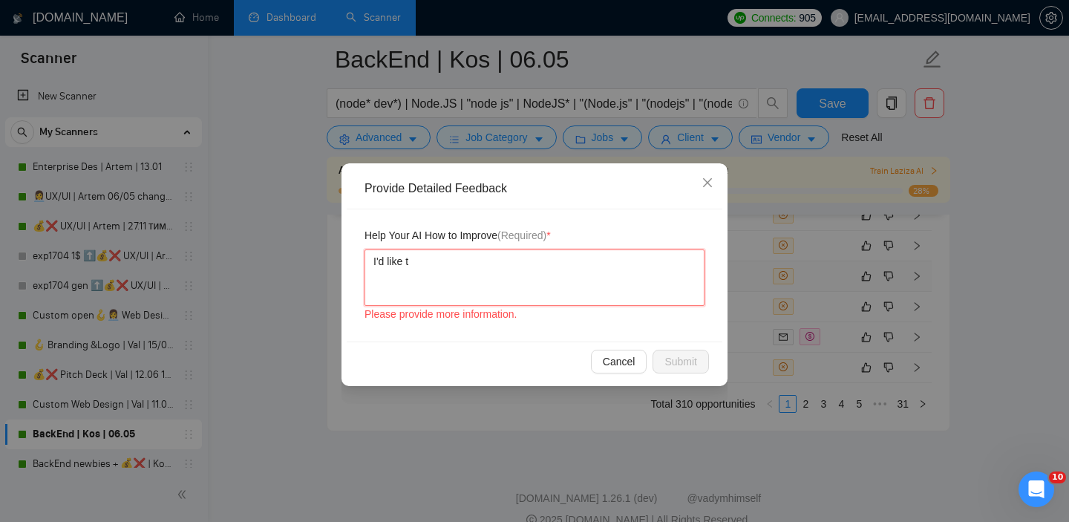
type textarea "I'd like to"
type textarea "I'd like to p"
type textarea "I'd like to pa"
type textarea "I'd like to par"
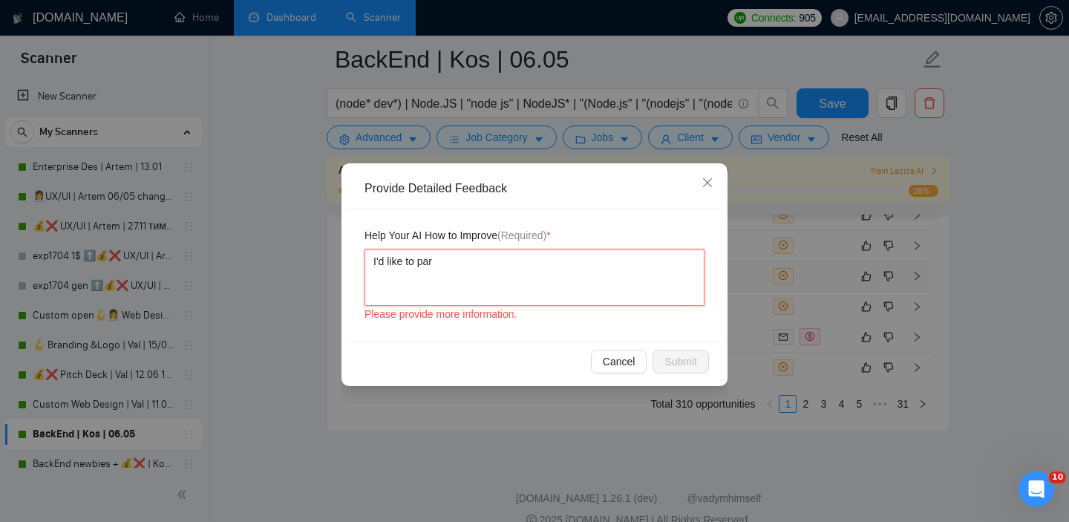
type textarea "I'd like to part"
type textarea "I'd like to parti"
type textarea "I'd like to partic"
type textarea "I'd like to partici"
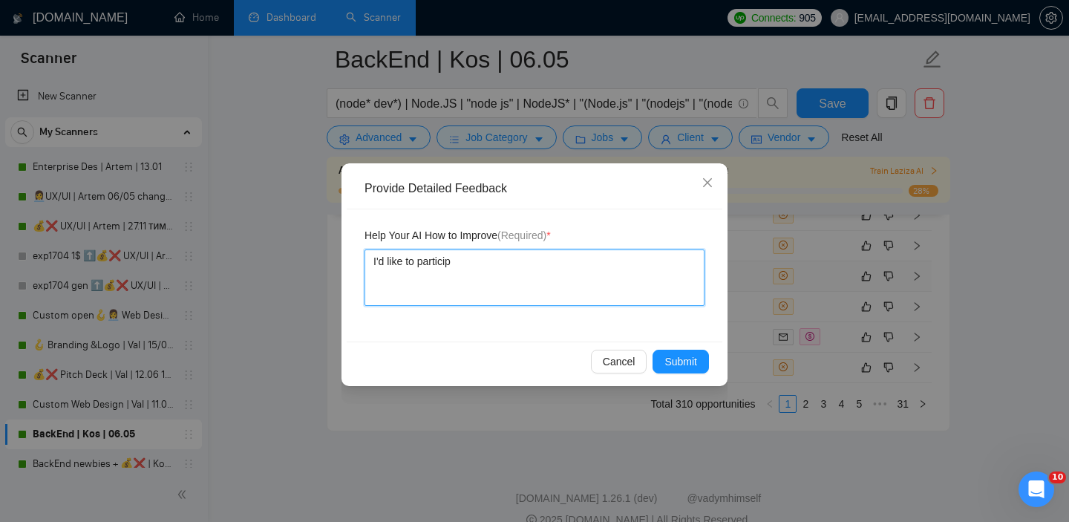
type textarea "I'd like to participa"
type textarea "I'd like to participat"
type textarea "I'd like to participate"
type textarea "I'd like to participate AI"
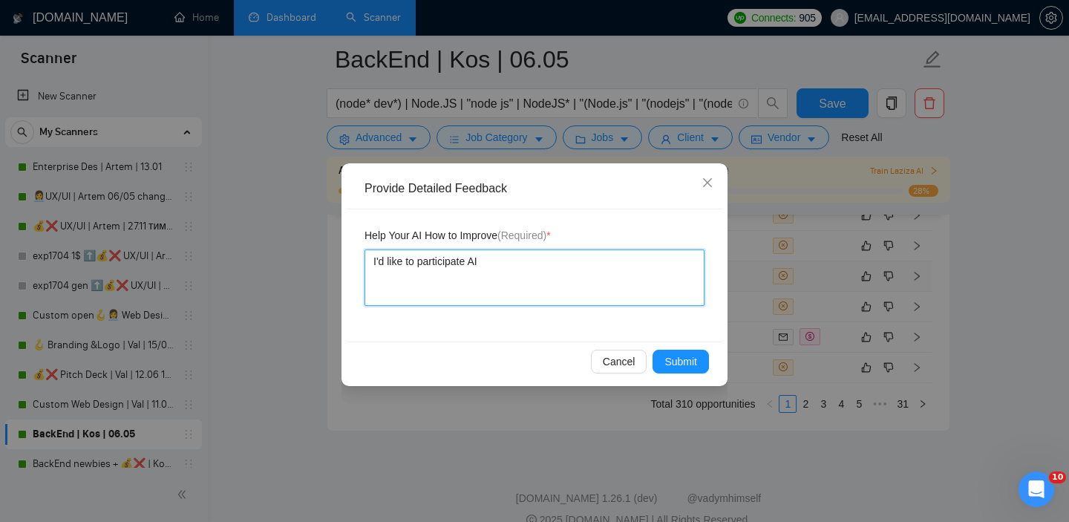
type textarea "I'd like to participate AI"
type textarea "I'd like to participate AI d"
type textarea "I'd like to participate AI dr"
type textarea "I'd like to participate AI dri"
type textarea "I'd like to participate AI driv"
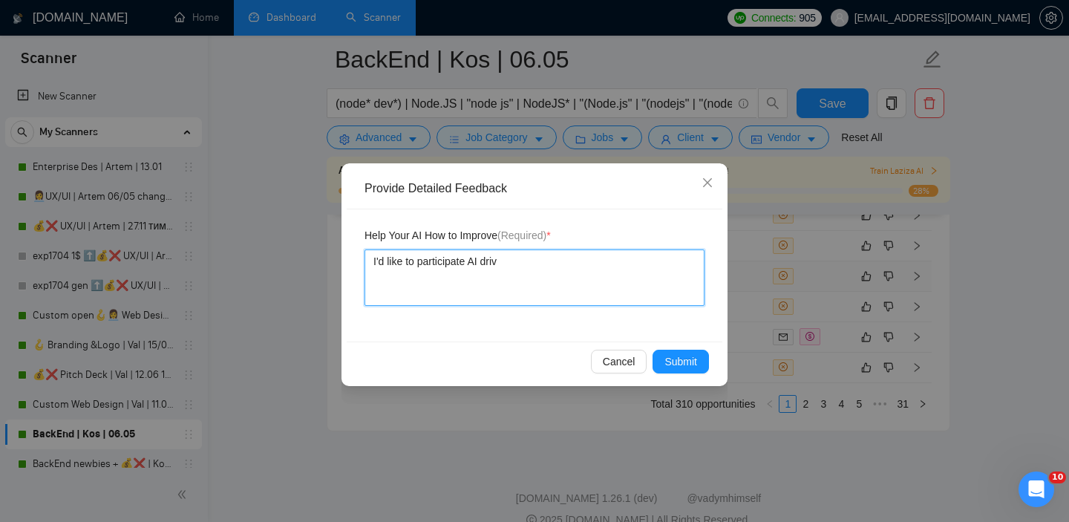
type textarea "I'd like to participate AI drive"
type textarea "I'd like to participate AI driven"
type textarea "I'd like to participate AI driven p"
type textarea "I'd like to participate AI driven pr"
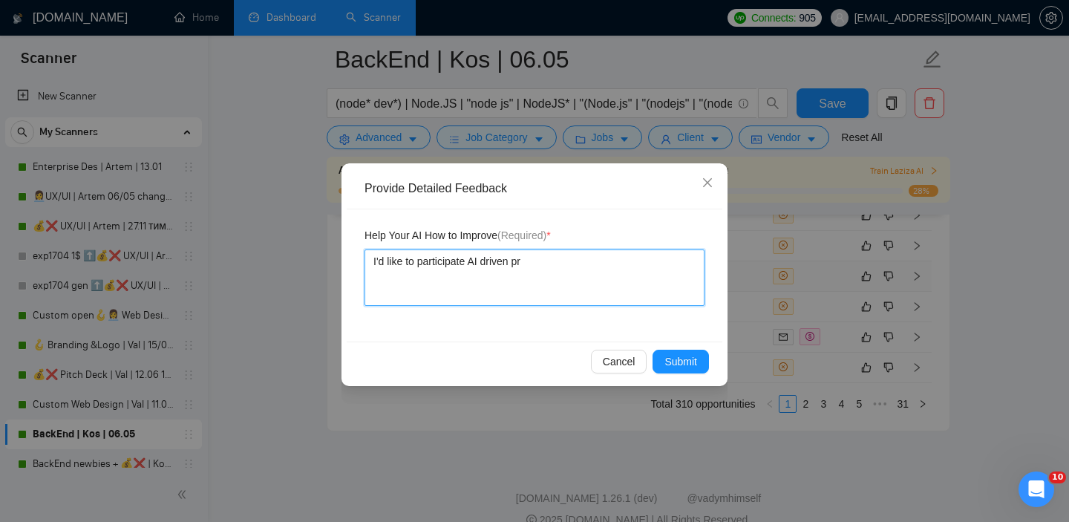
type textarea "I'd like to participate AI driven pro"
type textarea "I'd like to participate AI driven proj"
type textarea "I'd like to participate AI driven proje"
type textarea "I'd like to participate AI driven projec"
type textarea "I'd like to participate AI driven project"
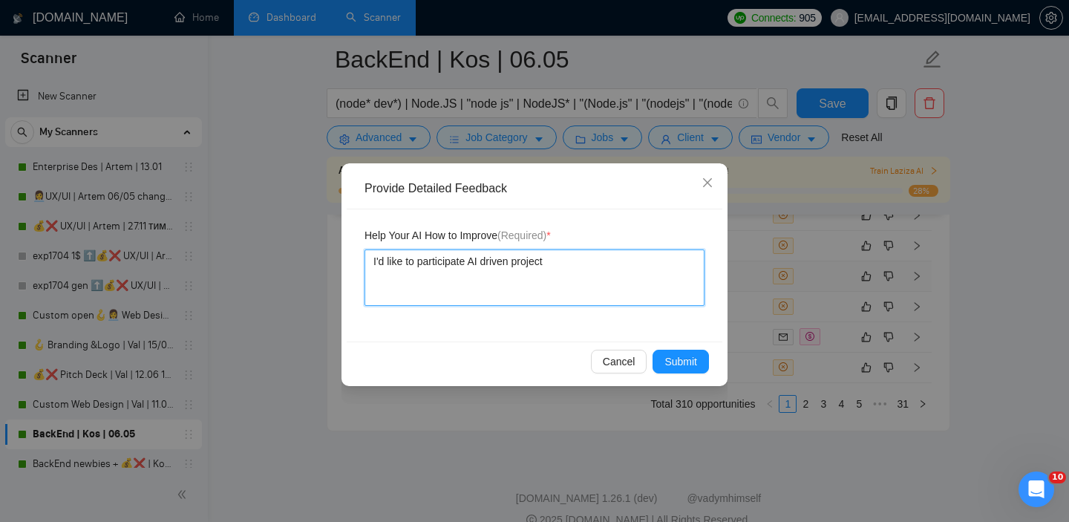
type textarea "I'd like to participate AI driven projects"
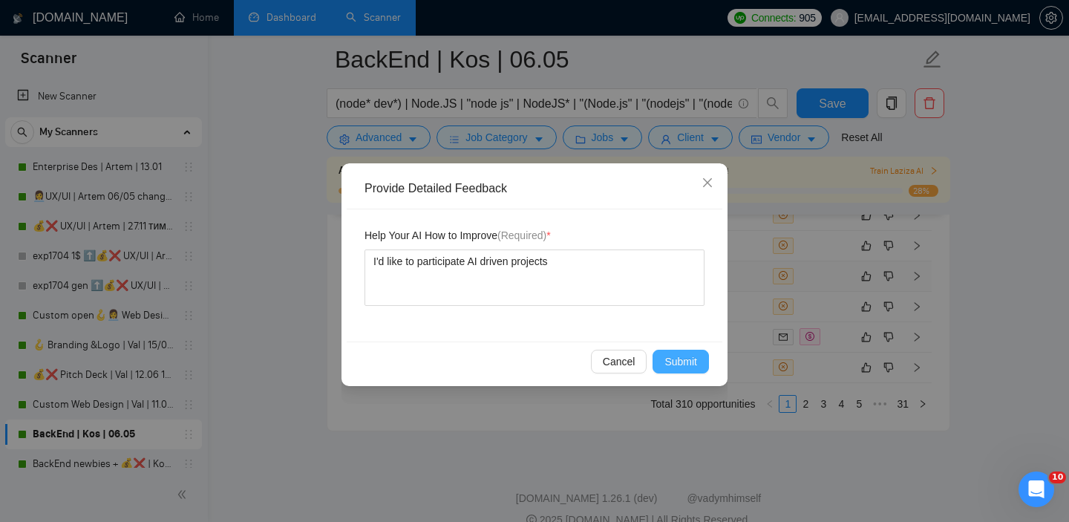
click at [657, 371] on button "Submit" at bounding box center [681, 362] width 56 height 24
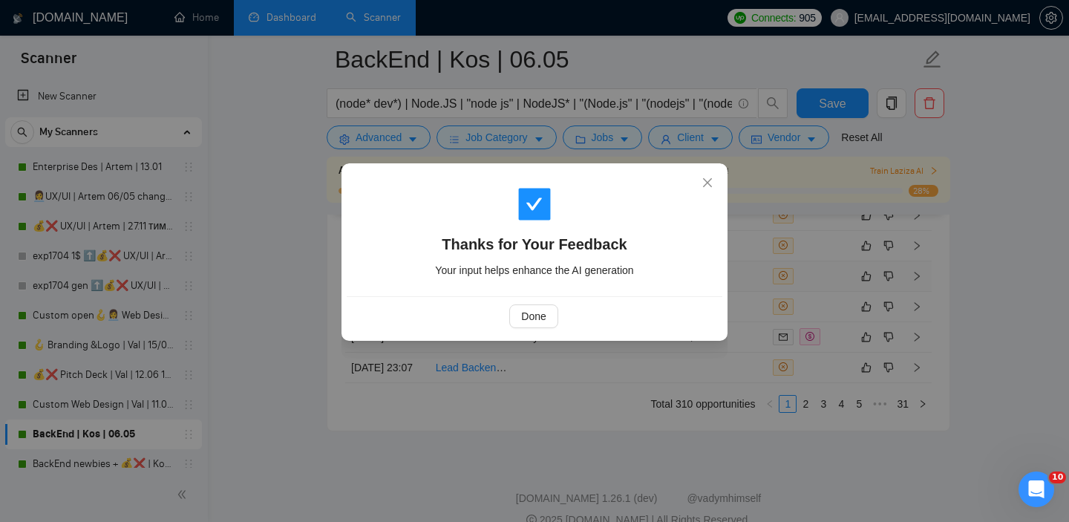
click at [644, 459] on div "Thanks for Your Feedback Your input helps enhance the AI generation Done" at bounding box center [534, 261] width 1069 height 522
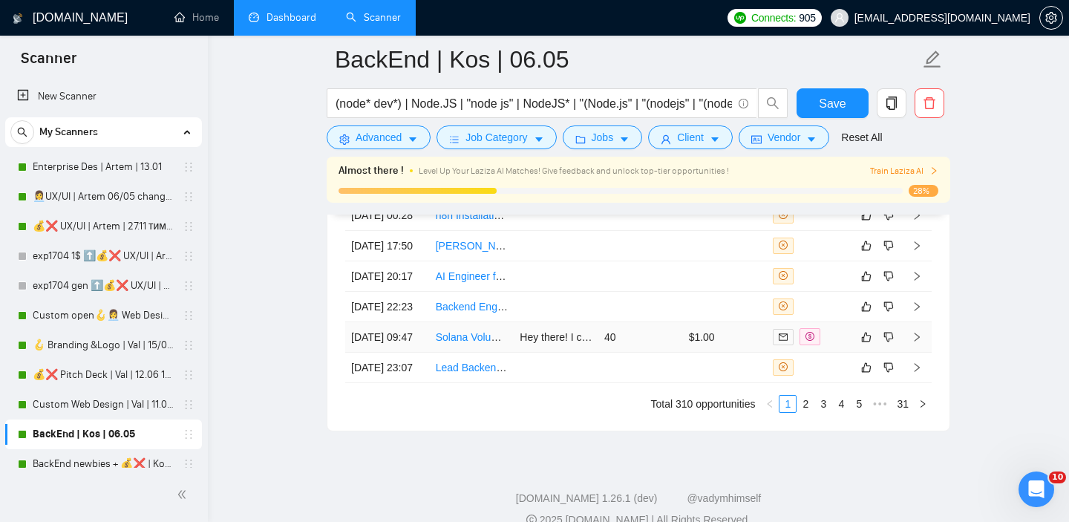
click at [672, 353] on td "40" at bounding box center [640, 337] width 85 height 30
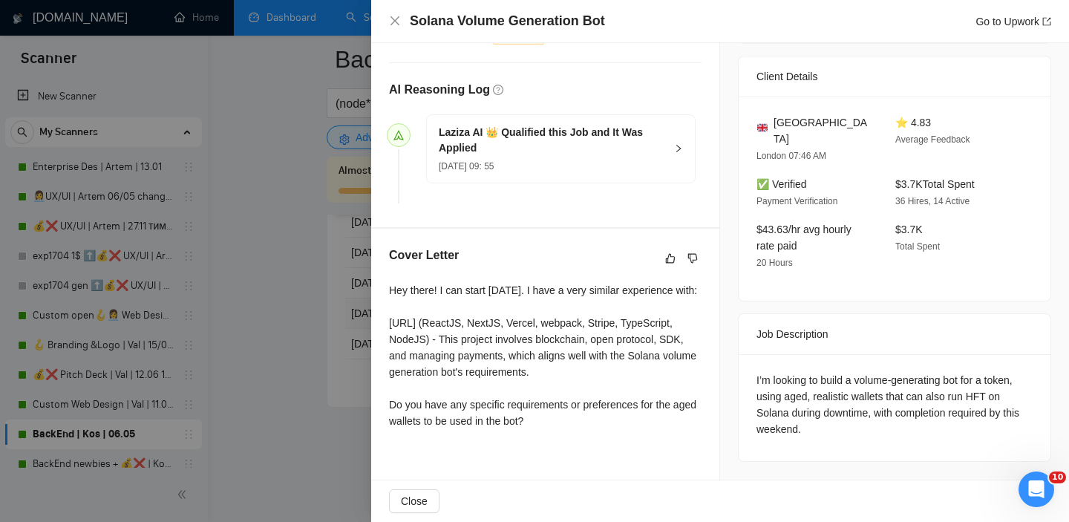
scroll to position [340, 0]
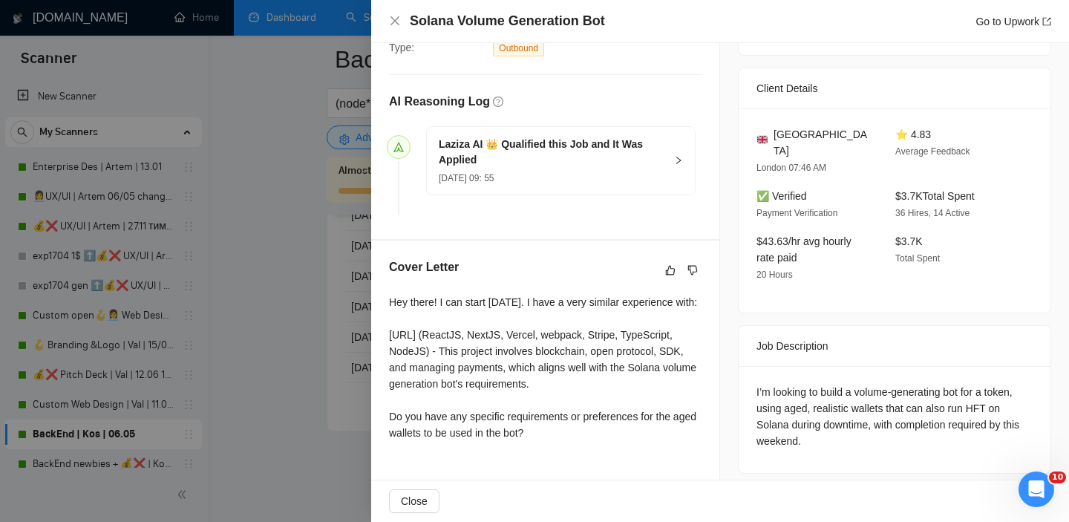
click at [345, 286] on div at bounding box center [534, 261] width 1069 height 522
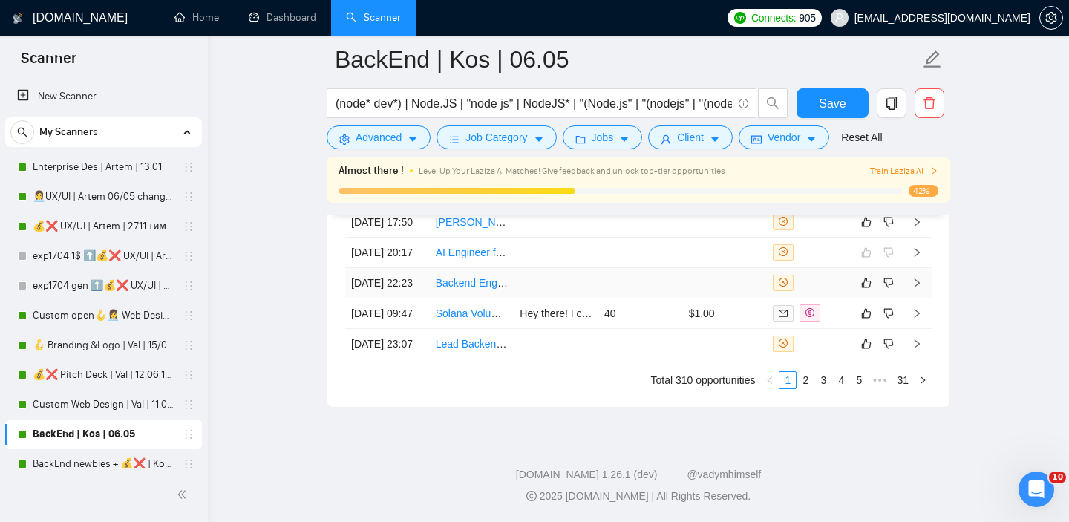
scroll to position [3891, 0]
click at [712, 298] on td at bounding box center [725, 283] width 85 height 30
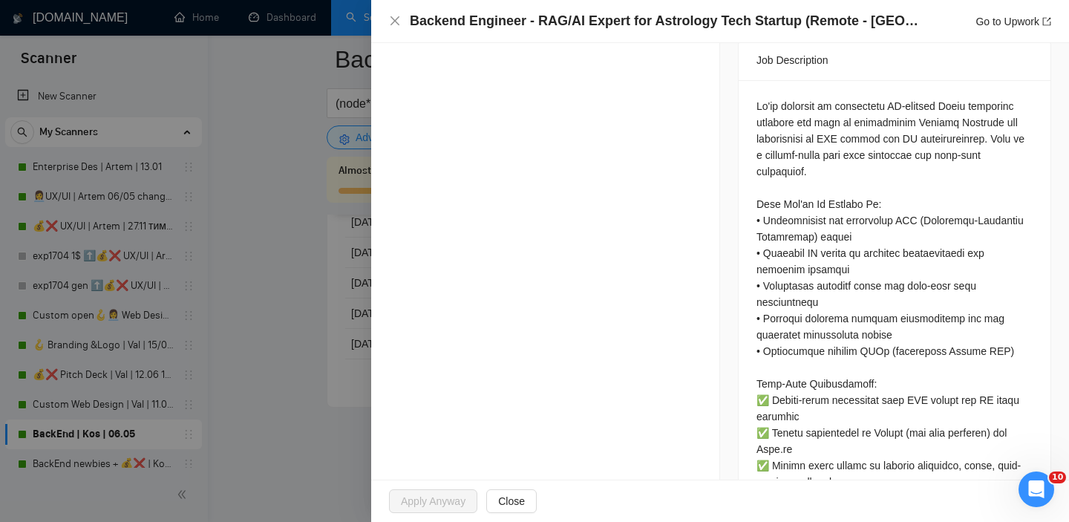
scroll to position [667, 0]
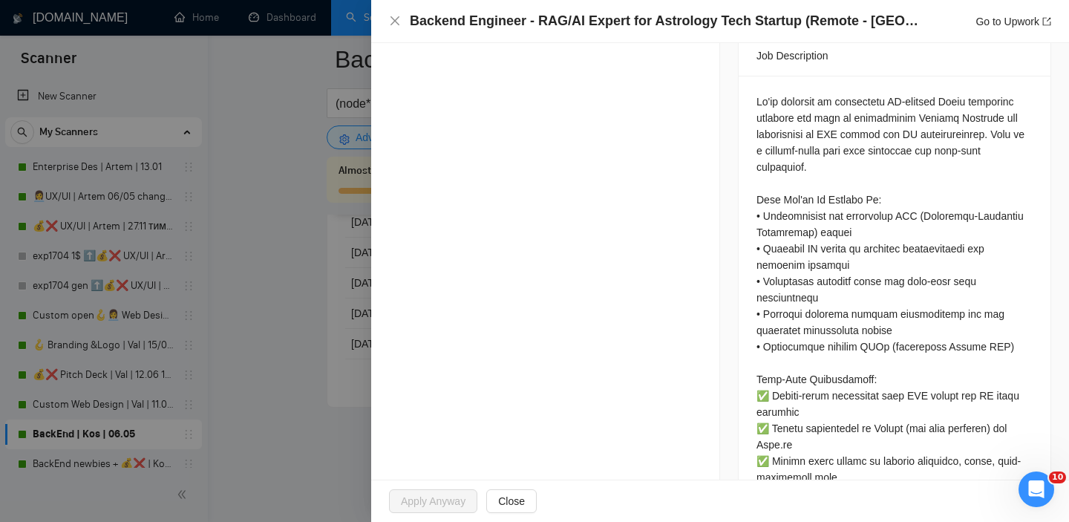
click at [353, 333] on div at bounding box center [534, 261] width 1069 height 522
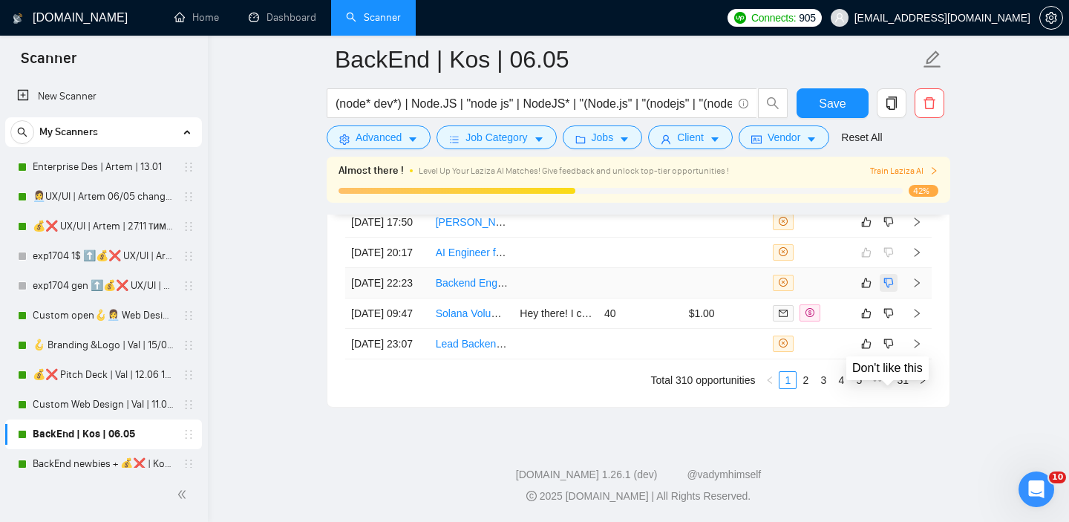
click at [888, 287] on icon "dislike" at bounding box center [889, 283] width 10 height 10
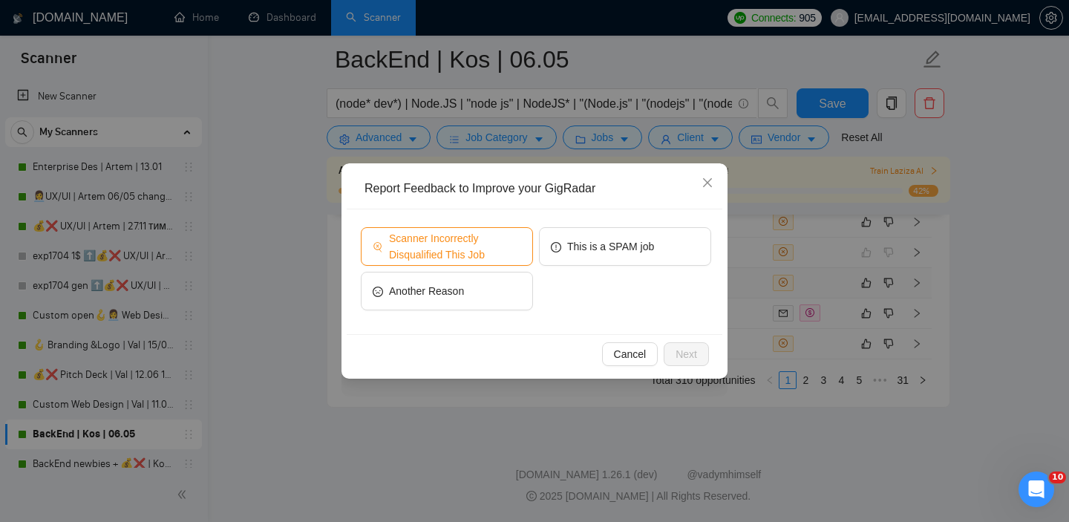
click at [494, 254] on span "Scanner Incorrectly Disqualified This Job" at bounding box center [455, 246] width 132 height 33
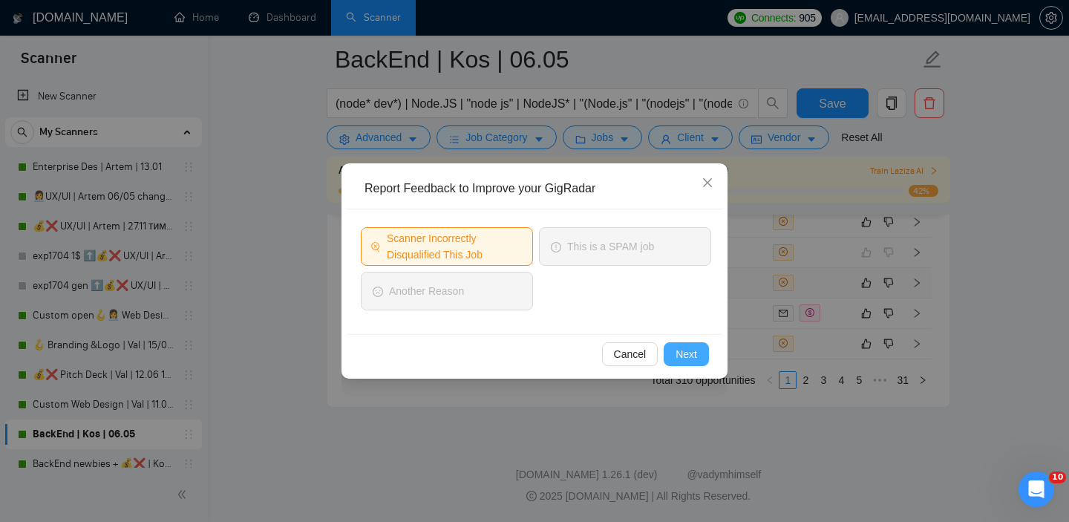
click at [691, 353] on span "Next" at bounding box center [687, 354] width 22 height 16
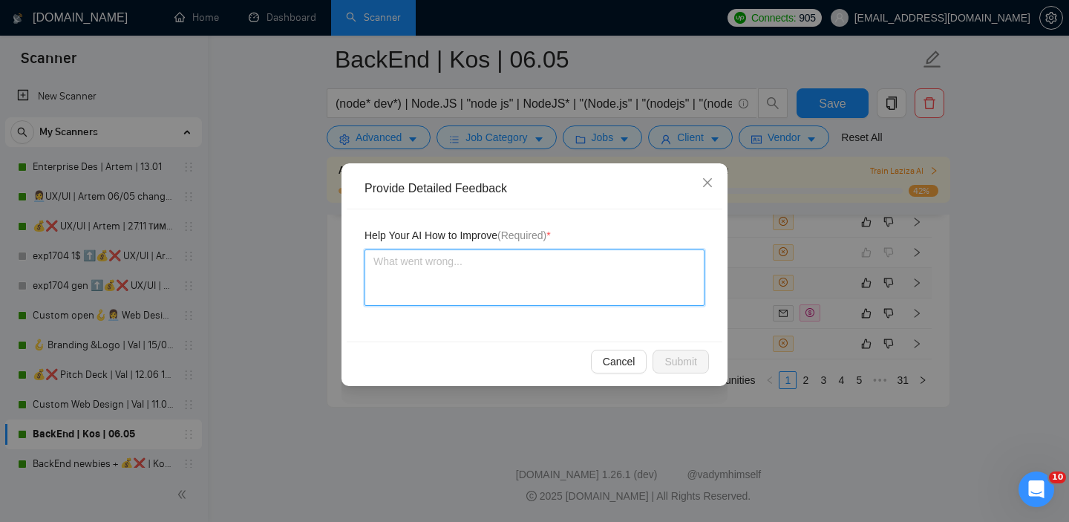
click at [517, 279] on textarea at bounding box center [535, 277] width 340 height 56
type textarea "A"
type textarea "AI"
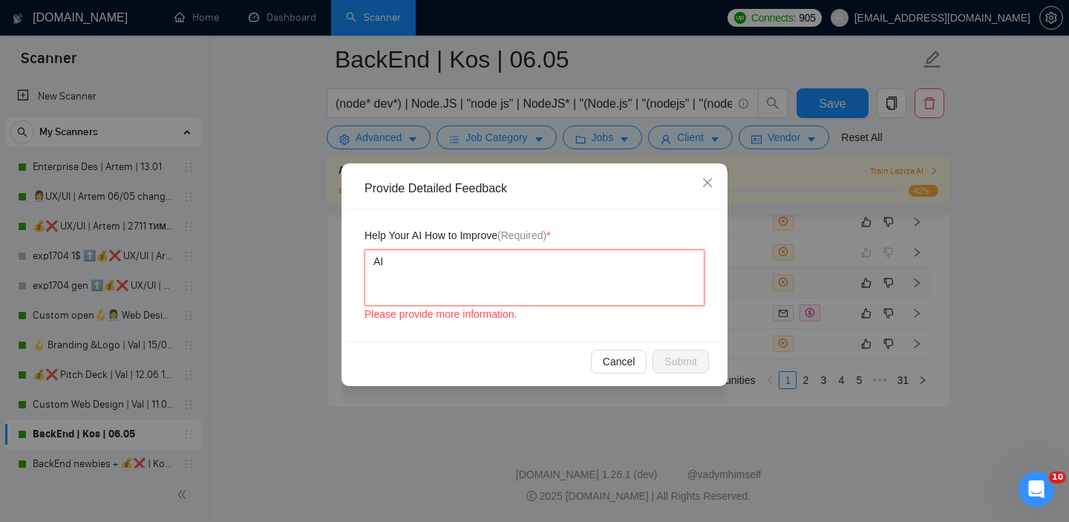
type textarea "AI"
type textarea "AI L"
type textarea "AI LL"
type textarea "AI LLM"
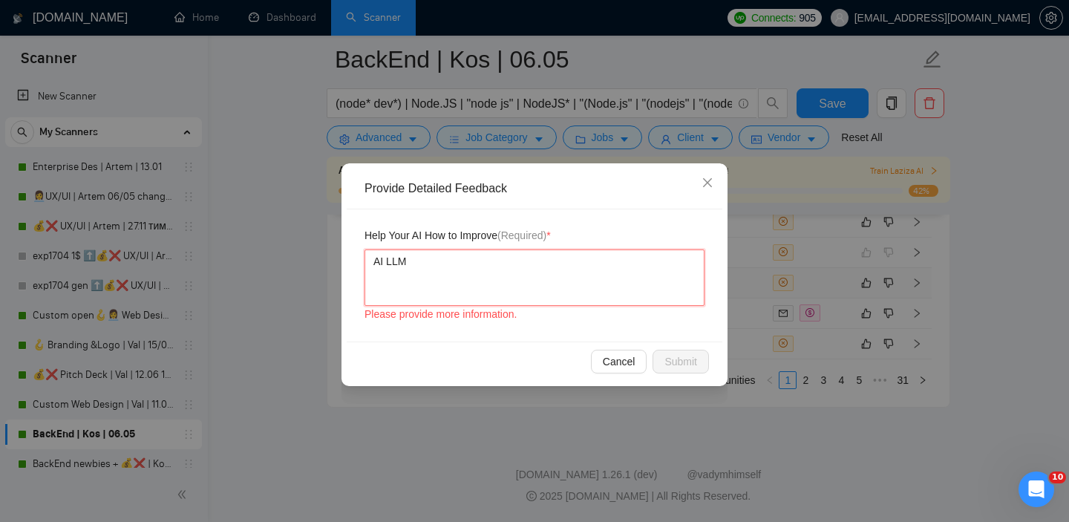
type textarea "AI LLM a"
type textarea "AI LLM an"
type textarea "AI LLM and"
type textarea "AI LLM and R"
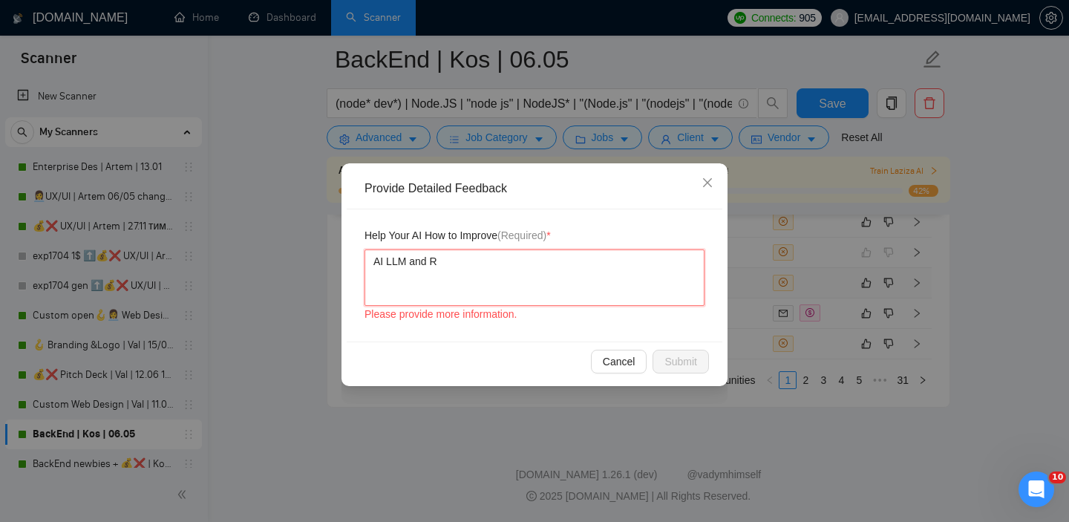
type textarea "AI LLM and RA"
type textarea "AI LLM and RAG"
type textarea "AI LLM and RAG p"
type textarea "AI LLM and RAG pr"
type textarea "AI LLM and RAG pro"
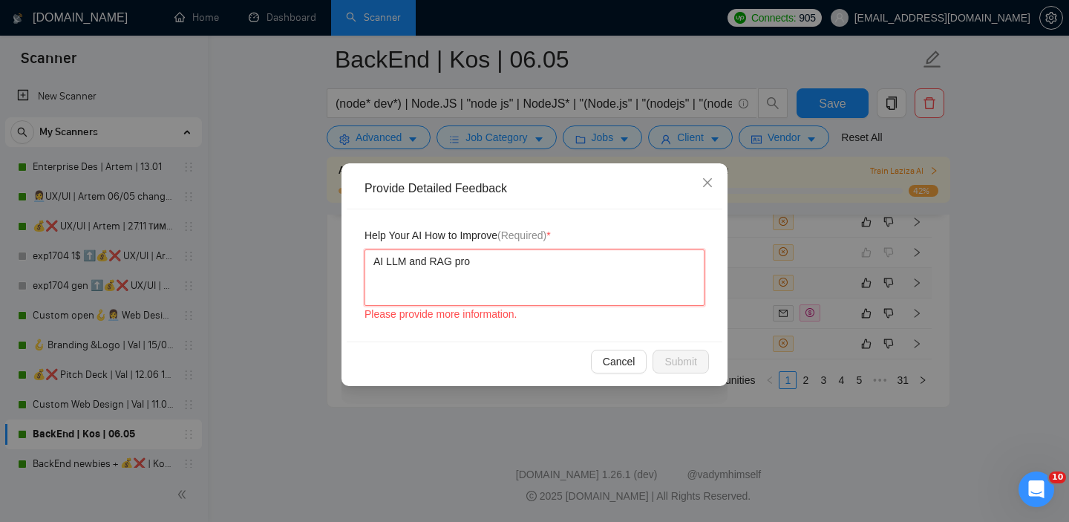
type textarea "AI LLM and RAG proj"
type textarea "AI LLM and RAG proje"
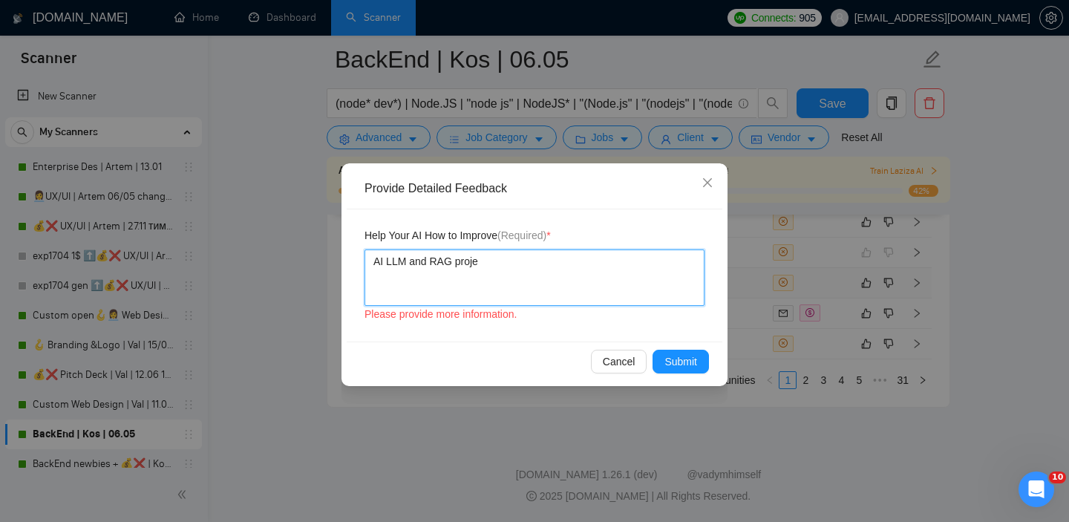
type textarea "AI LLM and RAG projec"
type textarea "AI LLM and RAG project"
type textarea "AI LLM and RAG projects"
type textarea "AI LLM and RAG projects a"
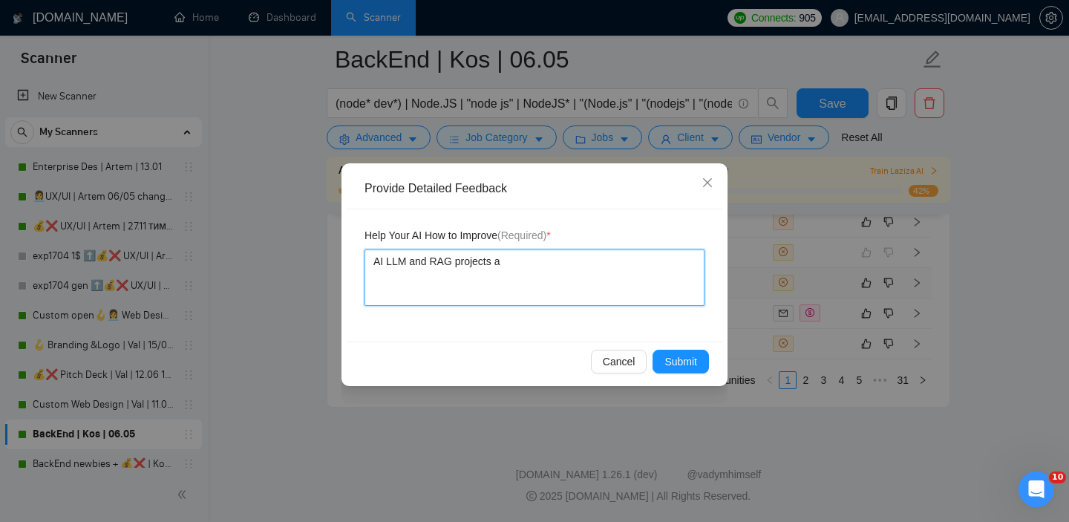
type textarea "AI LLM and RAG projects ar"
type textarea "AI LLM and RAG projects are"
type textarea "AI LLM and RAG projects are m"
type textarea "AI LLM and RAG projects are my"
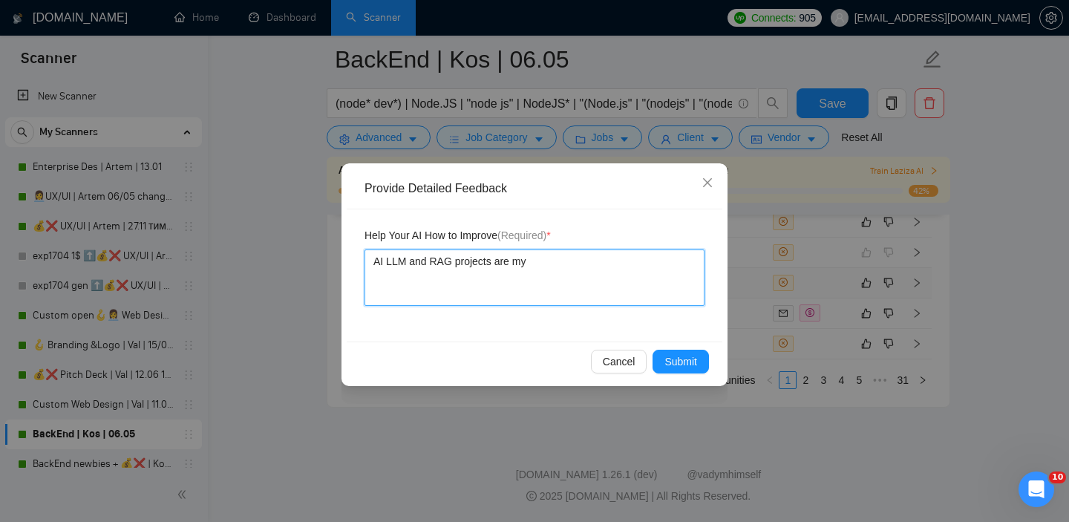
type textarea "AI LLM and RAG projects are my"
type textarea "AI LLM and RAG projects are my c"
type textarea "AI LLM and RAG projects are my ci"
type textarea "AI LLM and RAG projects are my c"
type textarea "AI LLM and RAG projects are my co"
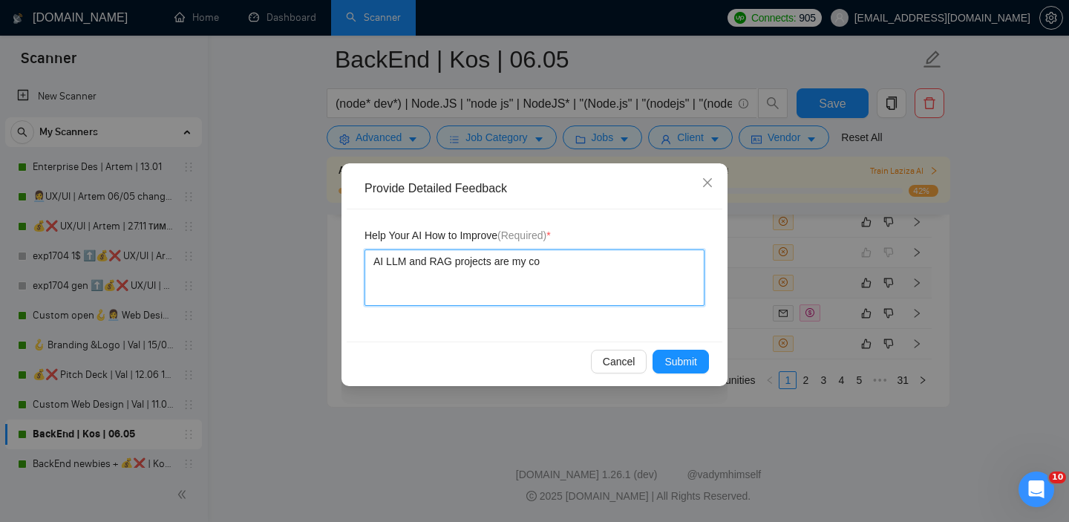
type textarea "AI LLM and RAG projects are my cor"
type textarea "AI LLM and RAG projects are my core"
type textarea "AI LLM and RAG projects are my core e"
type textarea "AI LLM and RAG projects are my core ex"
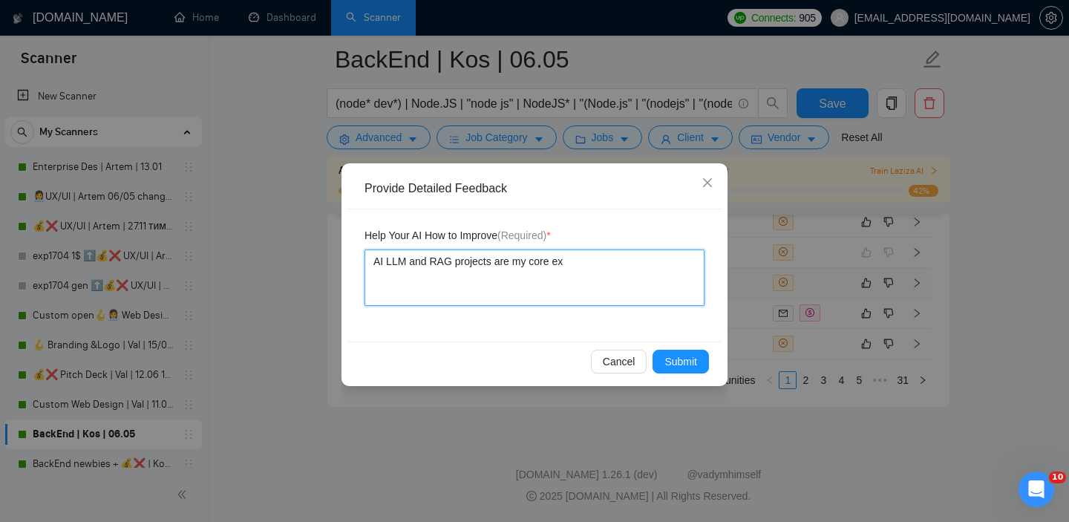
type textarea "AI LLM and RAG projects are my core exp"
type textarea "AI LLM and RAG projects are my core expe"
type textarea "AI LLM and RAG projects are my core exper"
type textarea "AI LLM and RAG projects are my core expert"
type textarea "AI LLM and RAG projects are my core expertis"
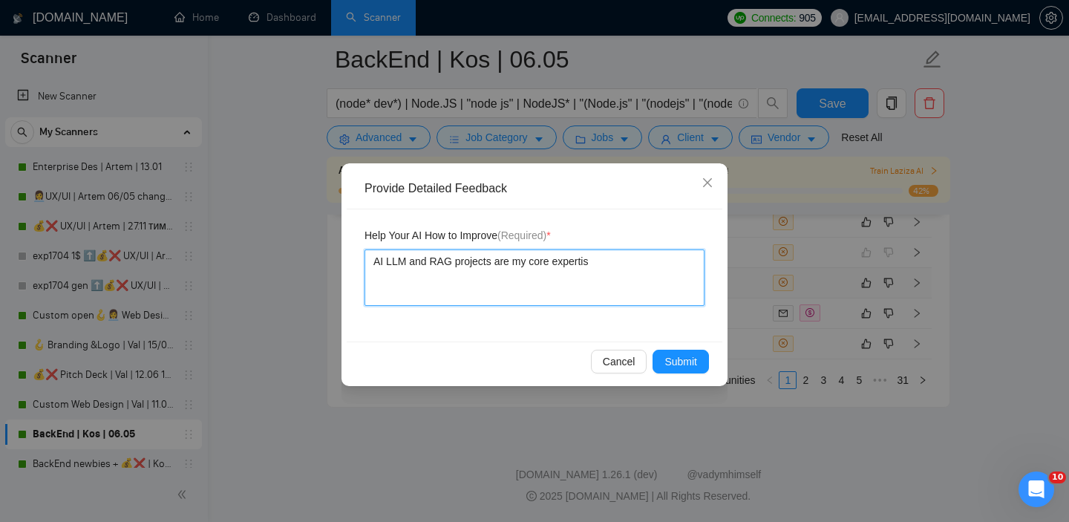
type textarea "AI LLM and RAG projects are my core expertise"
type textarea "AI LLM and RAG projects are my core expertise,"
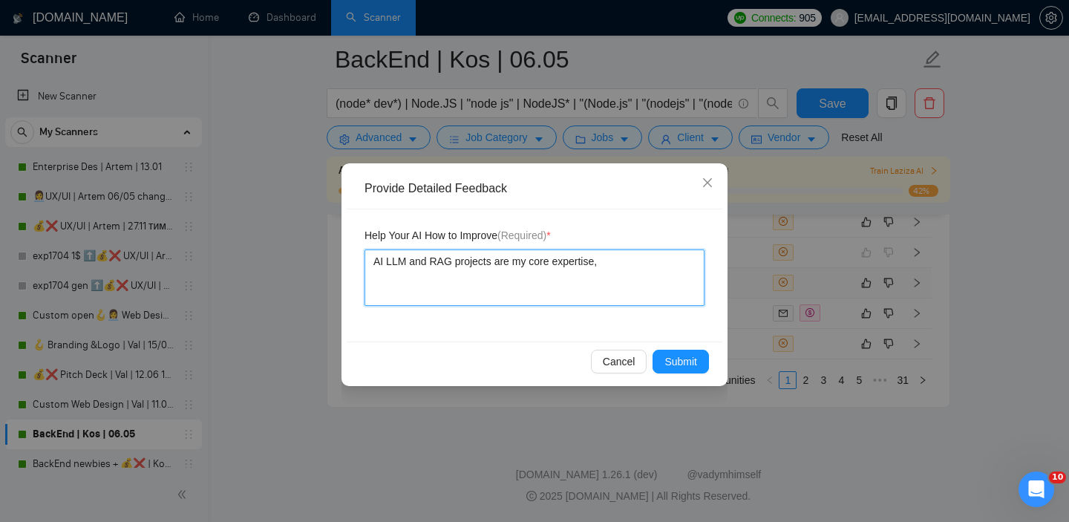
click at [500, 261] on textarea "AI LLM and RAG projects are my core expertise," at bounding box center [535, 277] width 340 height 56
type textarea "AI LLM and RAG projects i my core expertise,"
type textarea "AI LLM and RAG projects is my core expertise,"
click at [618, 258] on textarea "AI LLM and RAG projects is my core expertise," at bounding box center [535, 277] width 340 height 56
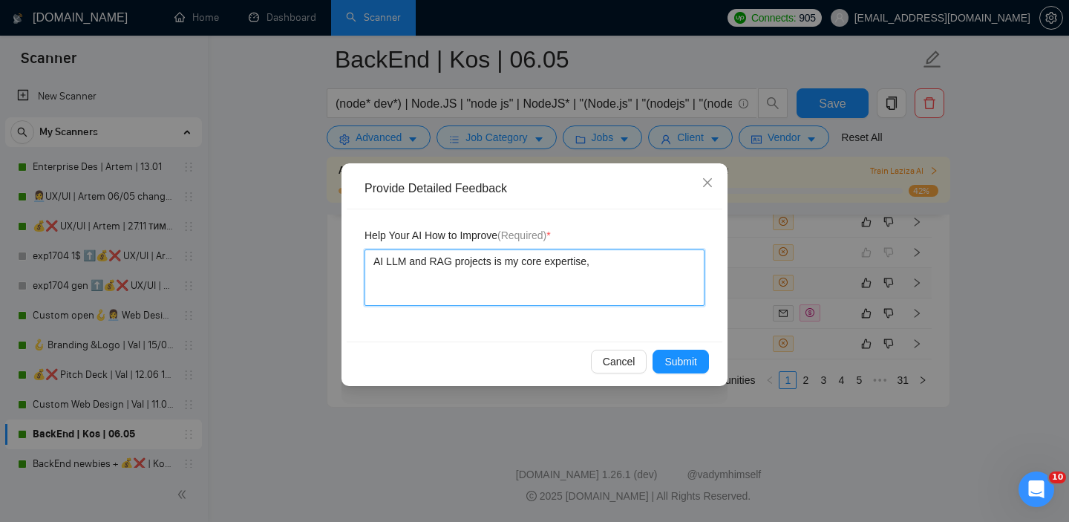
type textarea "AI LLM and RAG projects is my core expertise, I"
type textarea "AI LLM and RAG projects is my core expertise, I'"
type textarea "AI LLM and RAG projects is my core expertise, I'd"
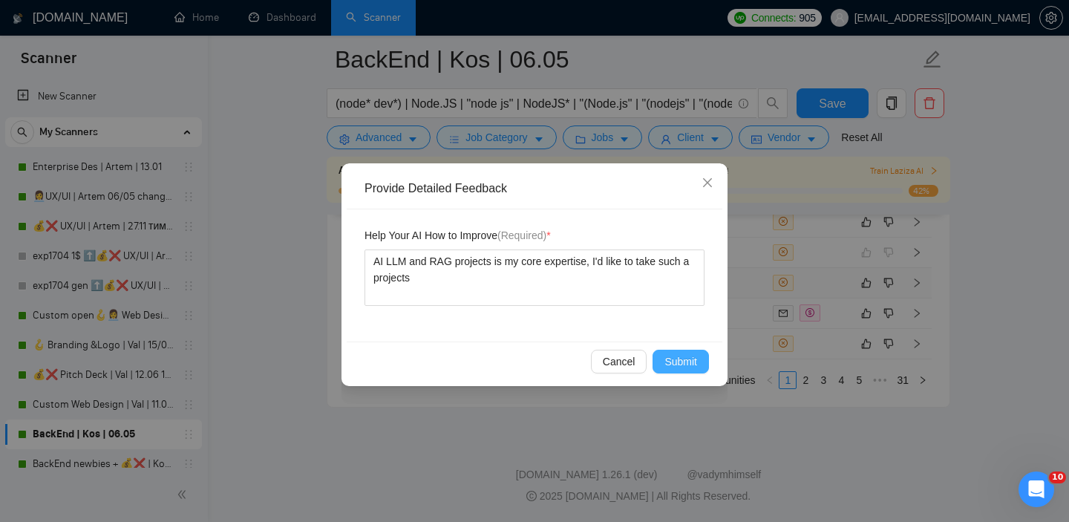
click at [688, 368] on span "Submit" at bounding box center [681, 361] width 33 height 16
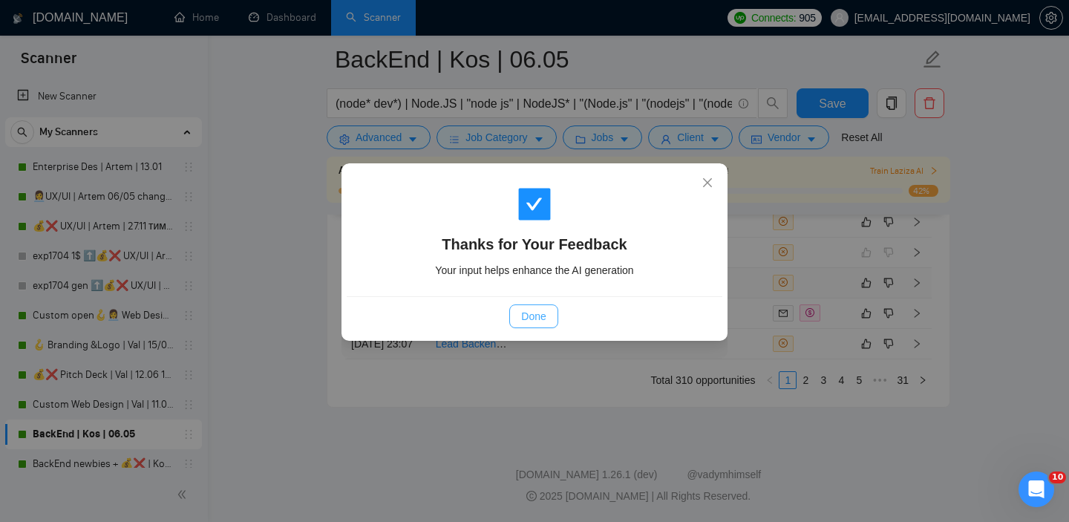
click at [518, 317] on button "Done" at bounding box center [533, 316] width 48 height 24
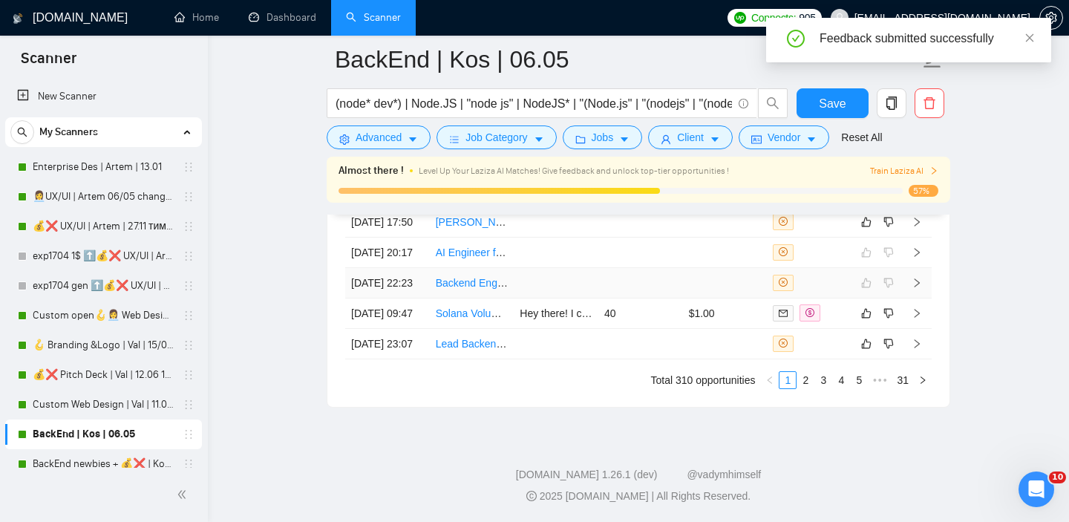
scroll to position [3943, 0]
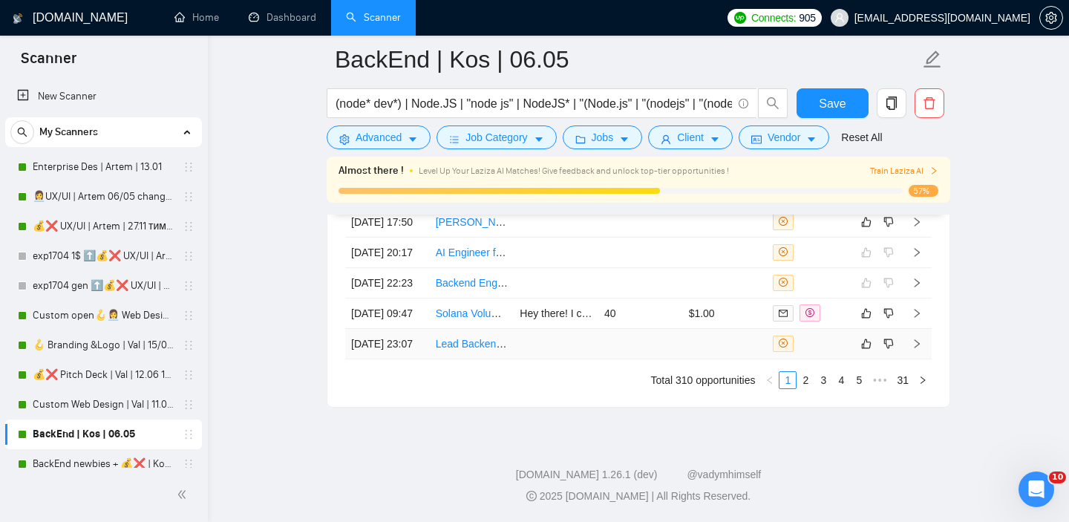
click at [636, 359] on td at bounding box center [640, 344] width 85 height 30
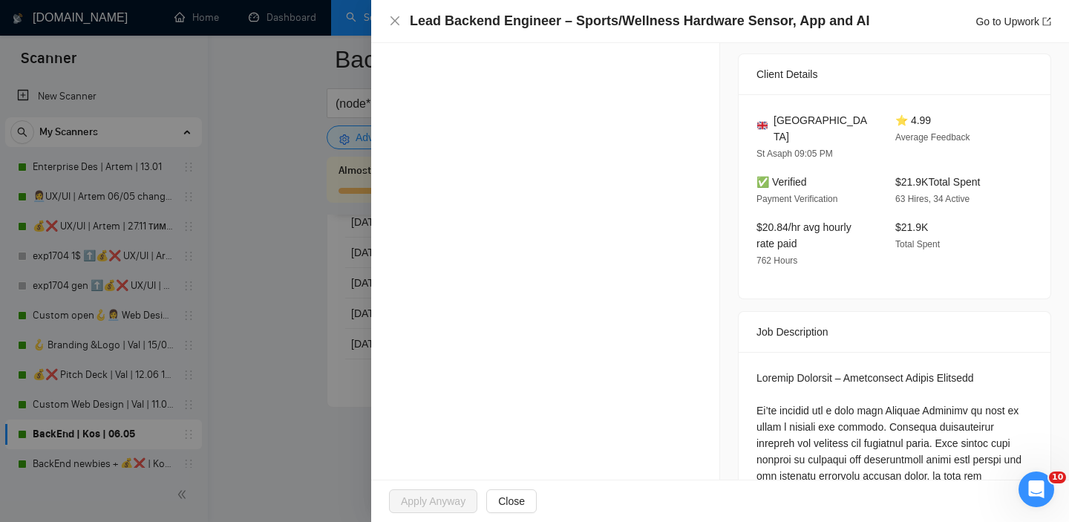
scroll to position [534, 0]
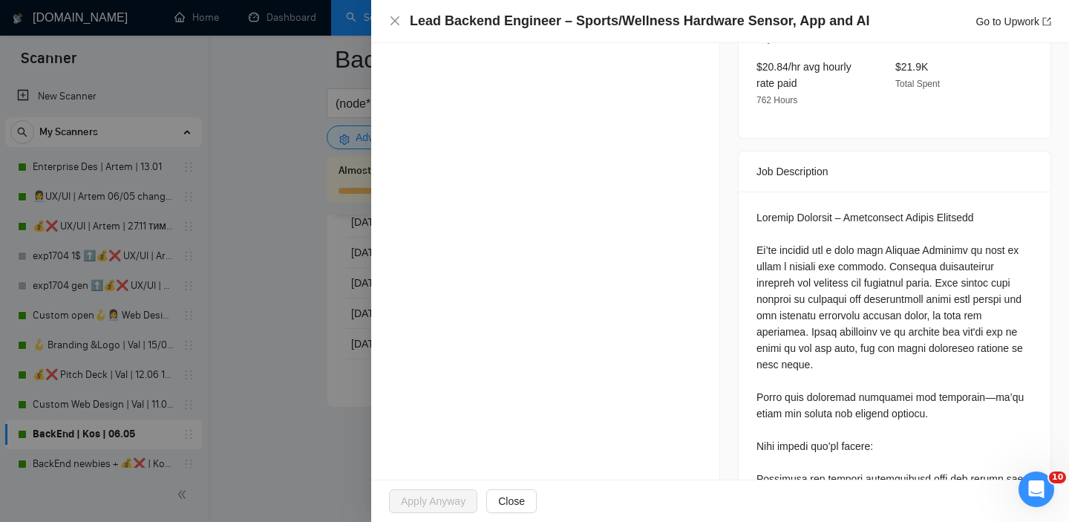
click at [339, 344] on div at bounding box center [534, 261] width 1069 height 522
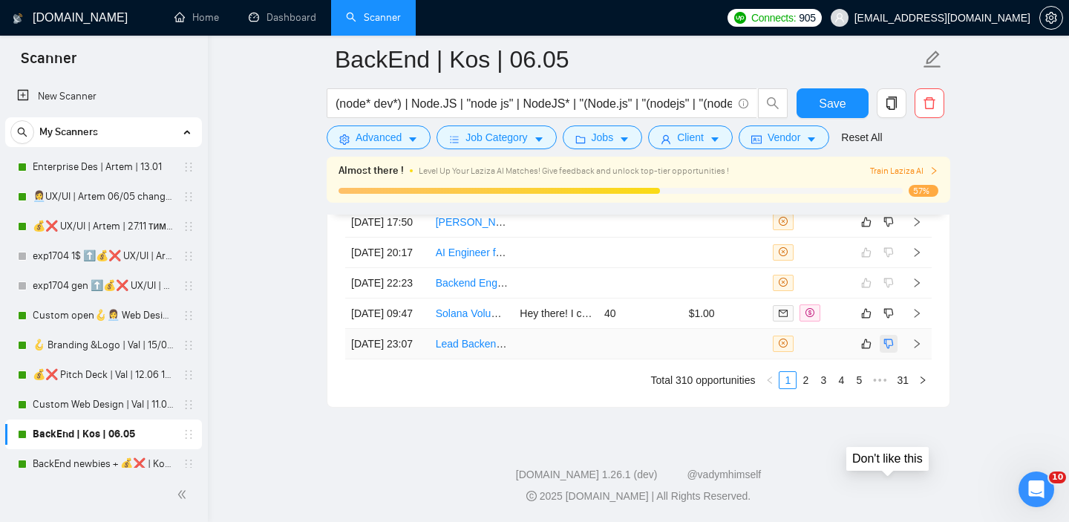
click at [892, 350] on icon "dislike" at bounding box center [889, 344] width 10 height 12
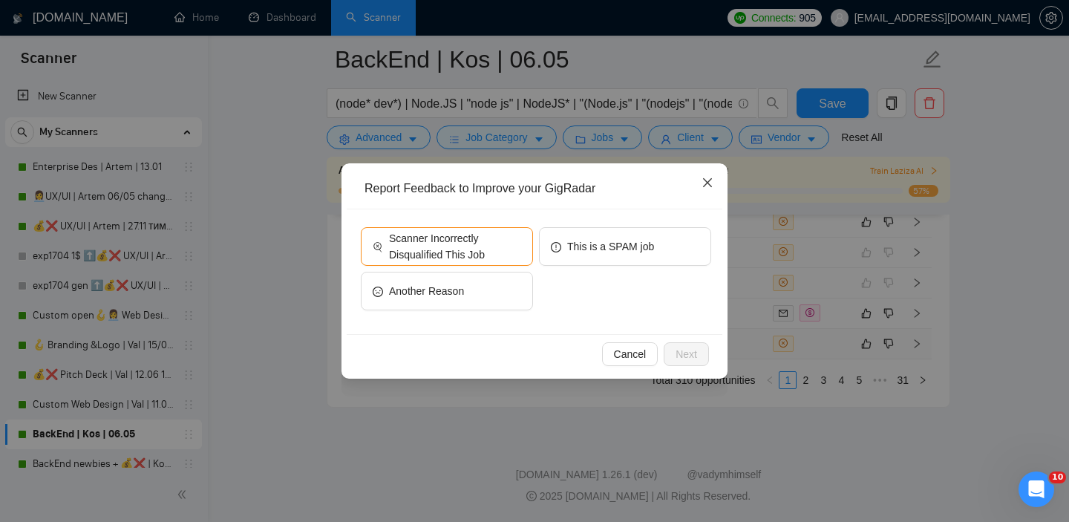
click at [698, 179] on span "Close" at bounding box center [708, 183] width 40 height 40
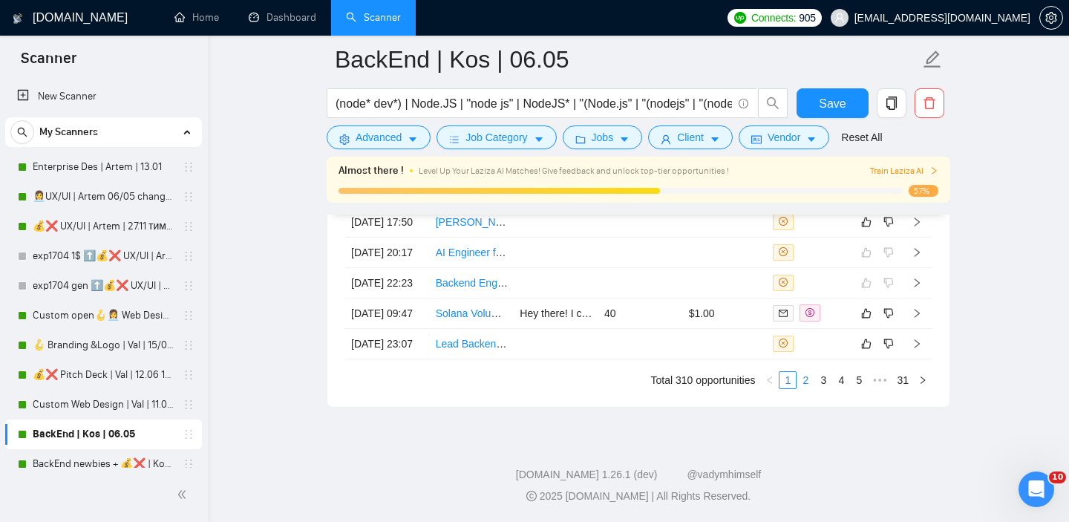
click at [809, 388] on link "2" at bounding box center [805, 380] width 16 height 16
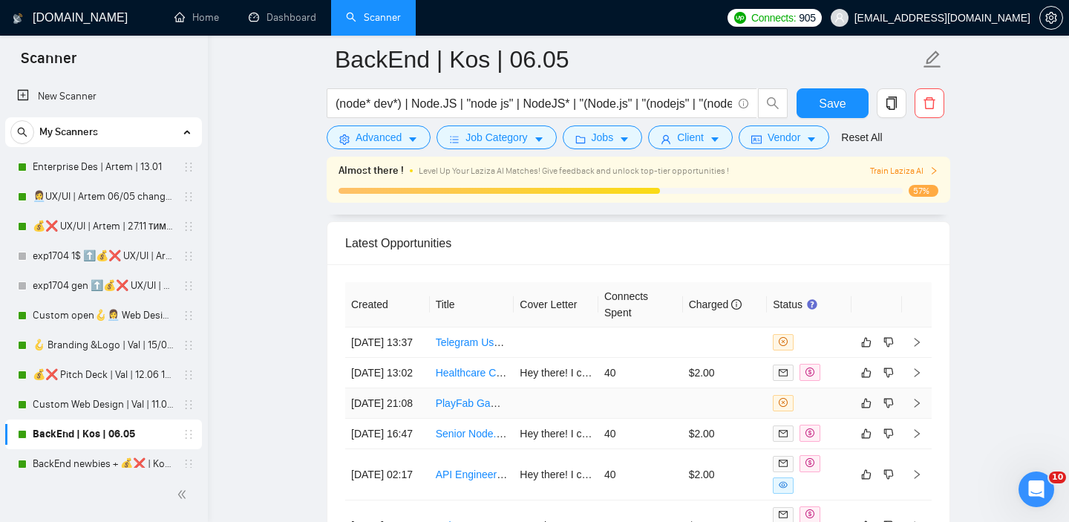
scroll to position [3598, 0]
click at [742, 389] on td "$2.00" at bounding box center [725, 374] width 85 height 30
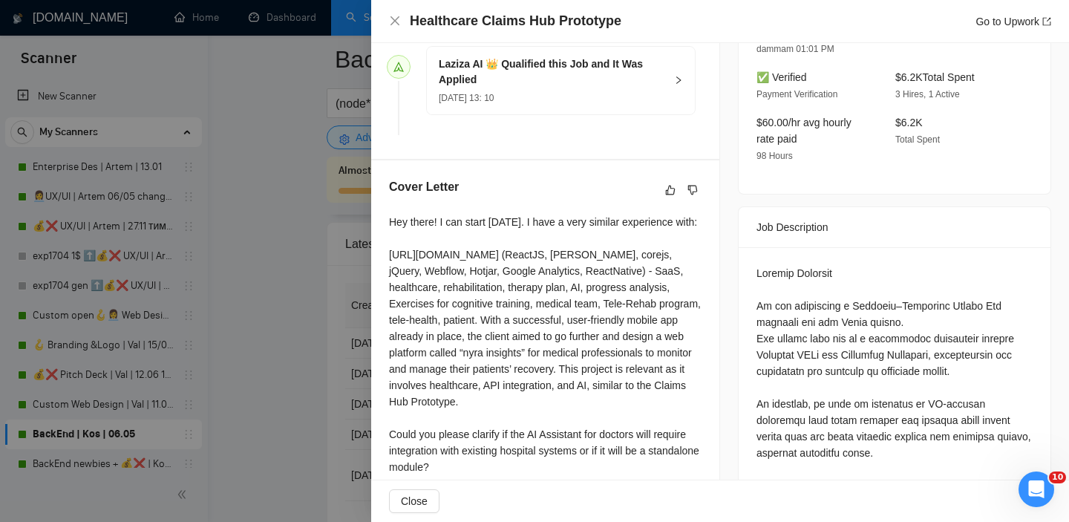
scroll to position [314, 0]
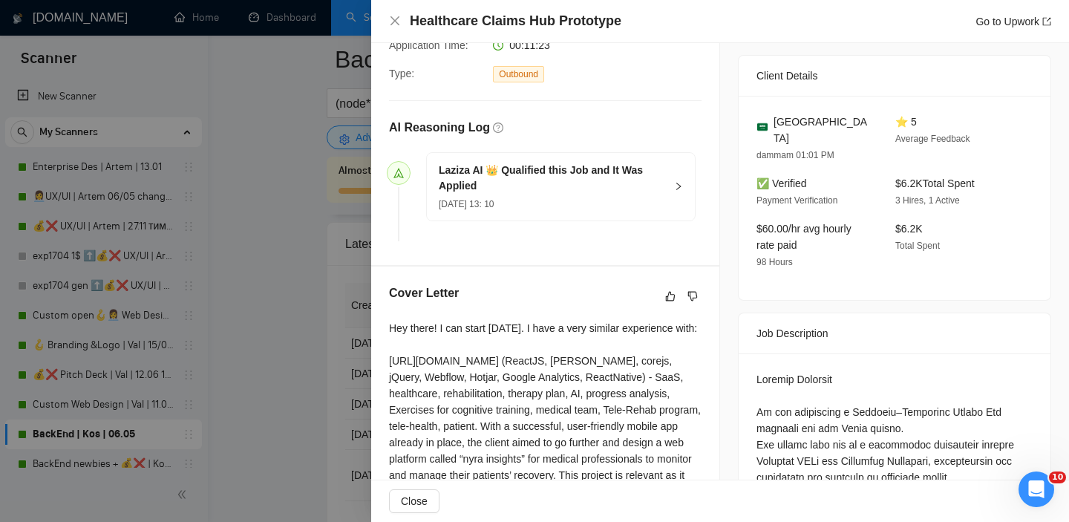
click at [402, 352] on div "Hey there! I can start tomorrow. I have a very similar experience with: https:/…" at bounding box center [545, 450] width 313 height 261
click at [315, 365] on div at bounding box center [534, 261] width 1069 height 522
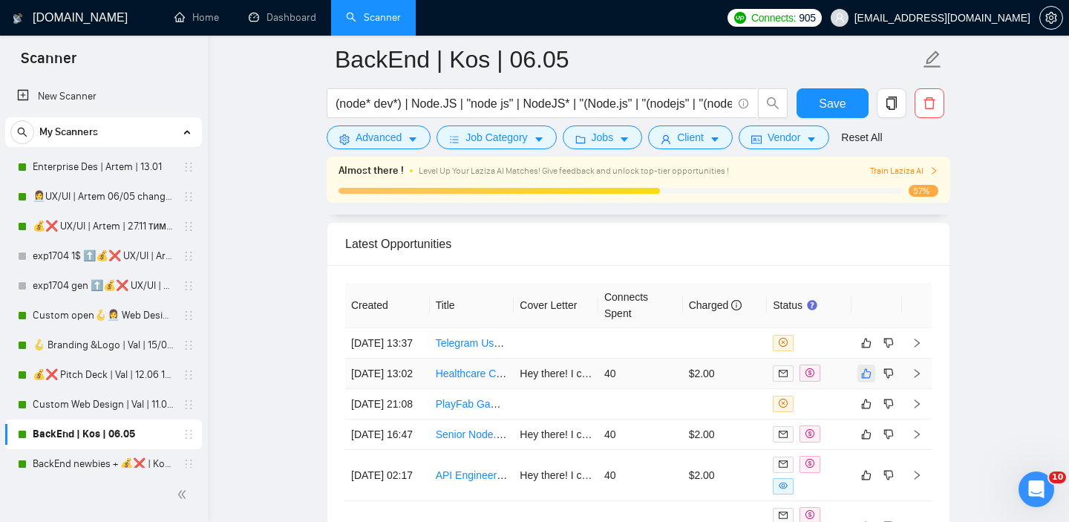
click at [869, 379] on icon "like" at bounding box center [866, 374] width 10 height 12
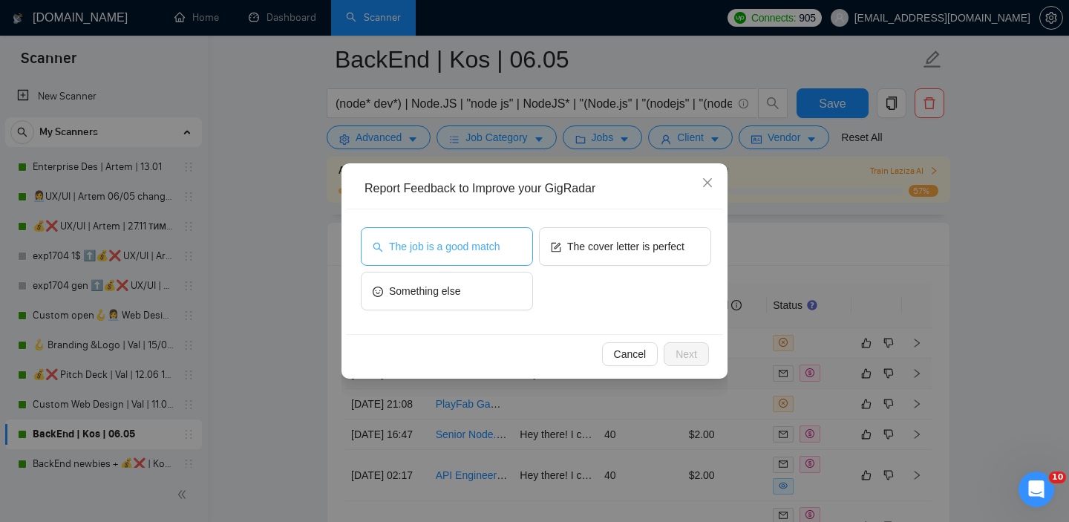
click at [466, 247] on span "The job is a good match" at bounding box center [444, 246] width 111 height 16
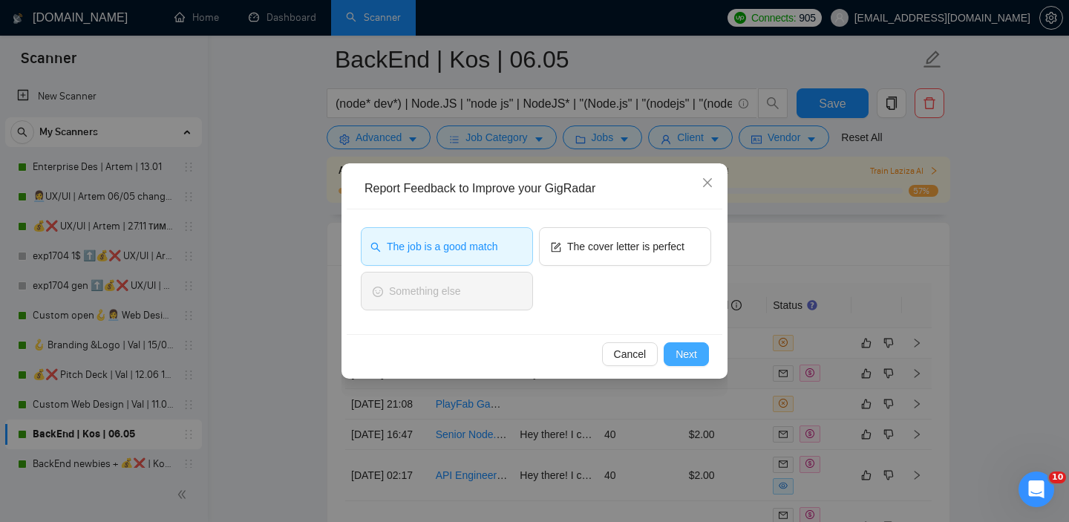
click at [690, 353] on span "Next" at bounding box center [687, 354] width 22 height 16
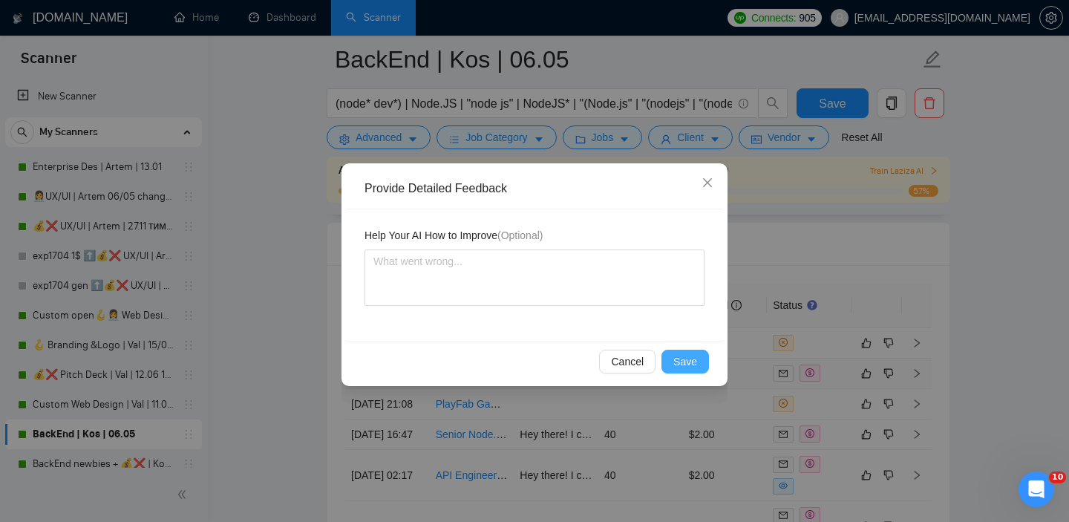
click at [693, 361] on span "Save" at bounding box center [685, 361] width 24 height 16
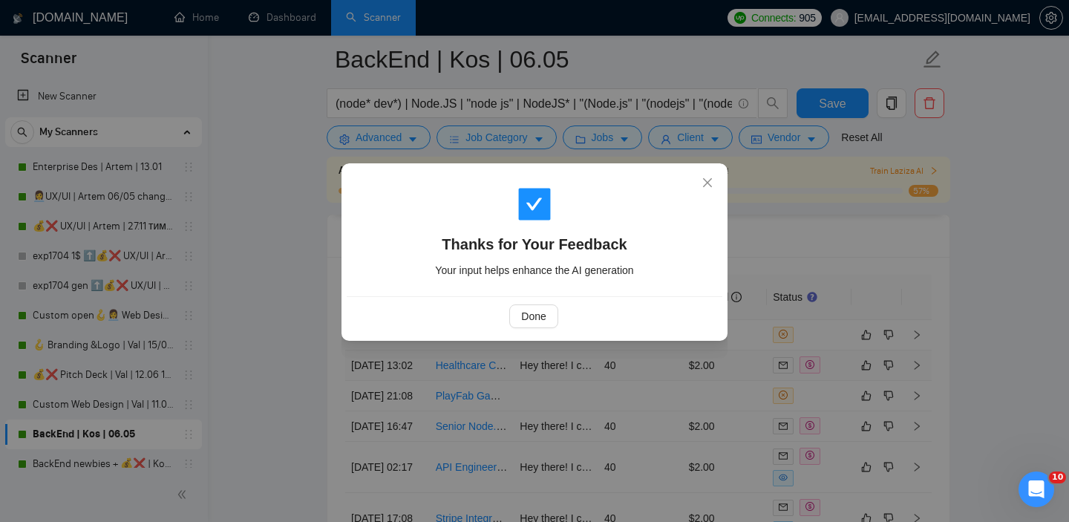
scroll to position [3617, 0]
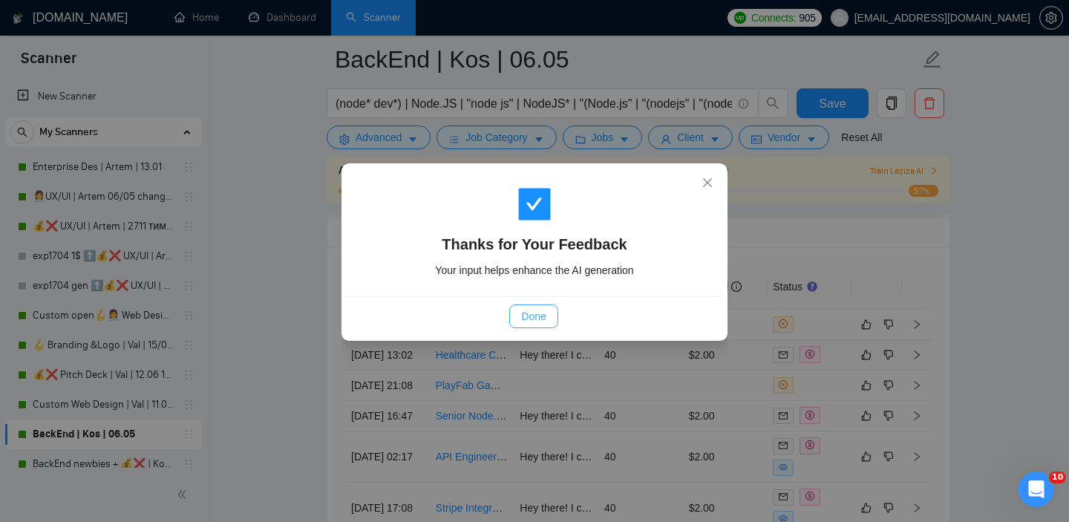
click at [536, 319] on span "Done" at bounding box center [533, 316] width 25 height 16
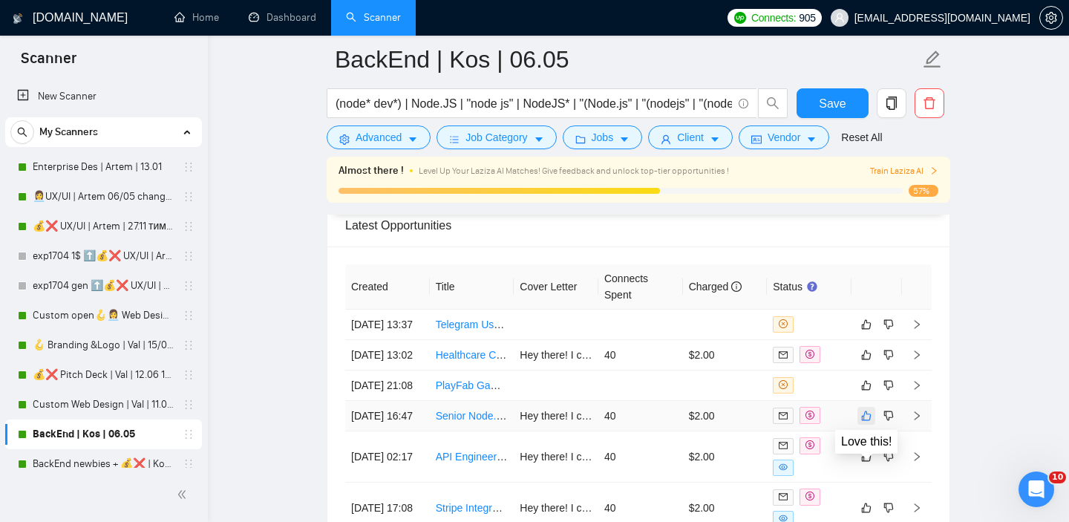
click at [865, 420] on icon "like" at bounding box center [867, 416] width 10 height 10
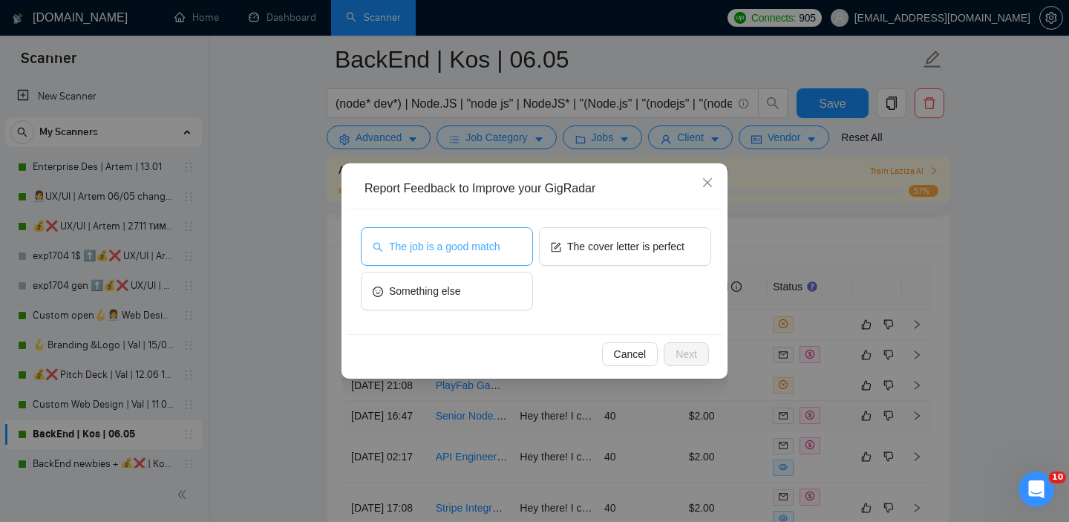
click at [459, 248] on span "The job is a good match" at bounding box center [444, 246] width 111 height 16
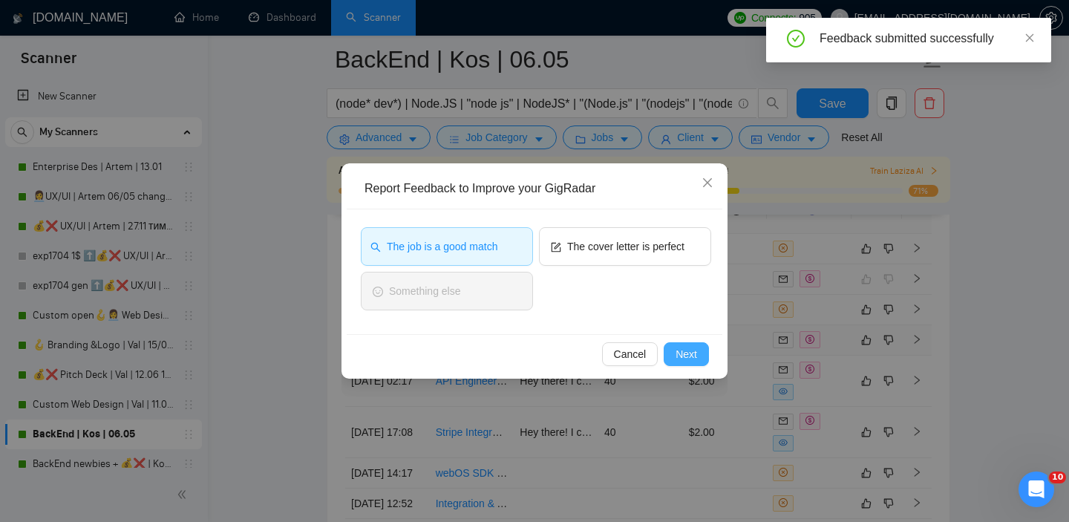
click at [686, 350] on span "Next" at bounding box center [687, 354] width 22 height 16
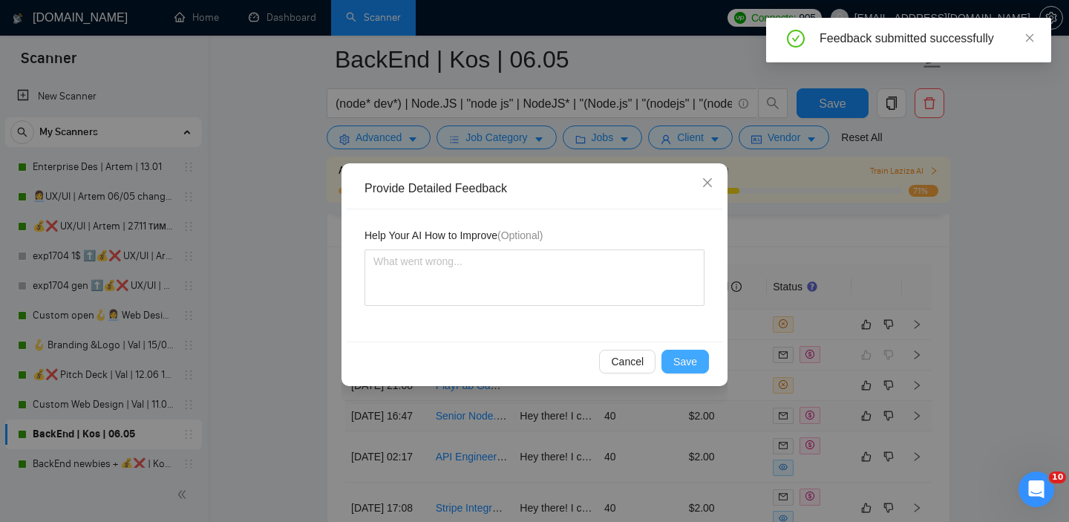
click at [696, 365] on span "Save" at bounding box center [685, 361] width 24 height 16
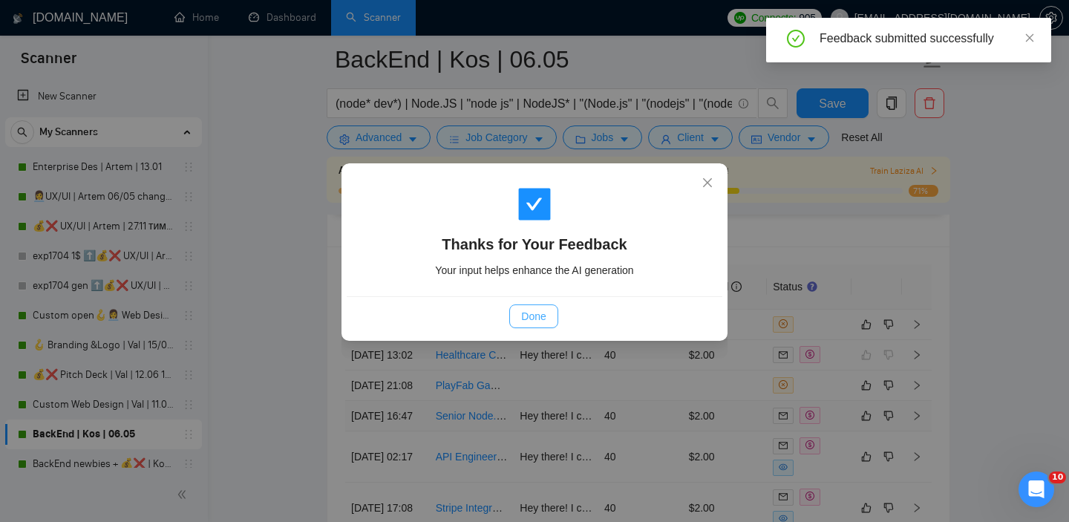
click at [523, 311] on span "Done" at bounding box center [533, 316] width 25 height 16
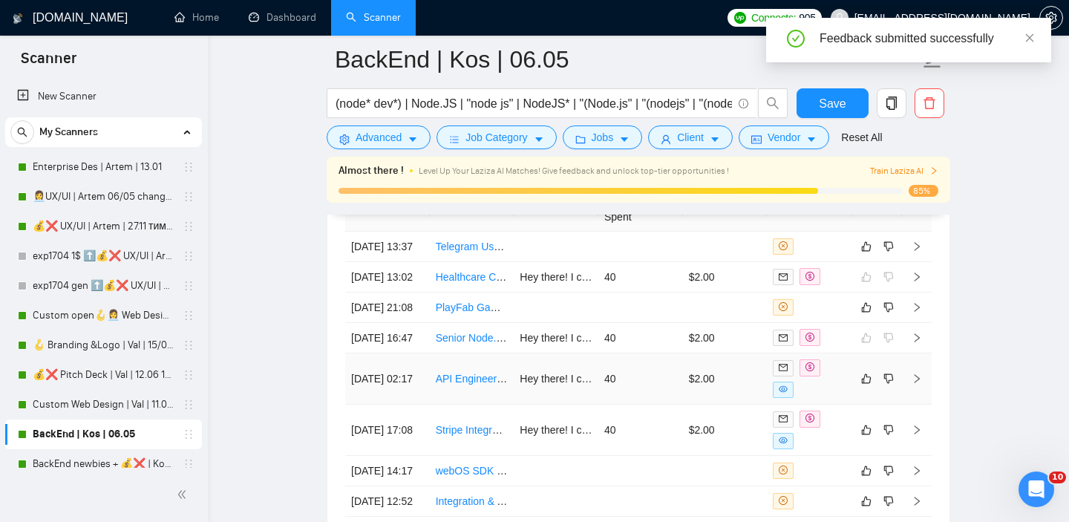
scroll to position [3711, 0]
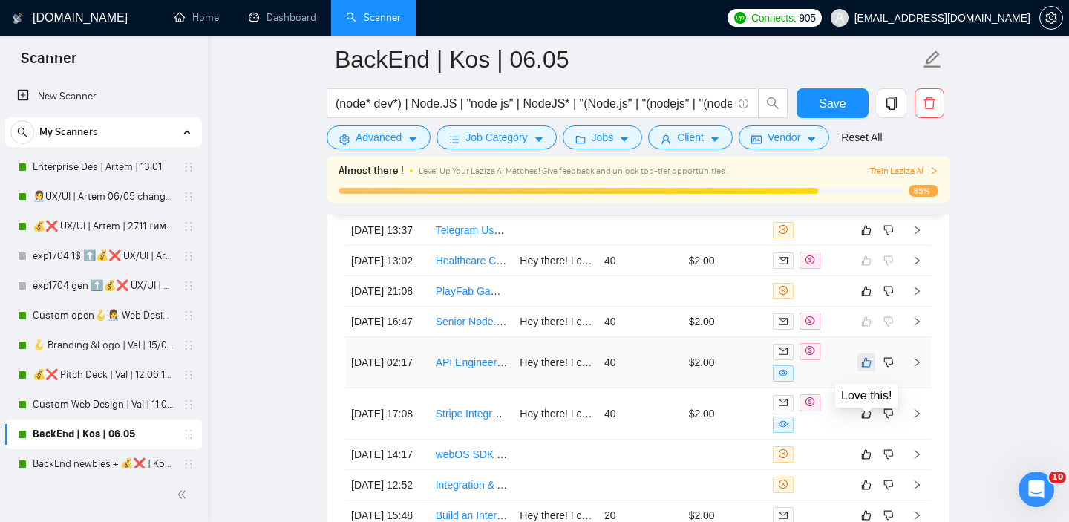
click at [867, 368] on icon "like" at bounding box center [866, 362] width 10 height 12
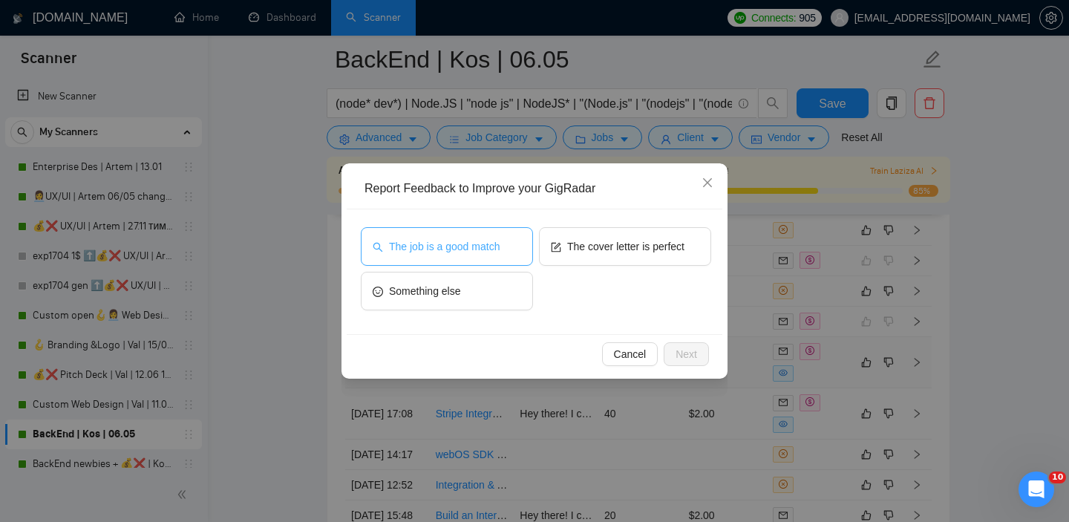
click at [454, 258] on button "The job is a good match" at bounding box center [447, 246] width 172 height 39
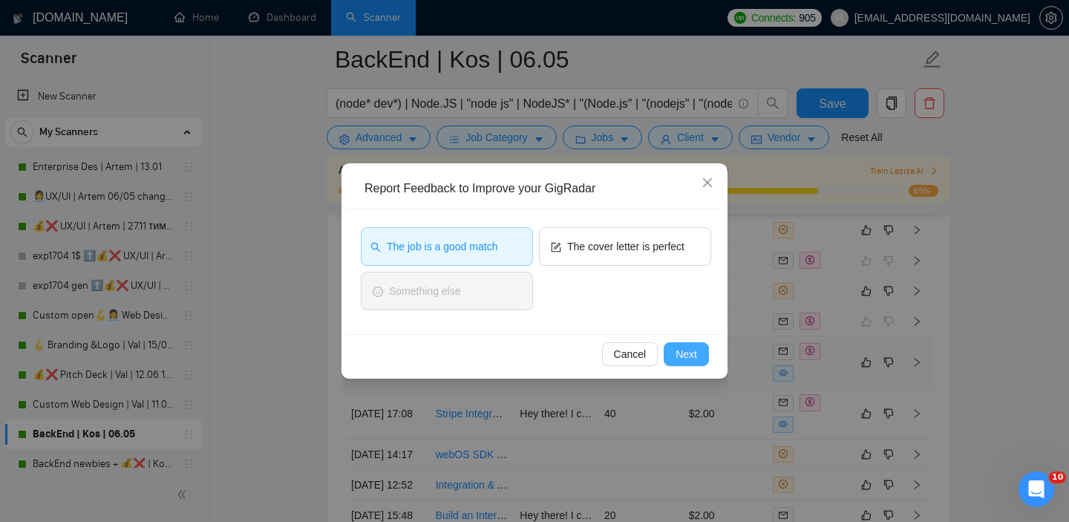
click at [679, 359] on span "Next" at bounding box center [687, 354] width 22 height 16
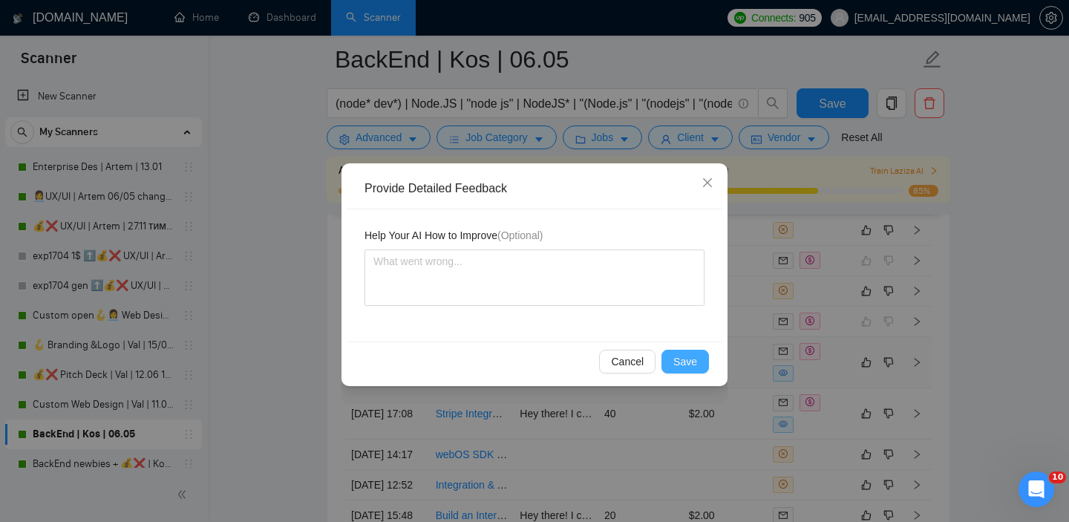
click at [691, 357] on span "Save" at bounding box center [685, 361] width 24 height 16
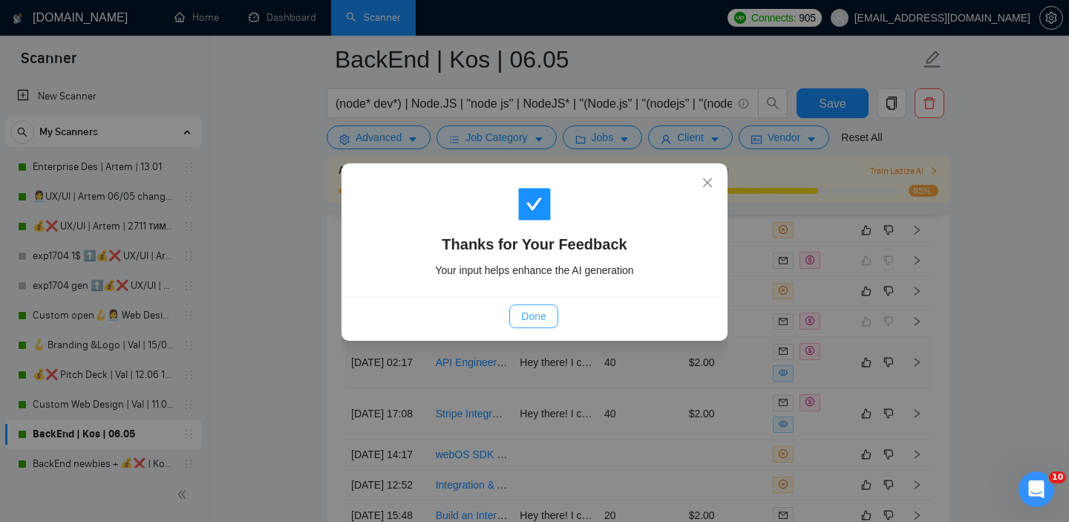
click at [538, 313] on span "Done" at bounding box center [533, 316] width 25 height 16
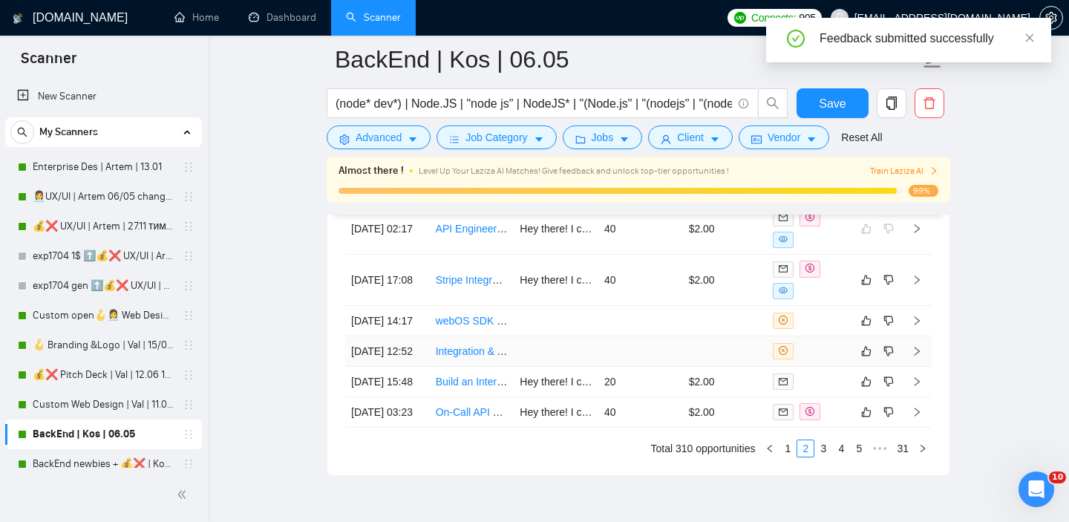
scroll to position [3836, 0]
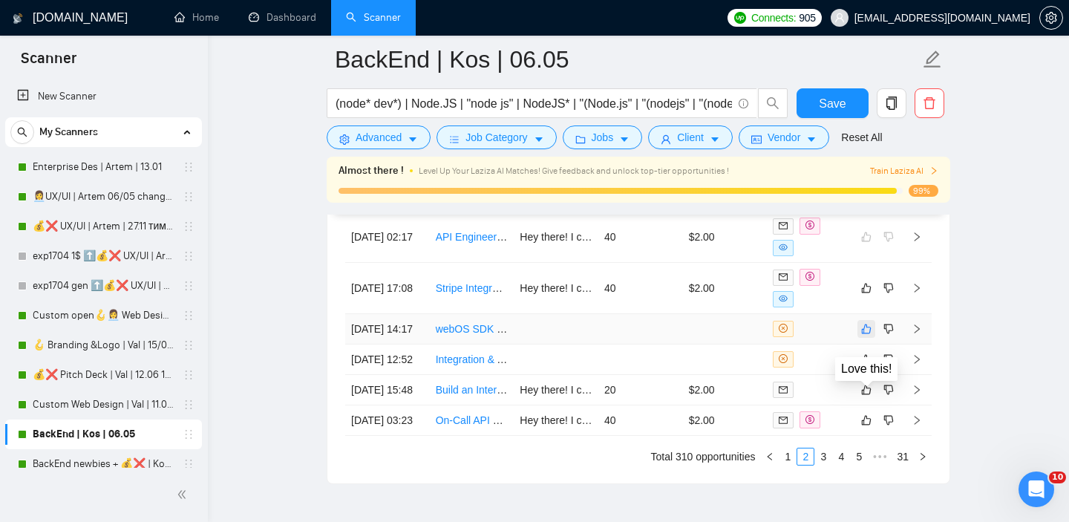
click at [861, 335] on icon "like" at bounding box center [866, 329] width 10 height 12
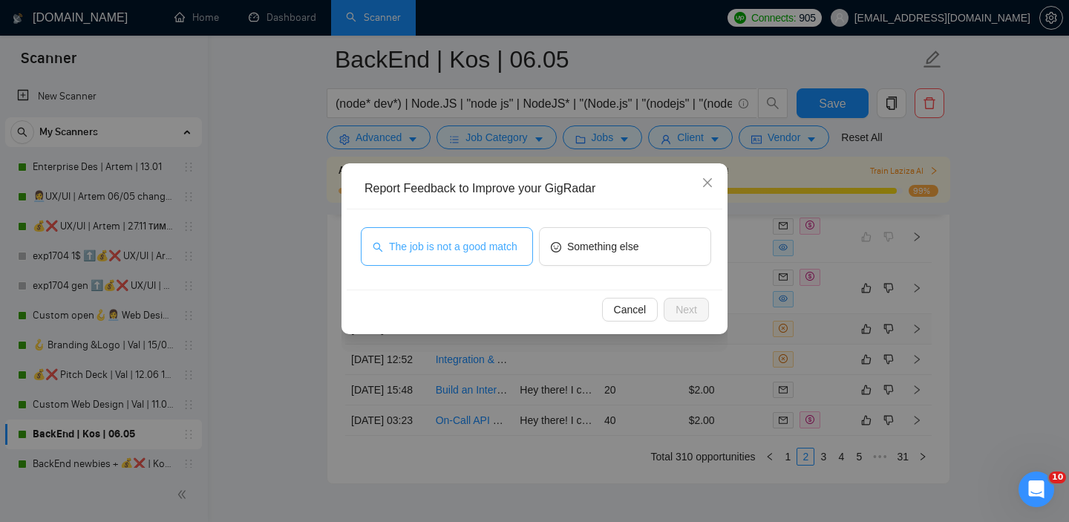
click at [457, 238] on span "The job is not a good match" at bounding box center [453, 246] width 128 height 16
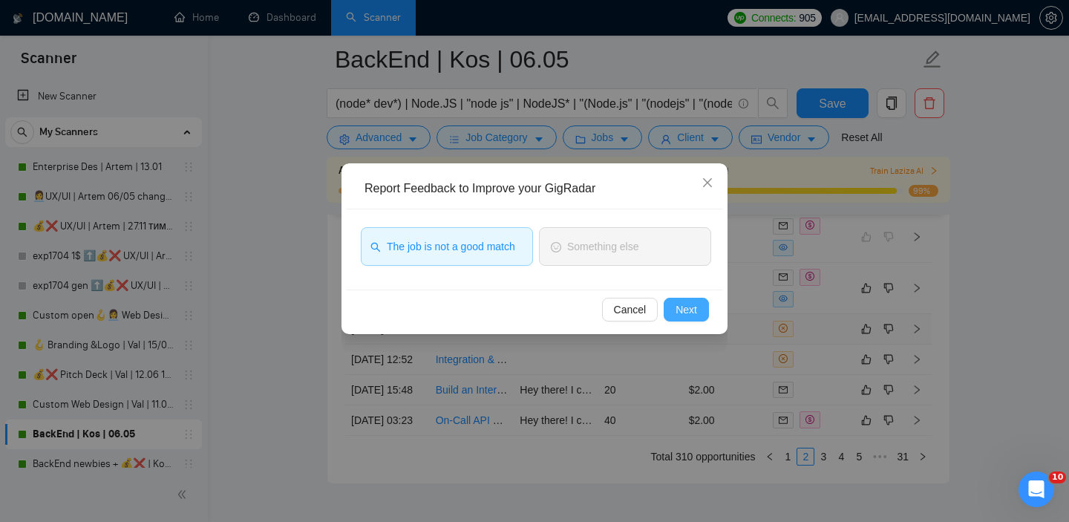
click at [697, 316] on button "Next" at bounding box center [686, 310] width 45 height 24
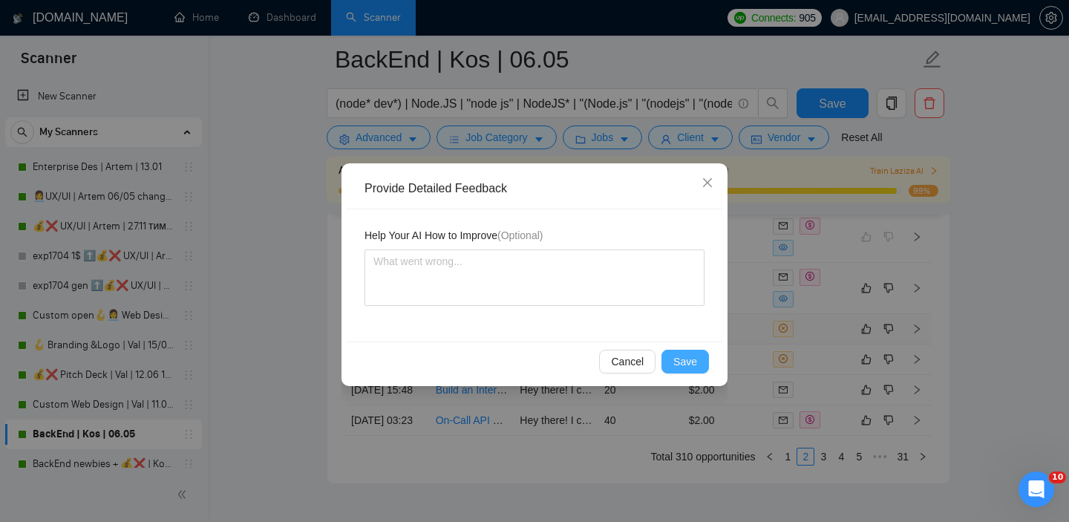
click at [674, 352] on button "Save" at bounding box center [686, 362] width 48 height 24
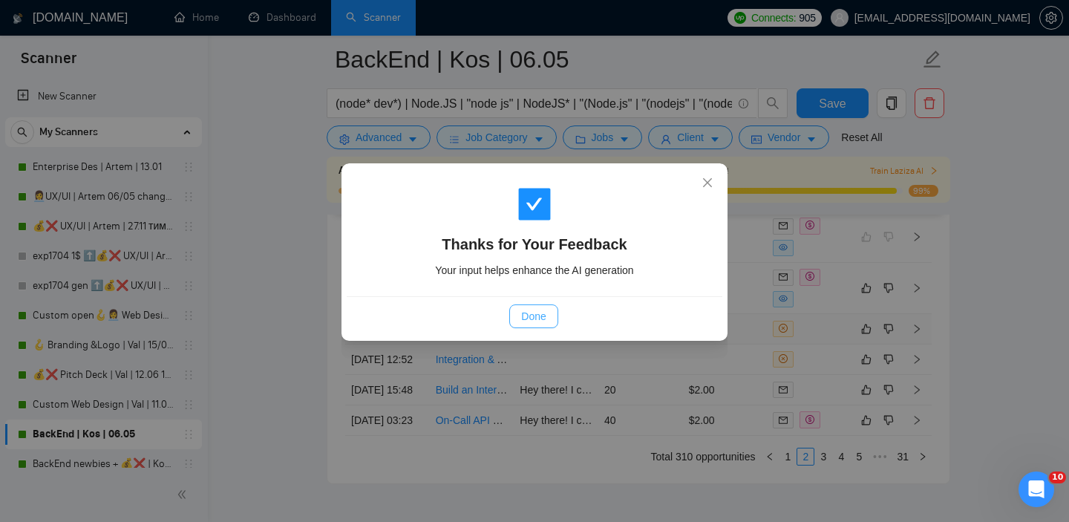
click at [531, 312] on span "Done" at bounding box center [533, 316] width 25 height 16
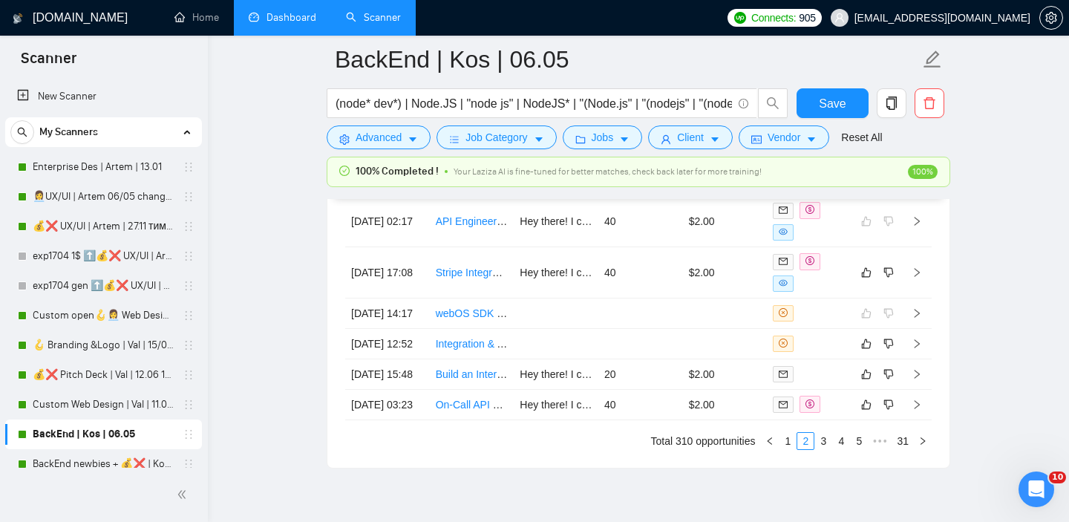
click at [286, 13] on link "Dashboard" at bounding box center [283, 17] width 68 height 13
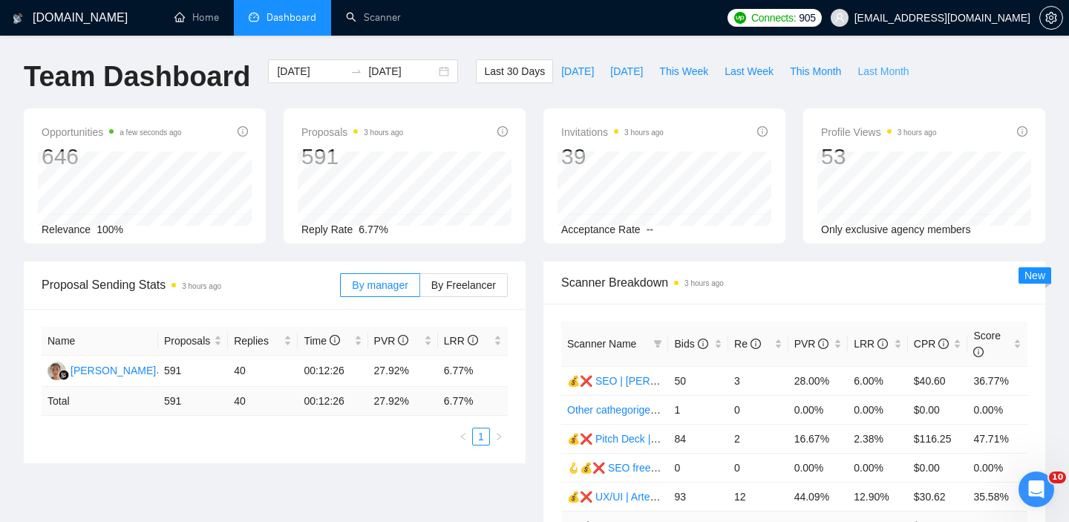
click at [877, 75] on span "Last Month" at bounding box center [883, 71] width 51 height 16
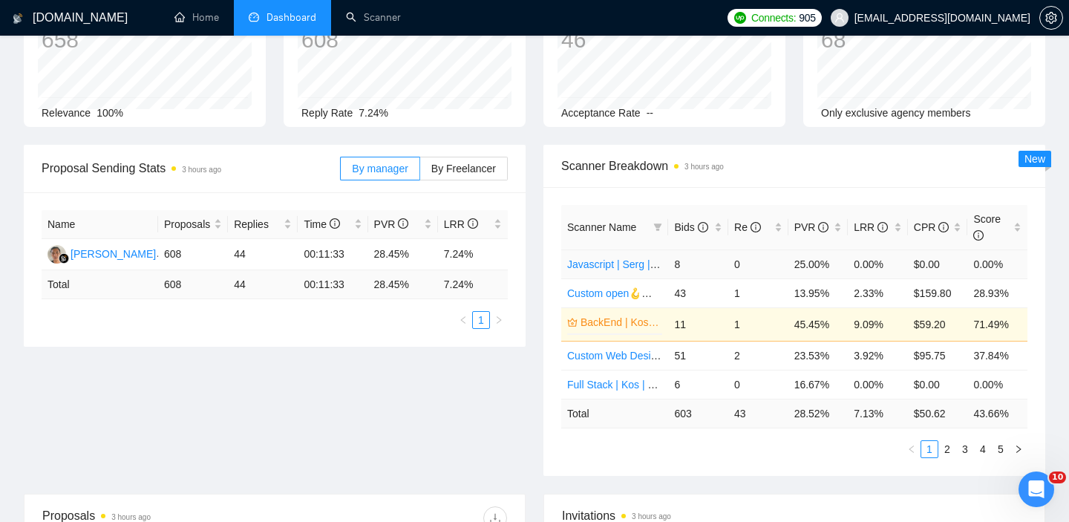
scroll to position [120, 0]
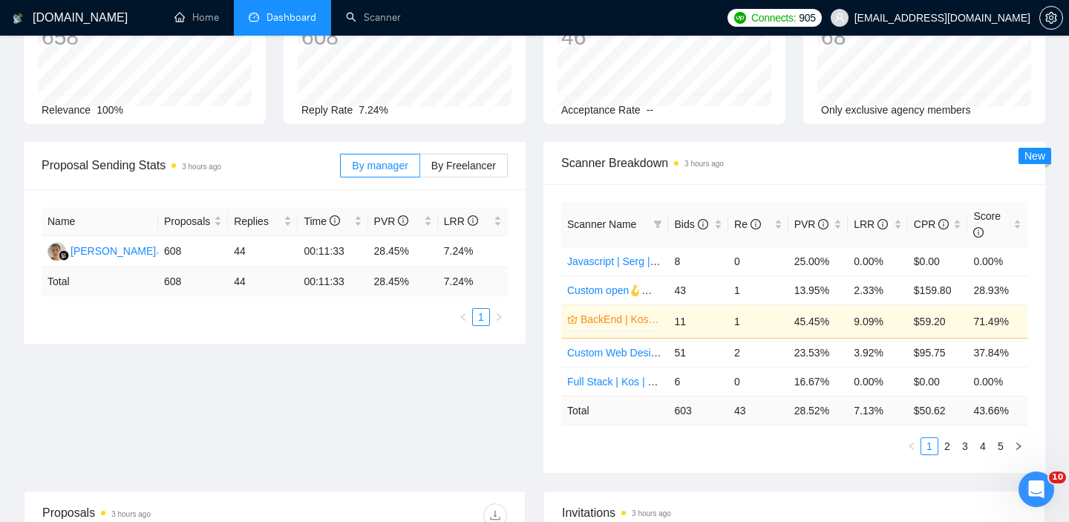
click at [780, 321] on td "1" at bounding box center [758, 320] width 60 height 33
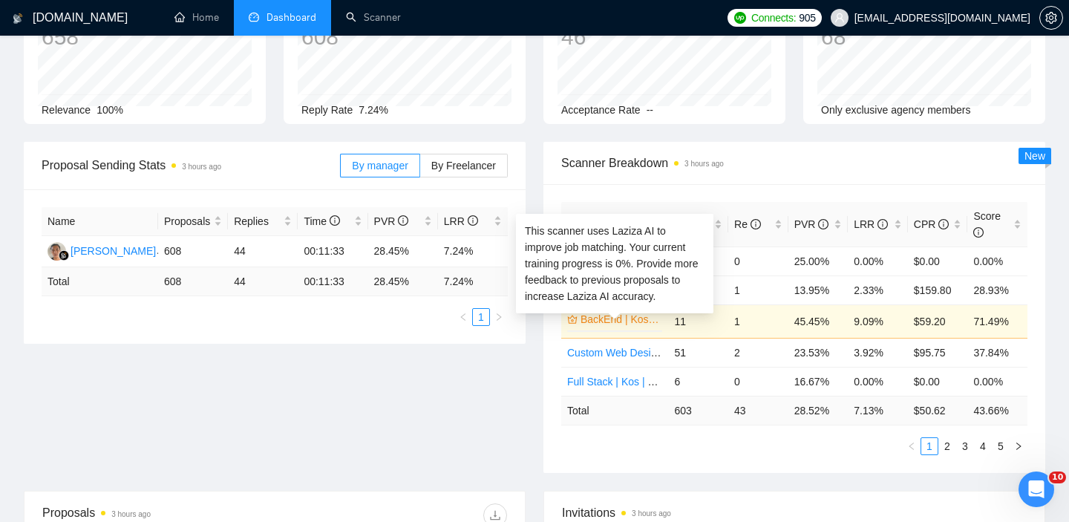
click at [607, 320] on link "BackEnd | Kos | 06.05" at bounding box center [620, 319] width 79 height 16
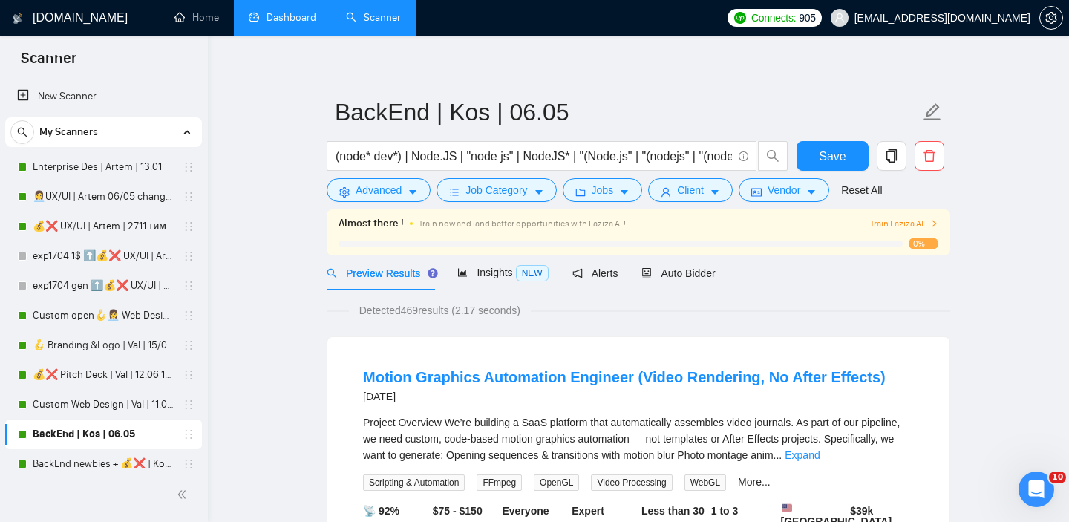
click at [878, 223] on span "Train Laziza AI" at bounding box center [904, 224] width 68 height 14
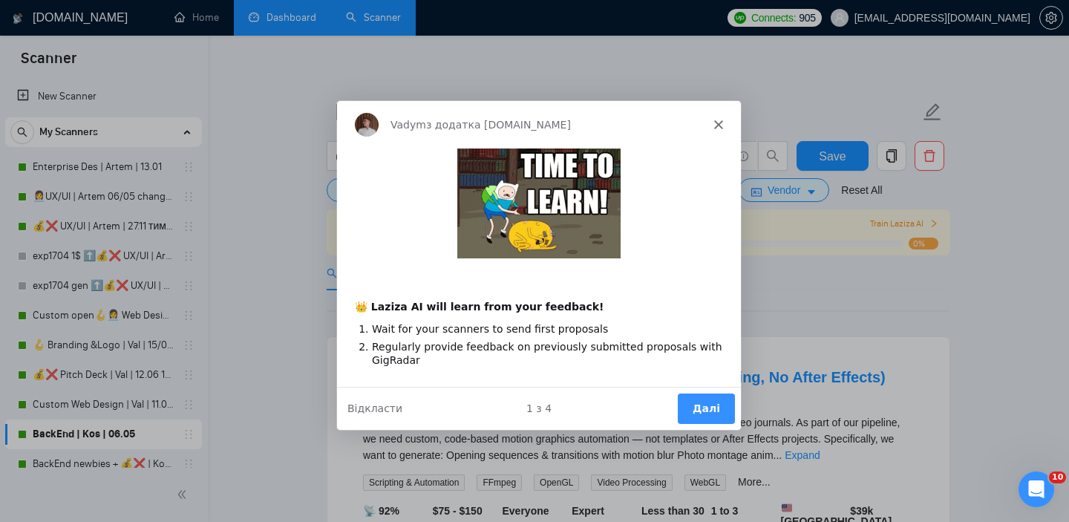
click at [806, 300] on div "Product tour overlay" at bounding box center [534, 261] width 1069 height 522
click at [714, 120] on icon "Закрити" at bounding box center [718, 124] width 9 height 9
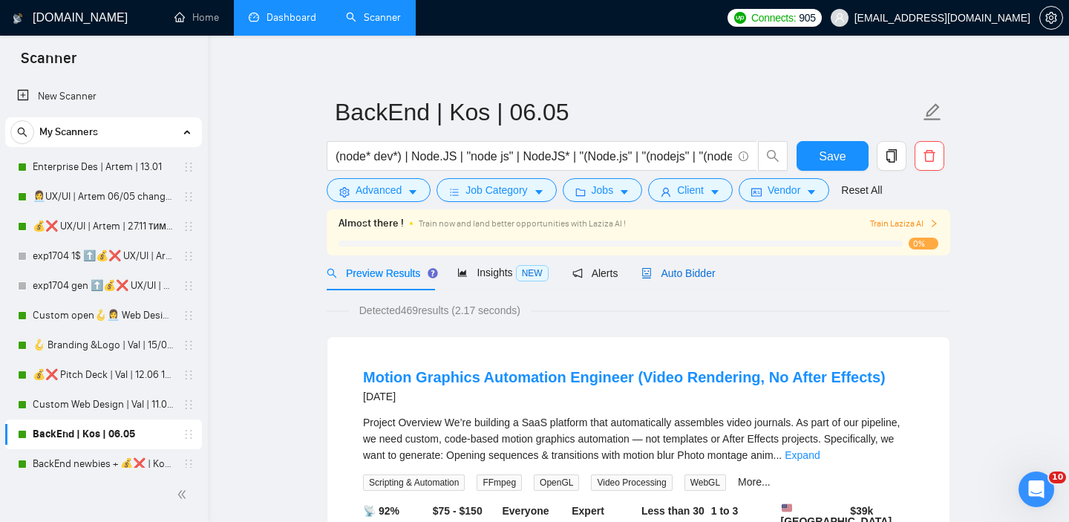
click at [680, 267] on span "Auto Bidder" at bounding box center [678, 273] width 74 height 12
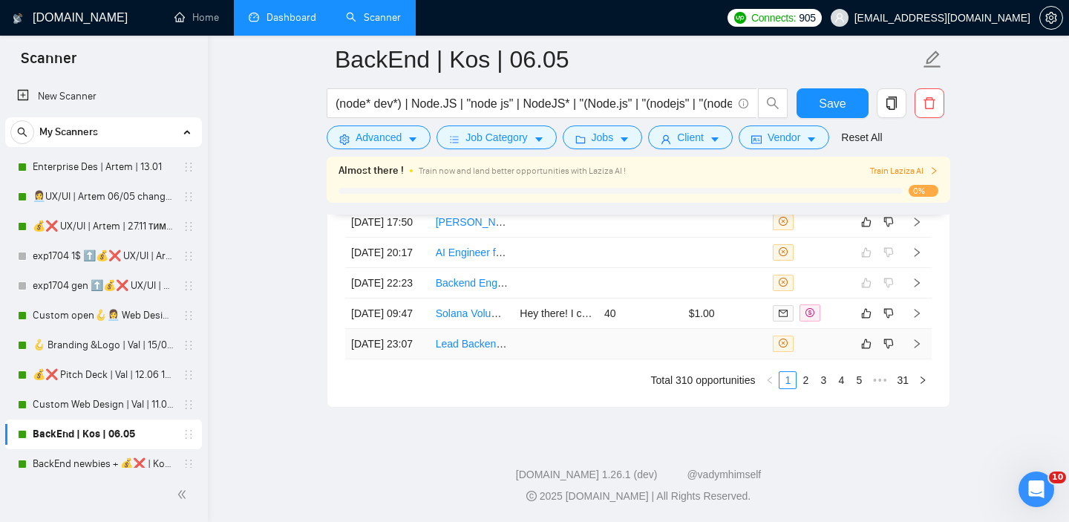
scroll to position [3888, 0]
click at [293, 19] on link "Dashboard" at bounding box center [283, 17] width 68 height 13
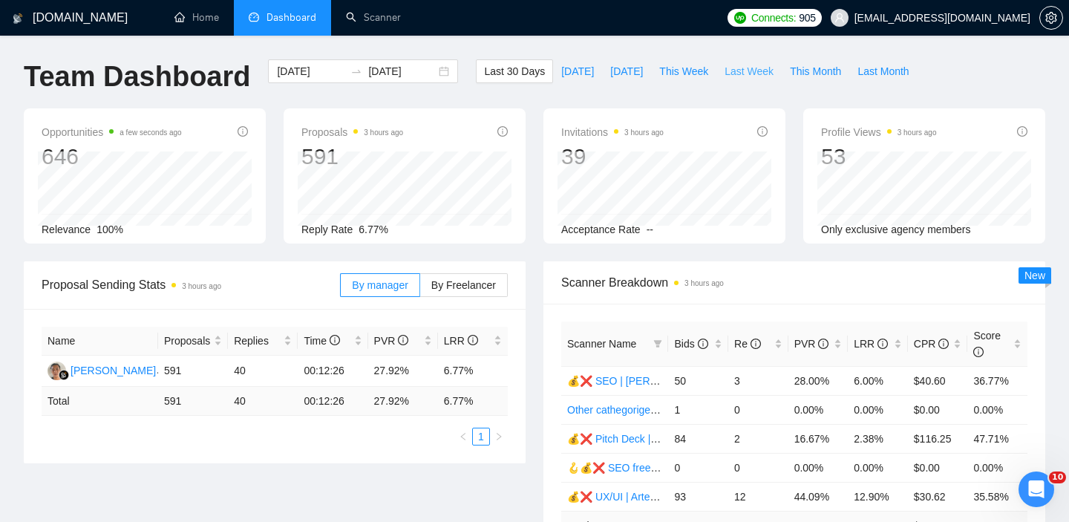
click at [747, 79] on button "Last Week" at bounding box center [748, 71] width 65 height 24
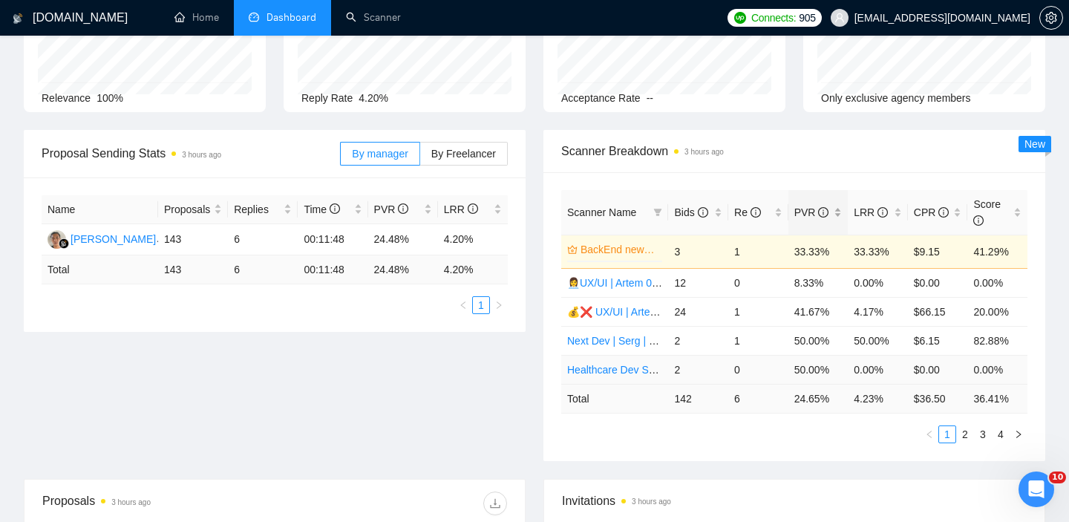
scroll to position [147, 0]
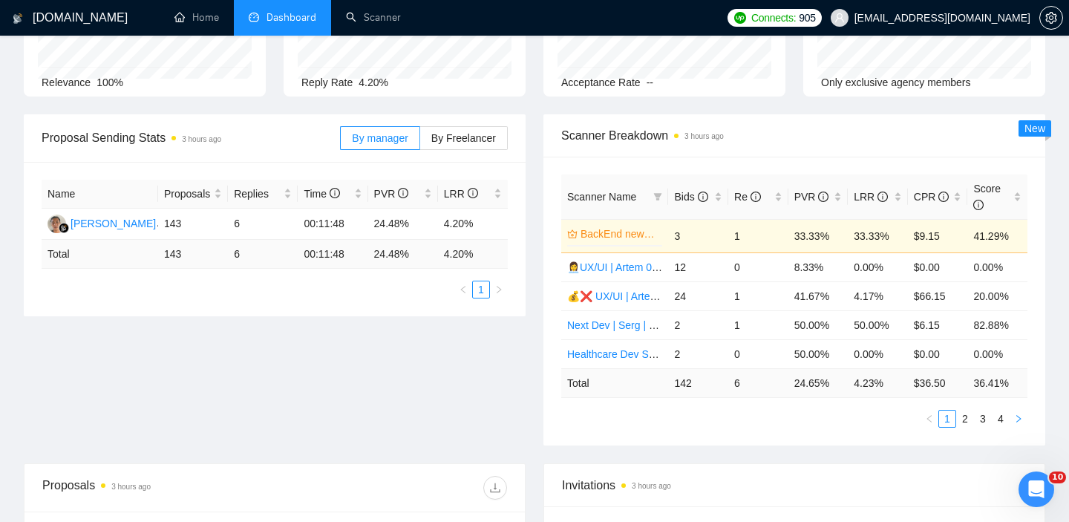
click at [1024, 415] on button "button" at bounding box center [1019, 419] width 18 height 18
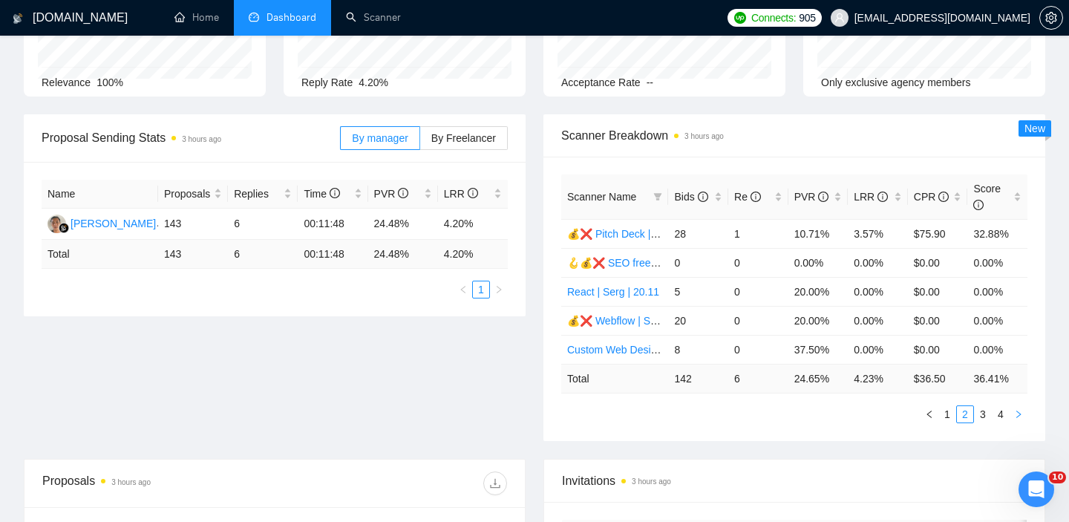
click at [1024, 416] on button "button" at bounding box center [1019, 414] width 18 height 18
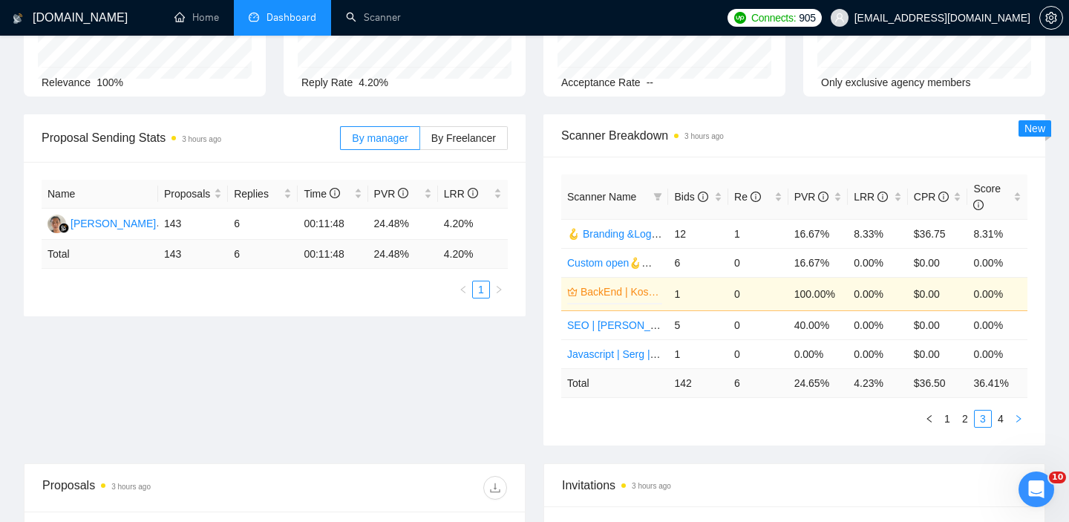
click at [1024, 417] on button "button" at bounding box center [1019, 419] width 18 height 18
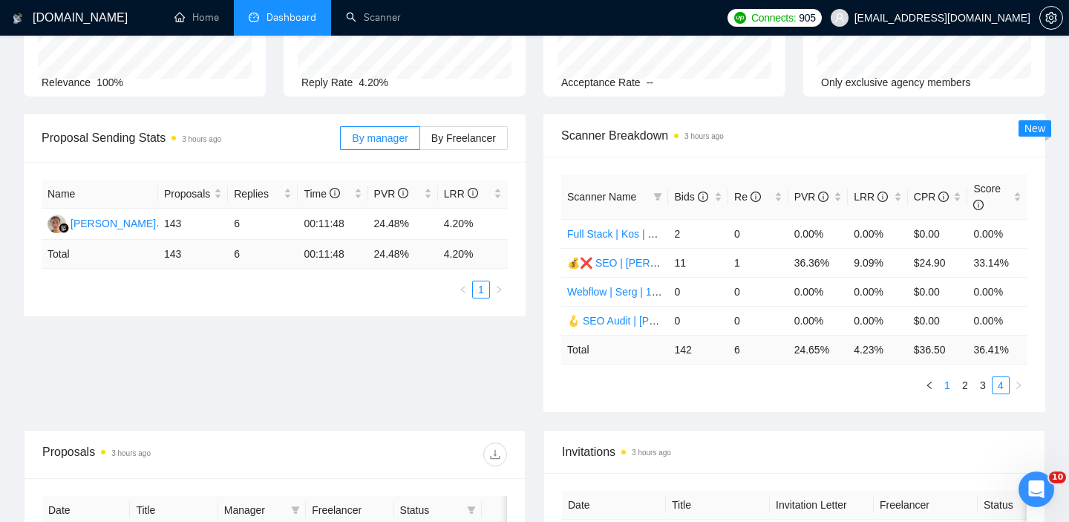
click at [947, 386] on link "1" at bounding box center [947, 385] width 16 height 16
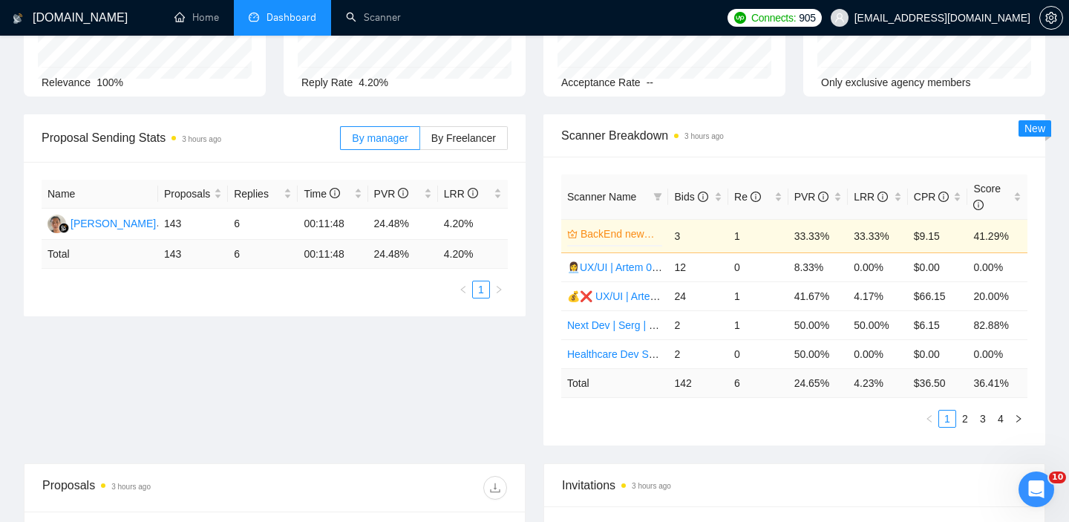
click at [796, 232] on td "33.33%" at bounding box center [819, 235] width 60 height 33
click at [464, 25] on ul "Home Dashboard Scanner" at bounding box center [437, 18] width 566 height 36
click at [392, 23] on link "Scanner" at bounding box center [373, 17] width 55 height 13
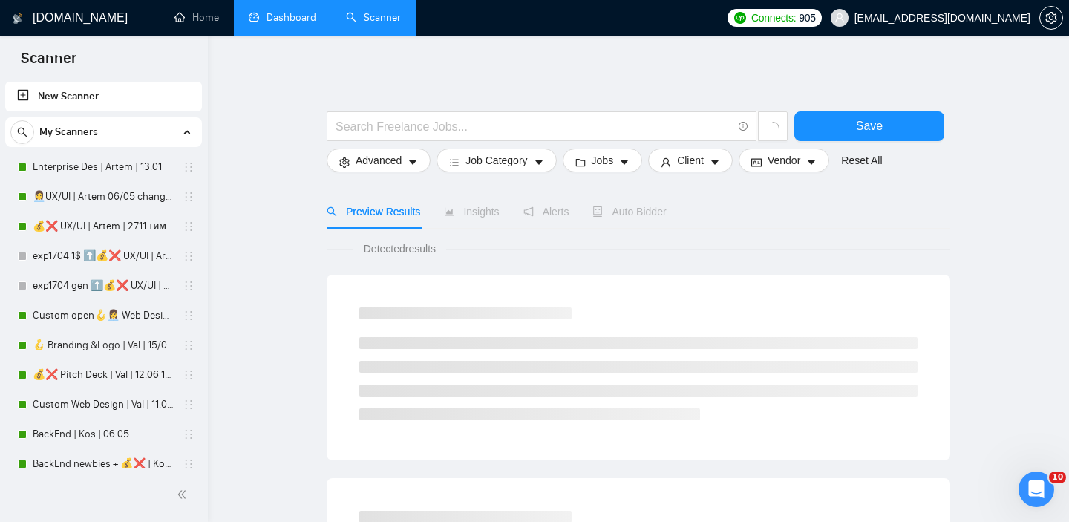
click at [269, 16] on link "Dashboard" at bounding box center [283, 17] width 68 height 13
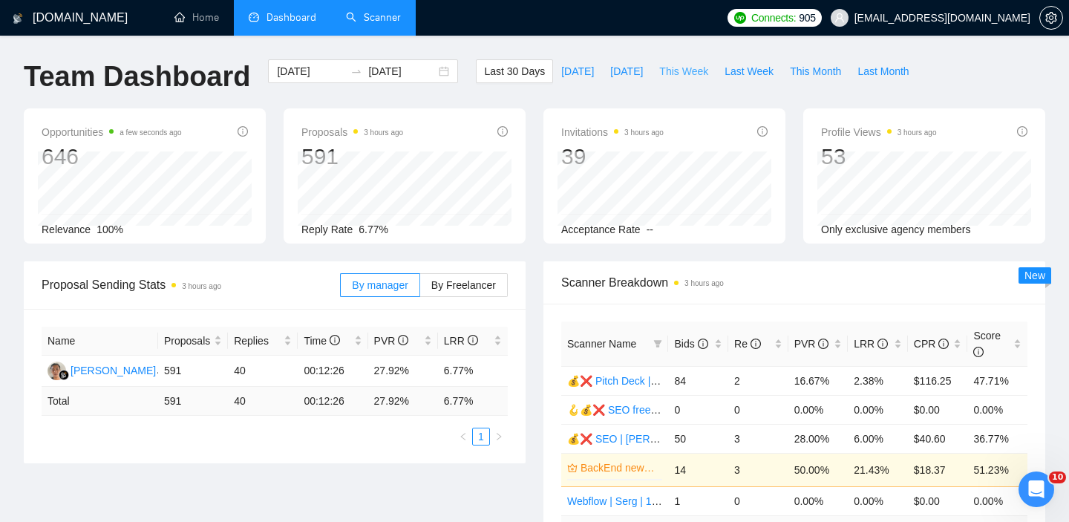
click at [678, 78] on span "This Week" at bounding box center [683, 71] width 49 height 16
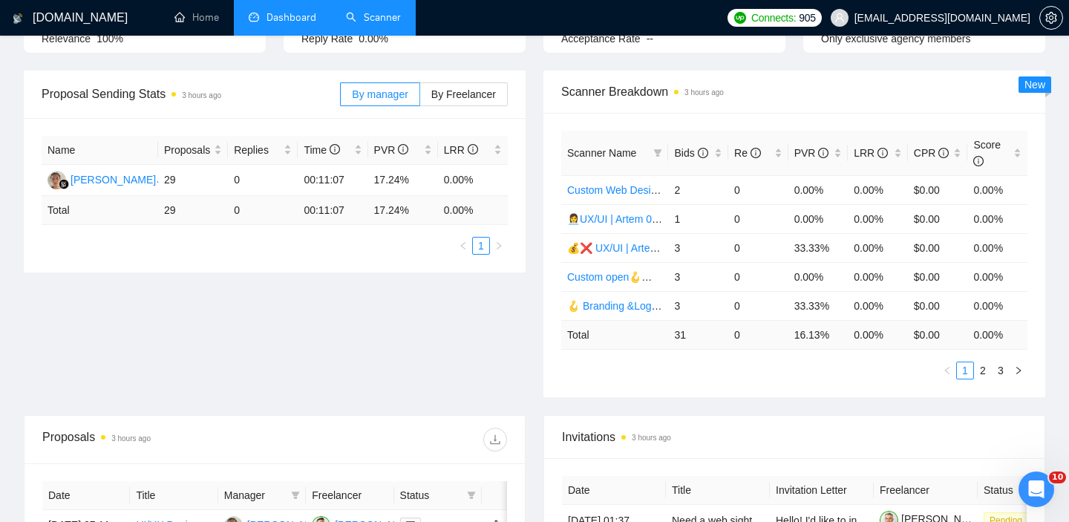
scroll to position [185, 0]
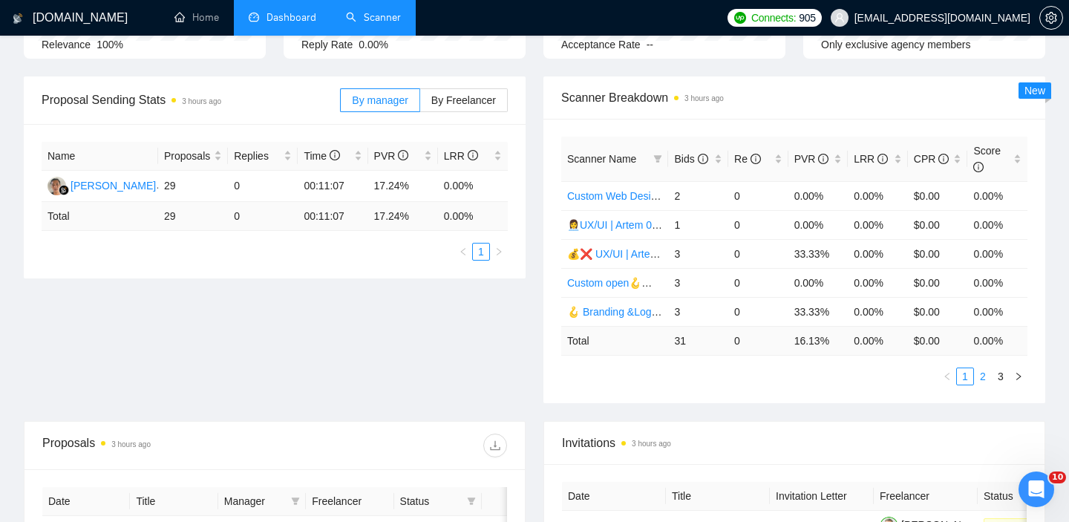
click at [985, 373] on link "2" at bounding box center [983, 376] width 16 height 16
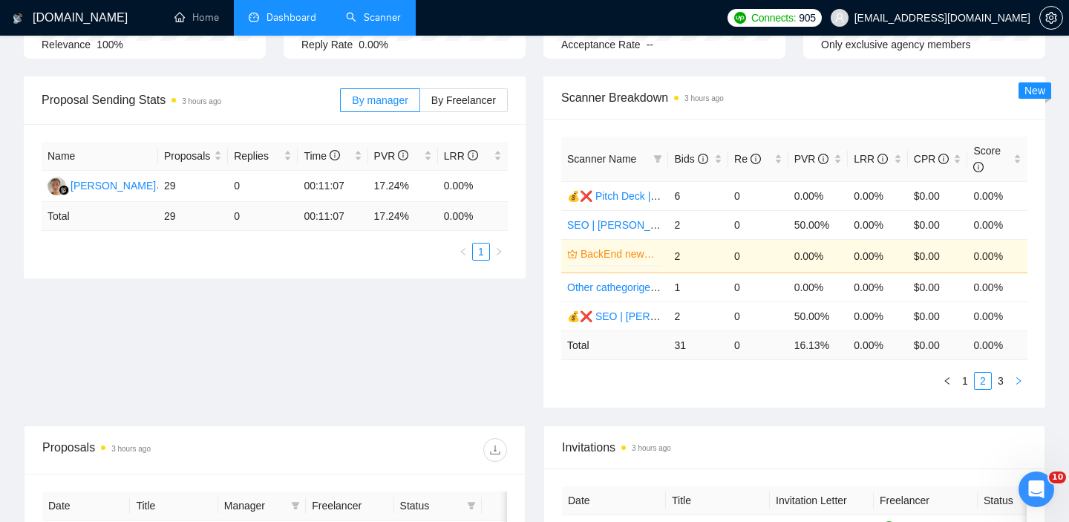
click at [1013, 384] on button "button" at bounding box center [1019, 381] width 18 height 18
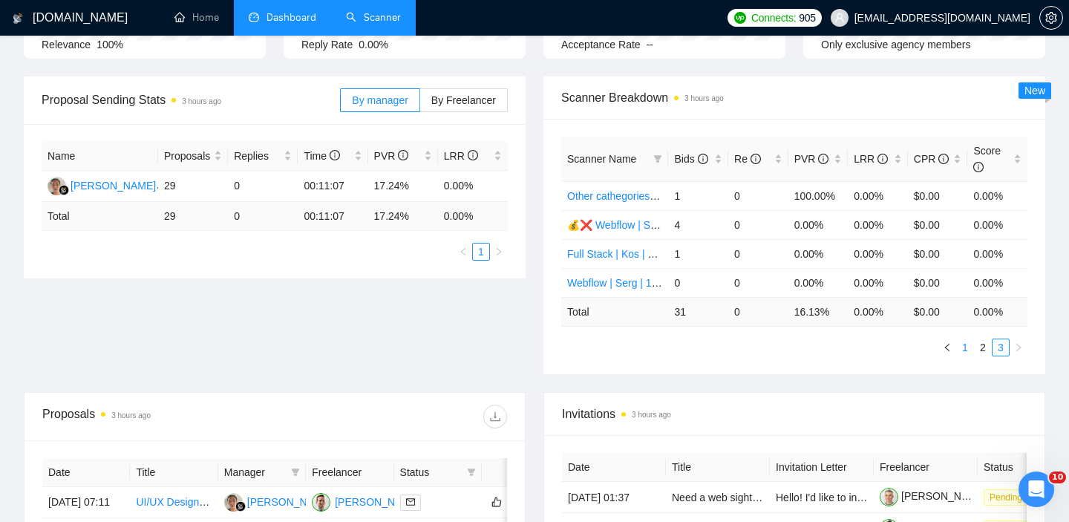
click at [969, 346] on link "1" at bounding box center [965, 347] width 16 height 16
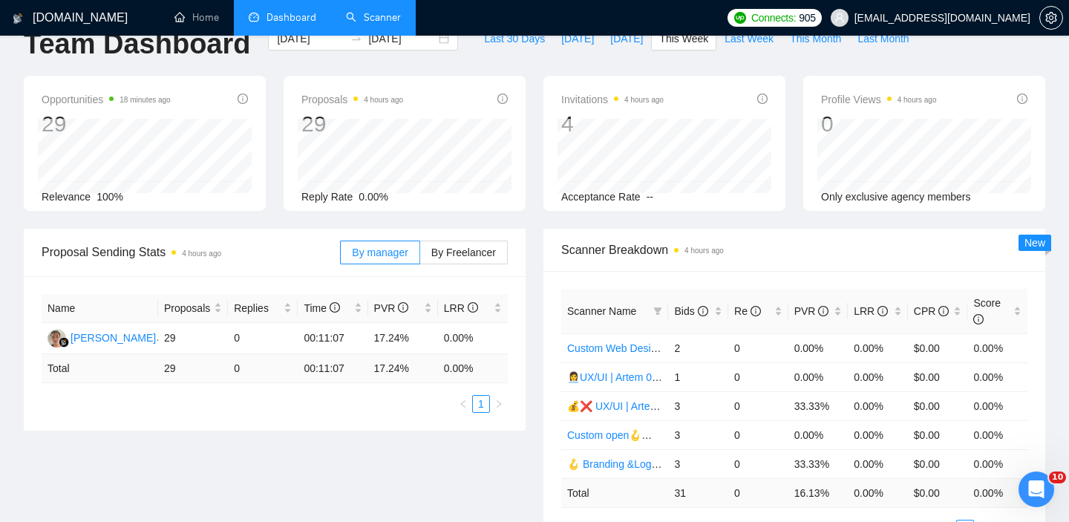
scroll to position [0, 0]
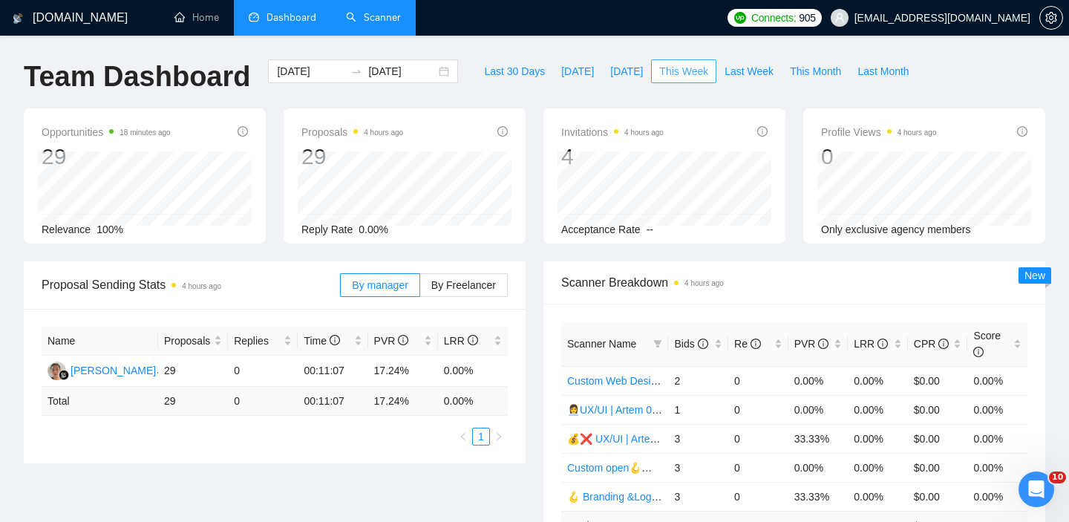
click at [688, 76] on span "This Week" at bounding box center [683, 71] width 49 height 16
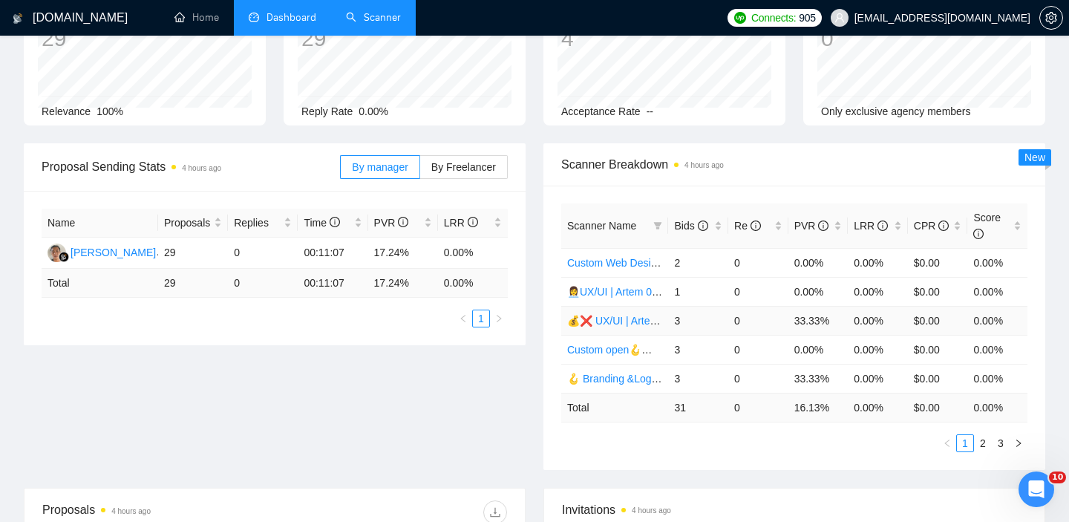
scroll to position [120, 0]
click at [1015, 440] on icon "right" at bounding box center [1018, 441] width 9 height 9
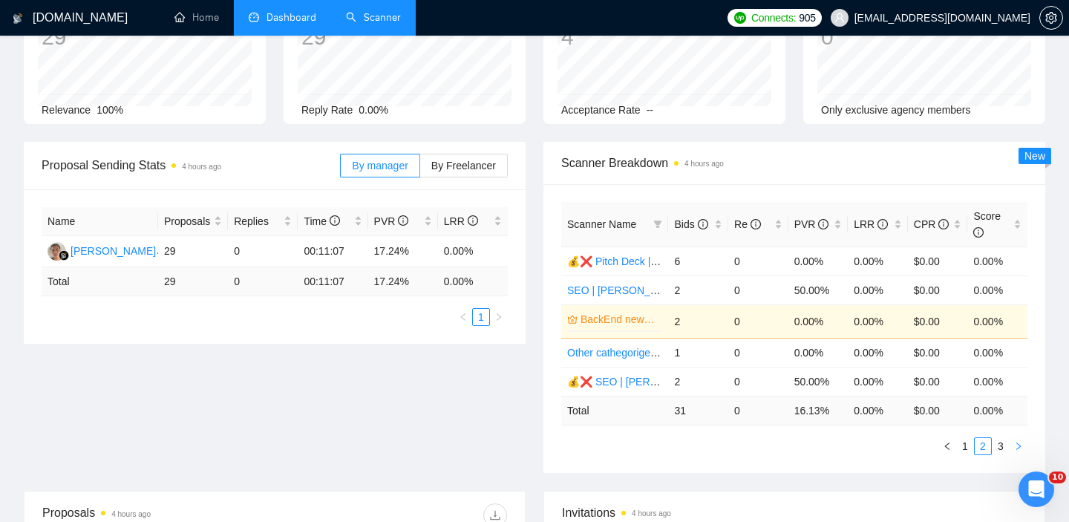
click at [1019, 447] on icon "right" at bounding box center [1018, 446] width 4 height 7
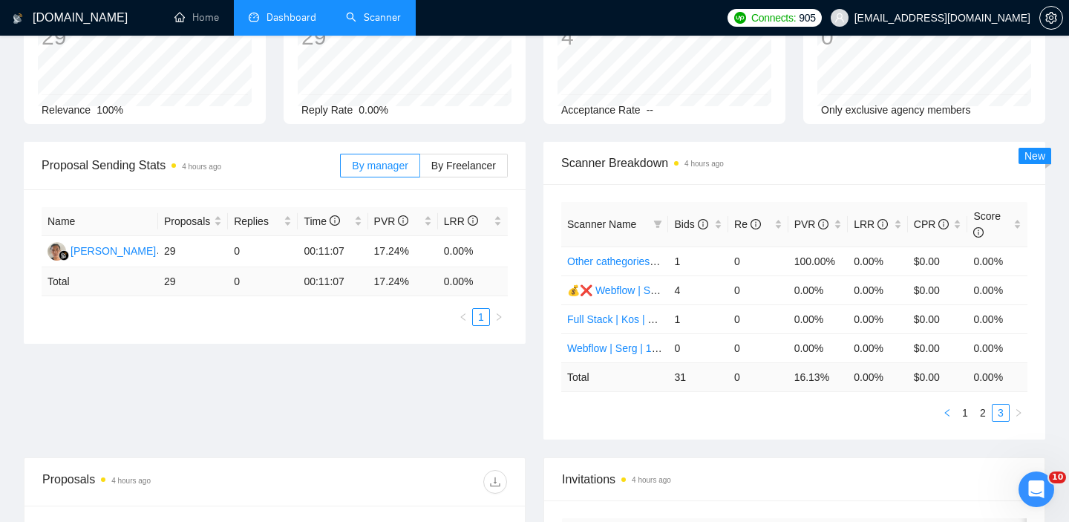
click at [952, 414] on button "button" at bounding box center [947, 413] width 18 height 18
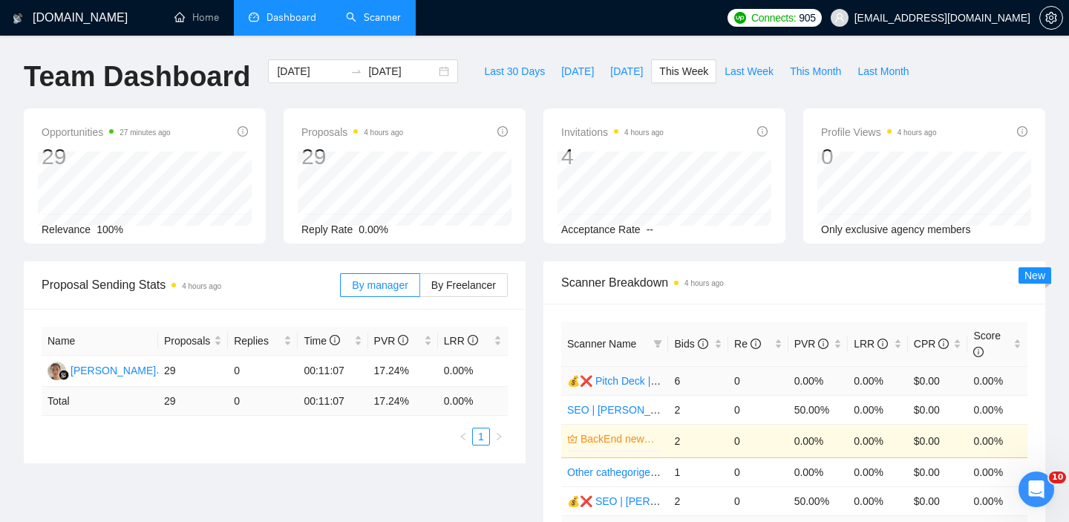
scroll to position [10, 0]
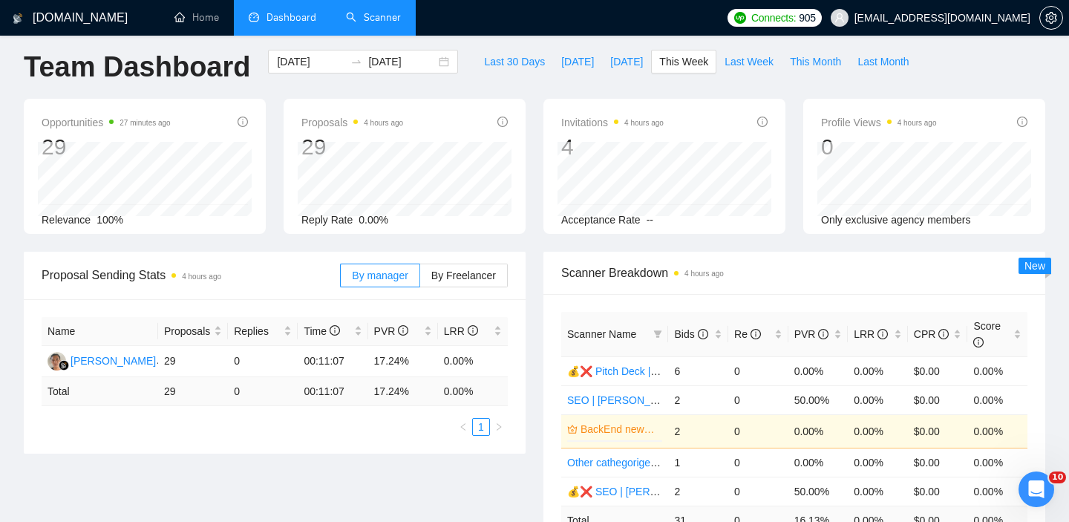
click at [561, 55] on span "[DATE]" at bounding box center [577, 61] width 33 height 16
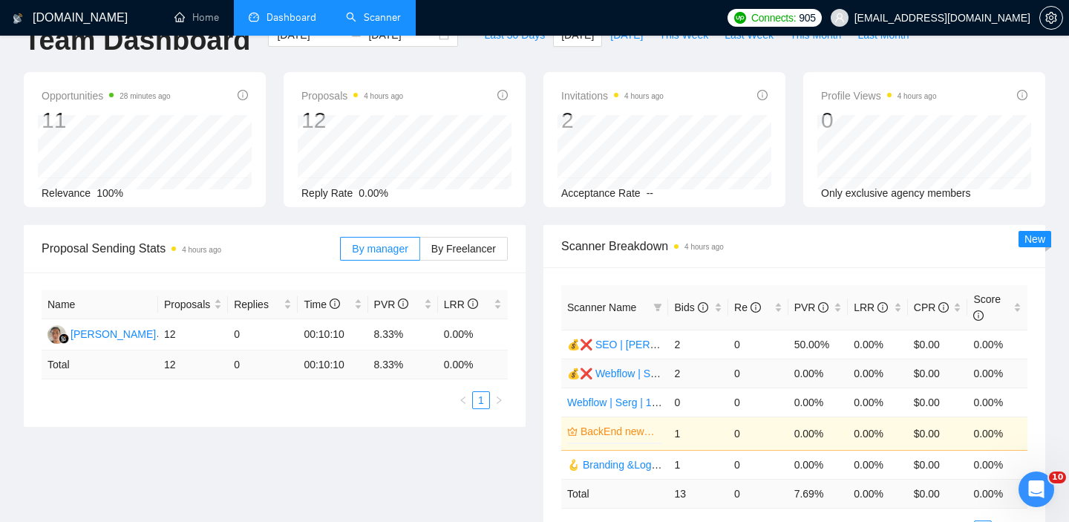
scroll to position [138, 0]
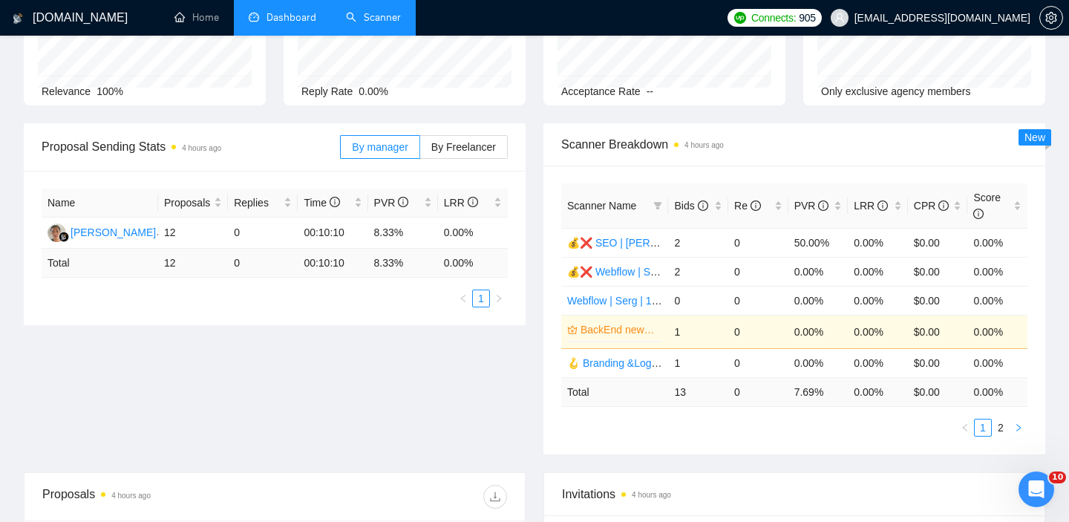
click at [1022, 424] on icon "right" at bounding box center [1018, 427] width 9 height 9
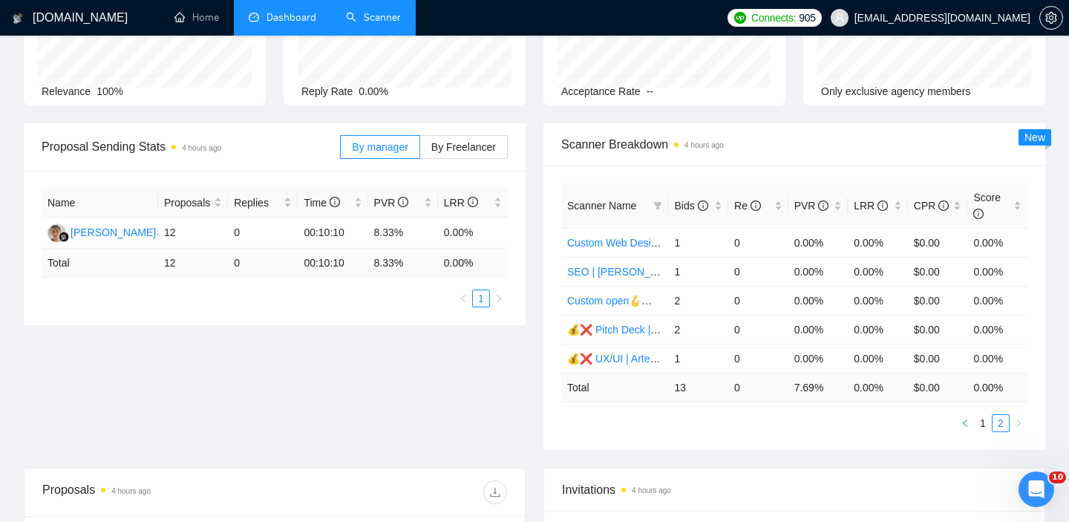
click at [965, 422] on icon "left" at bounding box center [965, 423] width 9 height 9
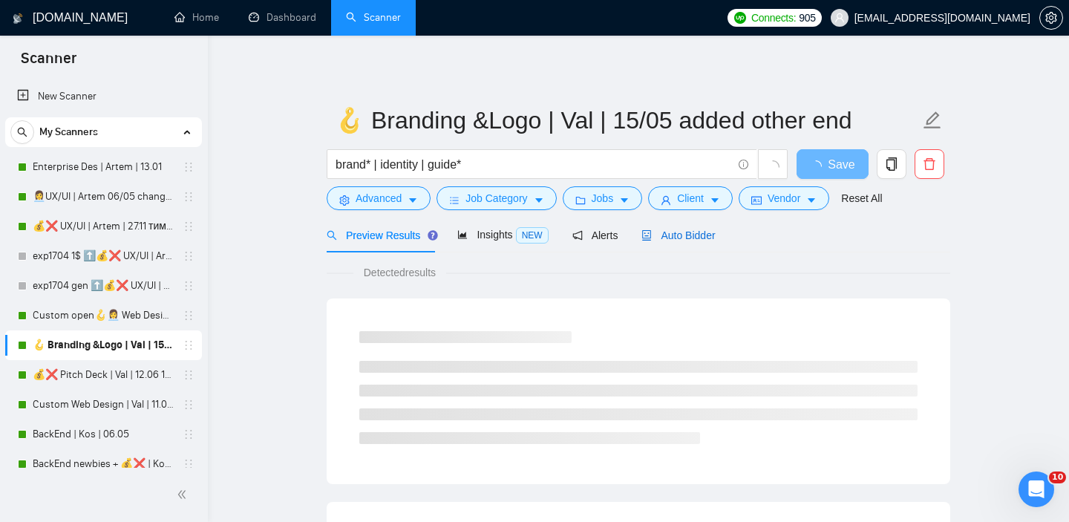
click at [706, 241] on span "Auto Bidder" at bounding box center [678, 235] width 74 height 12
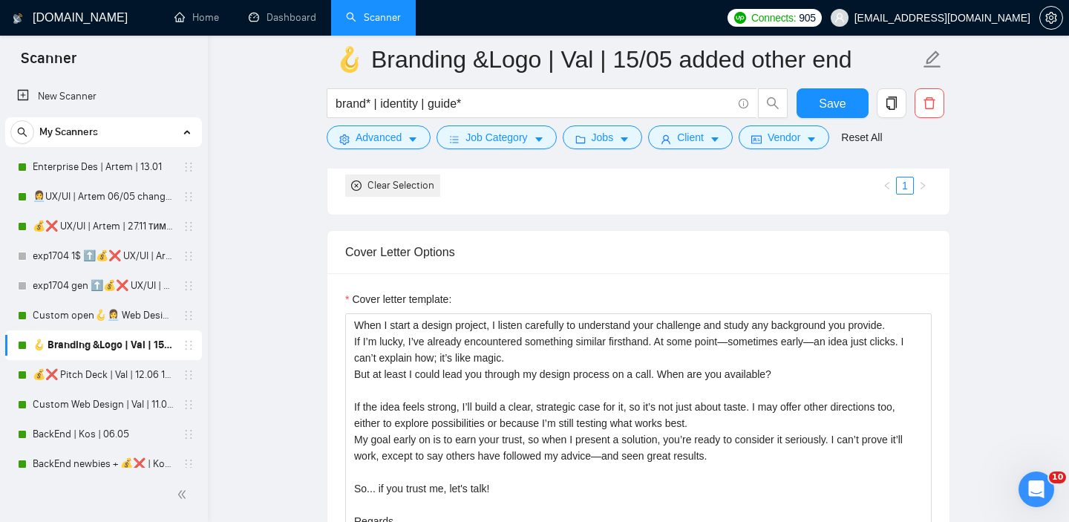
scroll to position [1739, 0]
